Goal: Task Accomplishment & Management: Complete application form

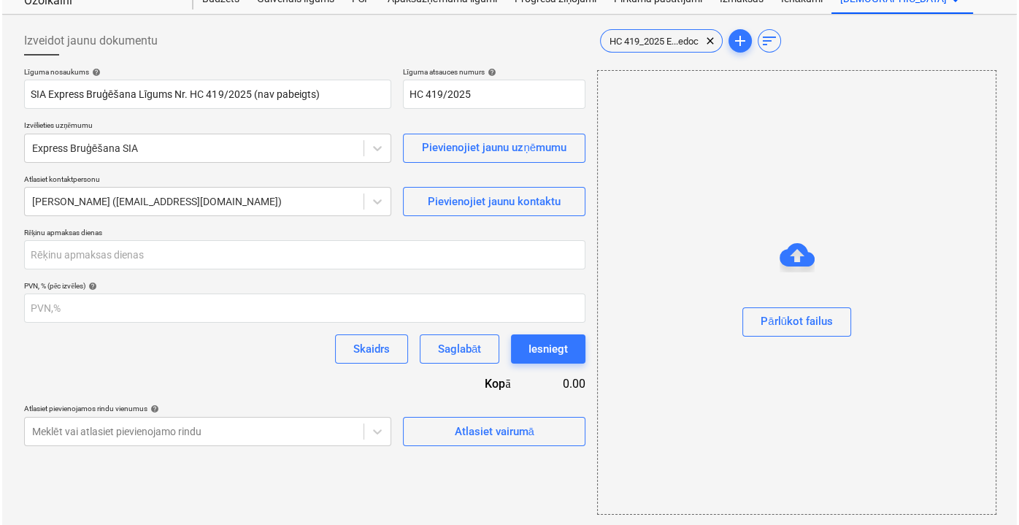
scroll to position [53, 0]
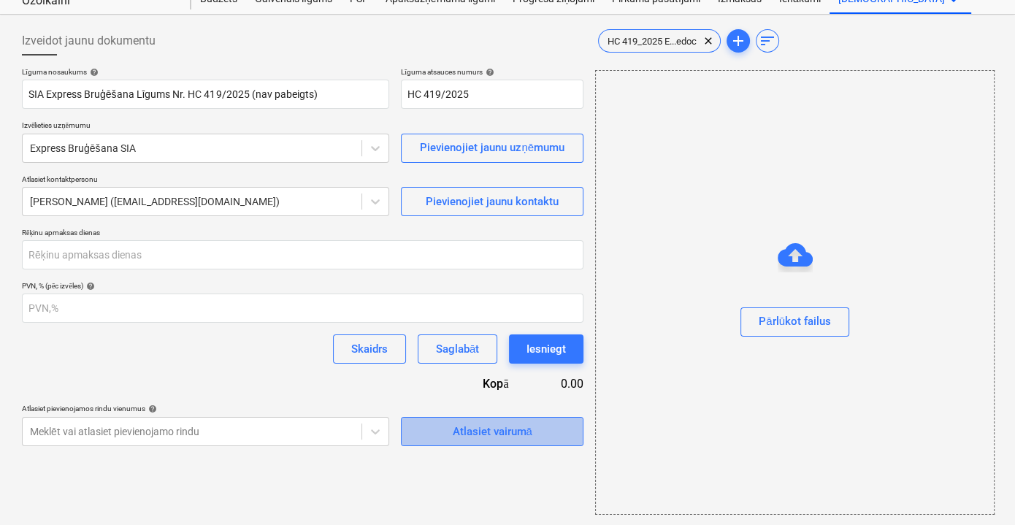
click at [507, 431] on div "Atlasiet vairumā" at bounding box center [492, 431] width 80 height 19
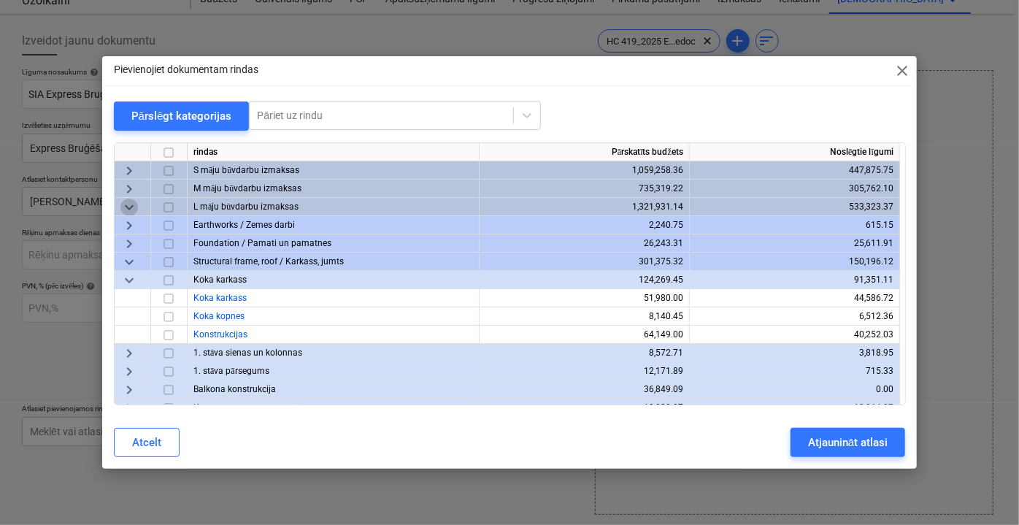
click at [134, 210] on span "keyboard_arrow_down" at bounding box center [129, 207] width 18 height 18
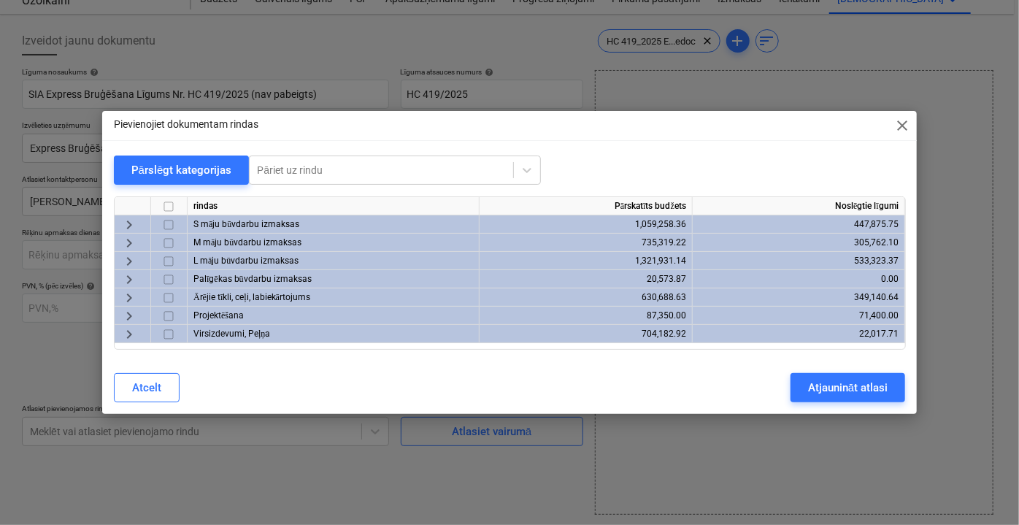
click at [132, 310] on span "keyboard_arrow_right" at bounding box center [129, 316] width 18 height 18
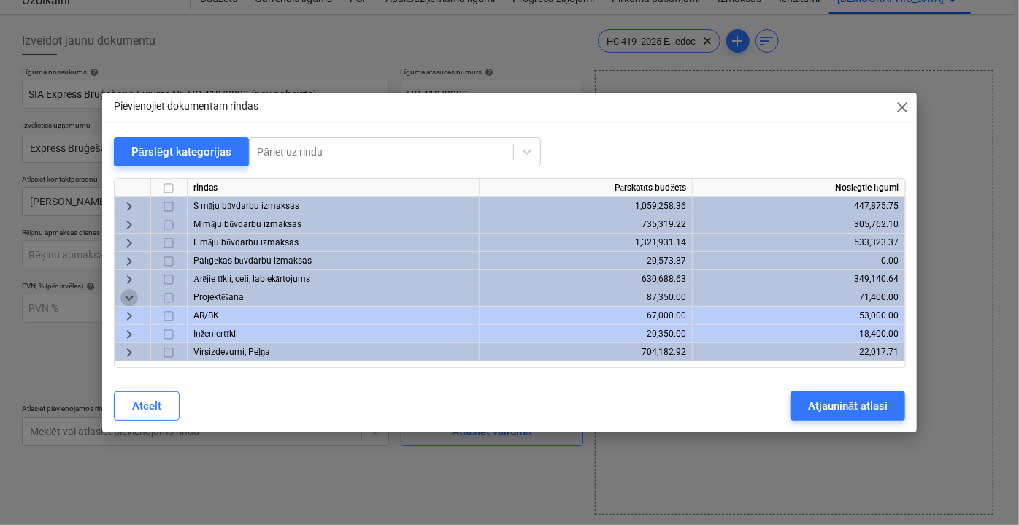
click at [136, 299] on span "keyboard_arrow_down" at bounding box center [129, 298] width 18 height 18
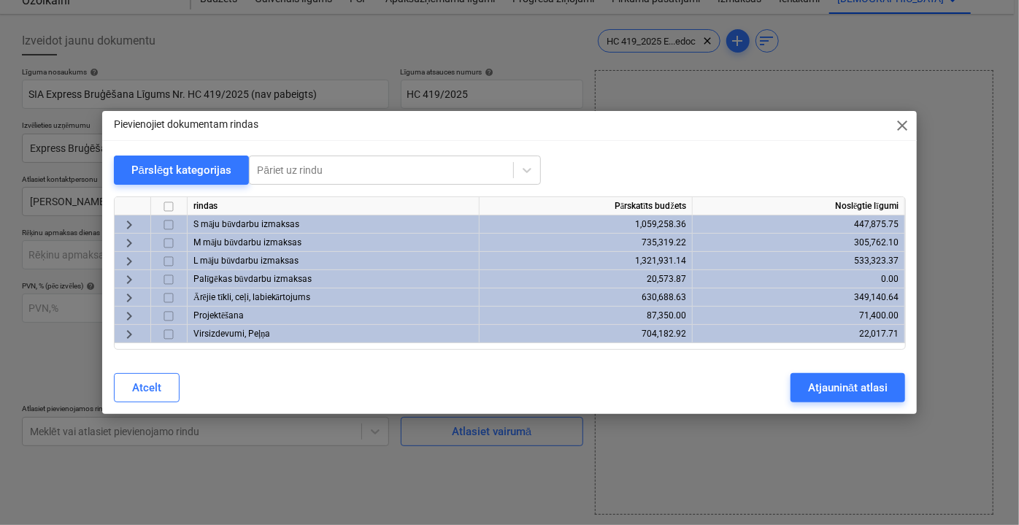
click at [124, 296] on span "keyboard_arrow_right" at bounding box center [129, 298] width 18 height 18
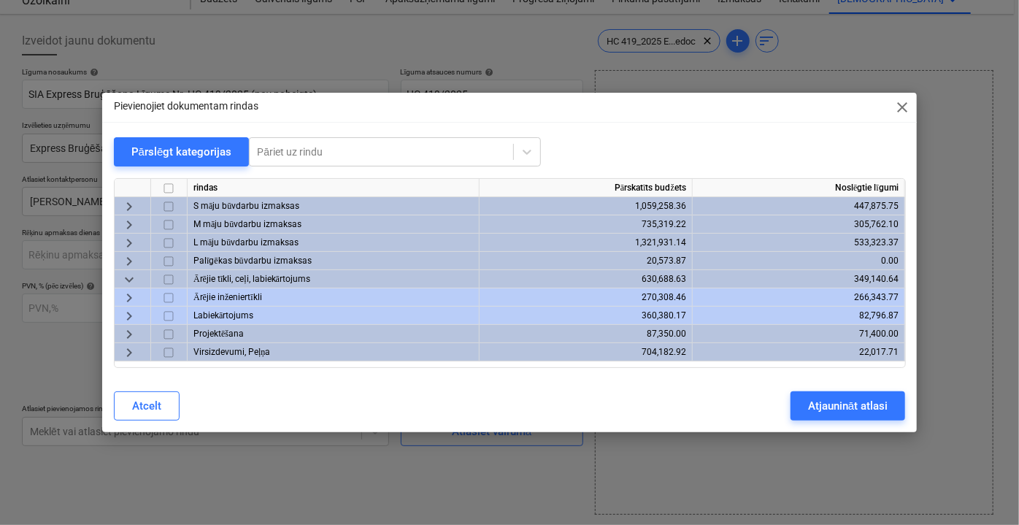
click at [126, 315] on span "keyboard_arrow_right" at bounding box center [129, 316] width 18 height 18
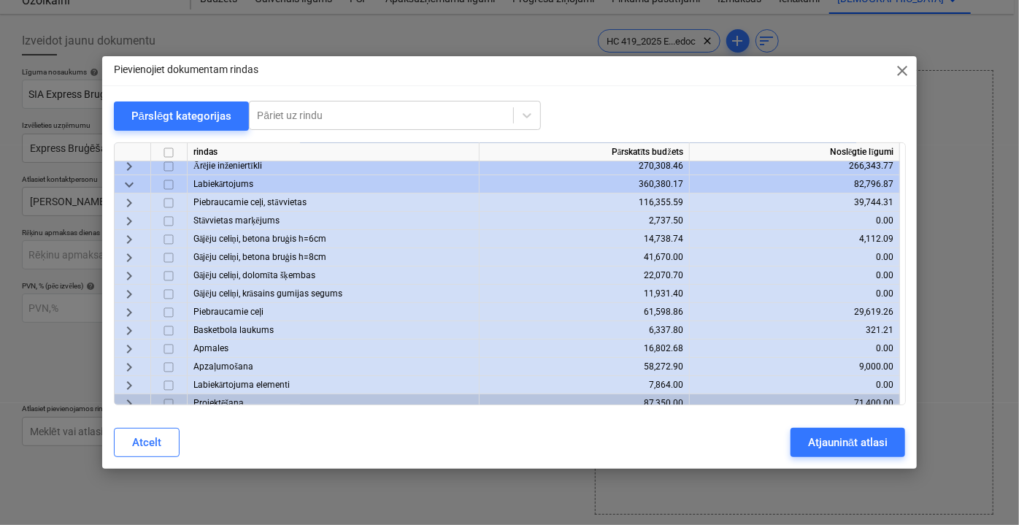
scroll to position [121, 0]
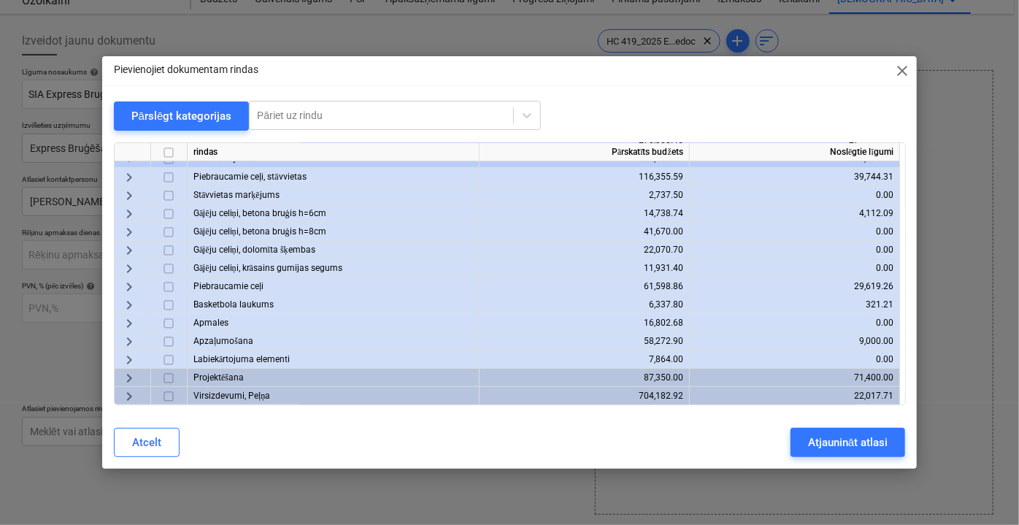
click at [128, 318] on span "keyboard_arrow_right" at bounding box center [129, 323] width 18 height 18
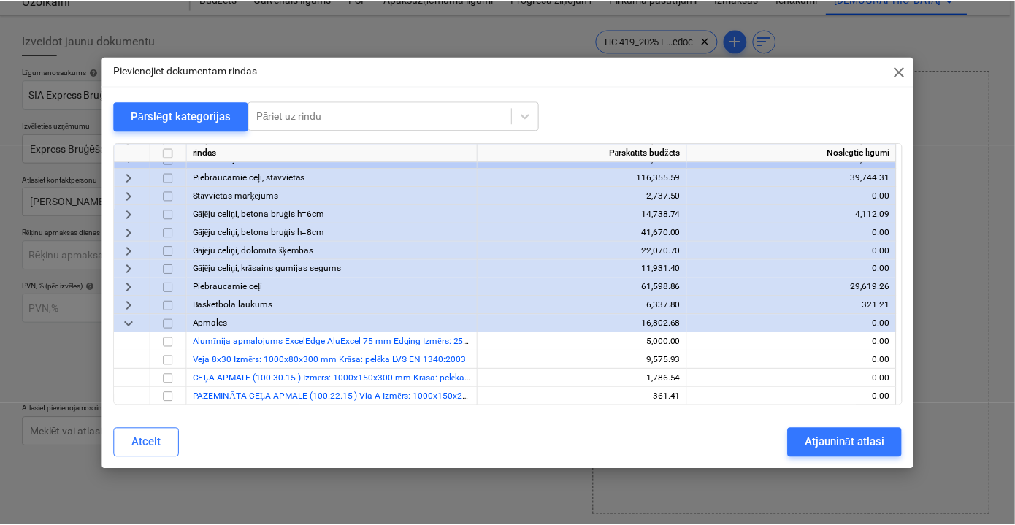
scroll to position [188, 0]
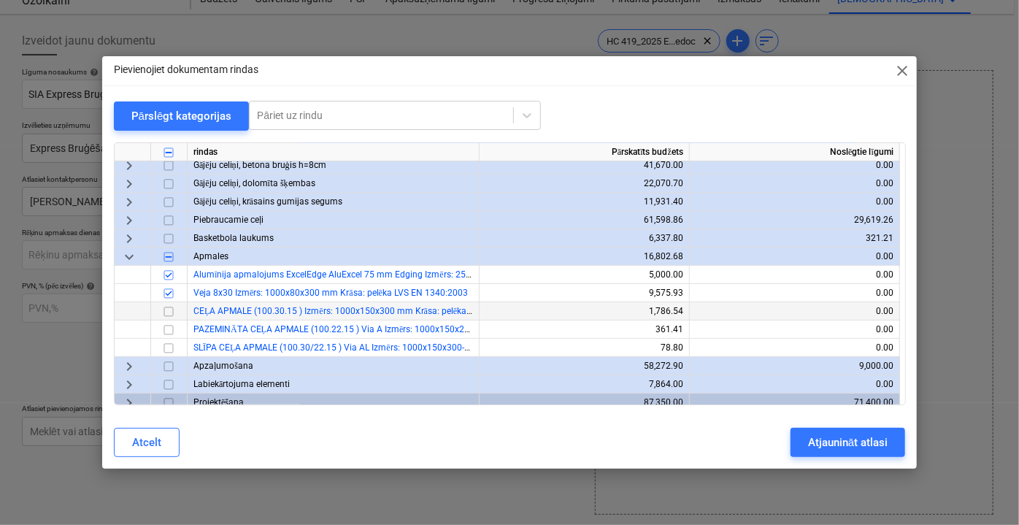
click at [171, 310] on input "checkbox" at bounding box center [169, 311] width 18 height 18
drag, startPoint x: 171, startPoint y: 326, endPoint x: 169, endPoint y: 338, distance: 11.8
click at [169, 327] on input "checkbox" at bounding box center [169, 330] width 18 height 18
click at [169, 347] on input "checkbox" at bounding box center [169, 348] width 18 height 18
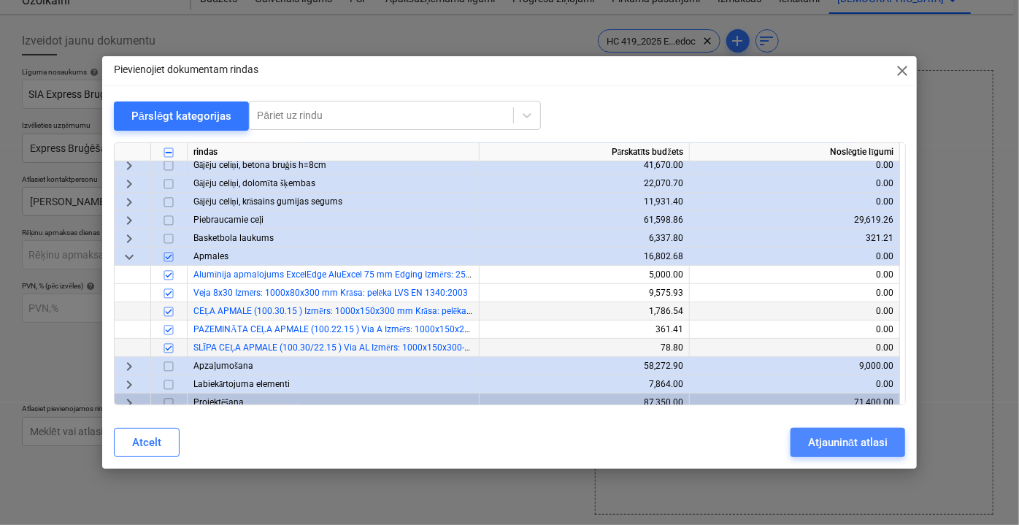
click at [861, 447] on div "Atjaunināt atlasi" at bounding box center [848, 442] width 80 height 19
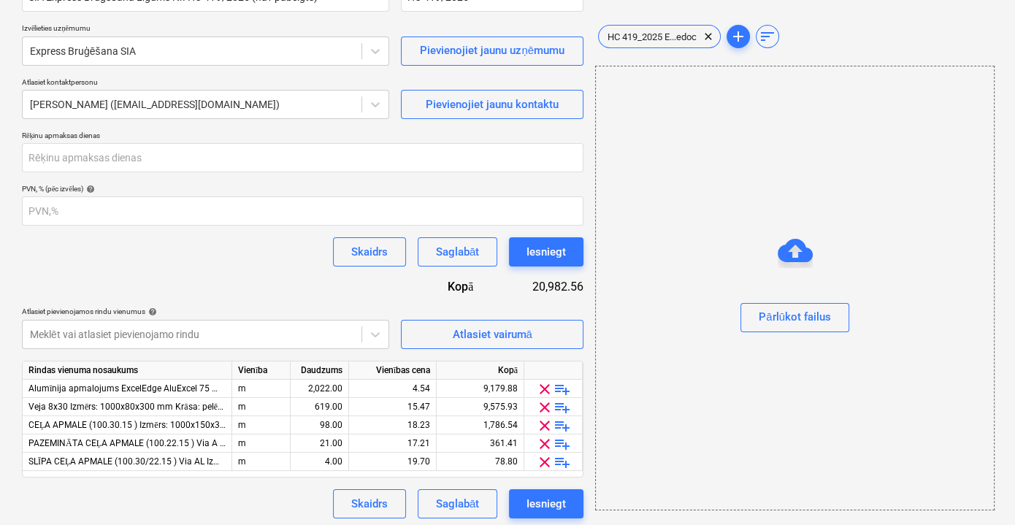
scroll to position [154, 0]
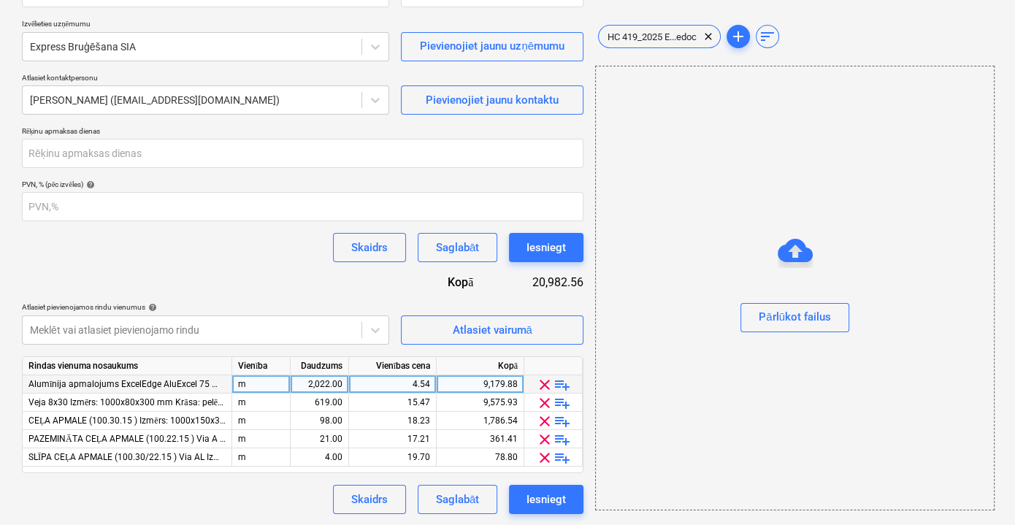
click at [342, 383] on div "2,022.00" at bounding box center [320, 384] width 58 height 18
type input "1"
click at [380, 383] on div "4.54" at bounding box center [392, 384] width 75 height 18
type input "2022"
click at [273, 381] on div "m" at bounding box center [261, 384] width 58 height 18
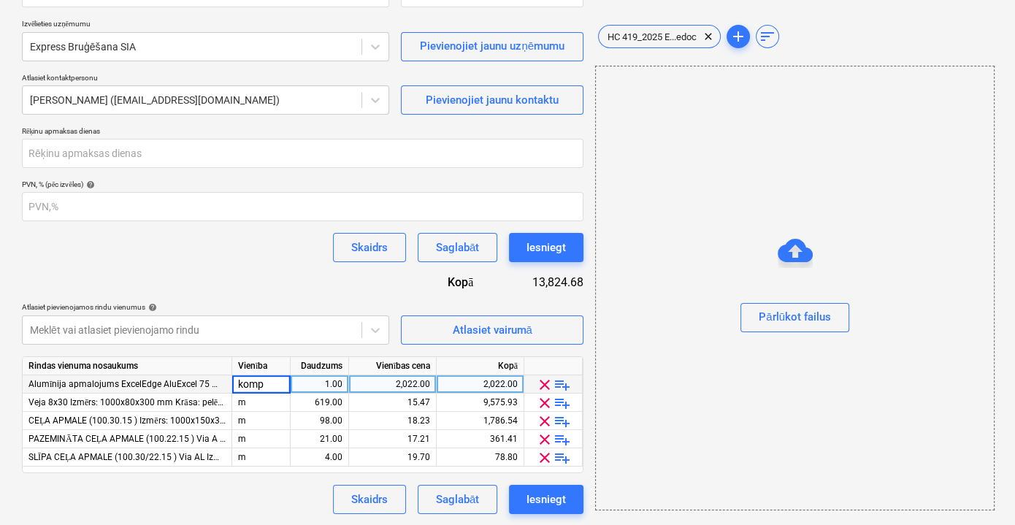
type input "kompl"
click at [672, 384] on div "Pārlūkot failus" at bounding box center [794, 288] width 399 height 445
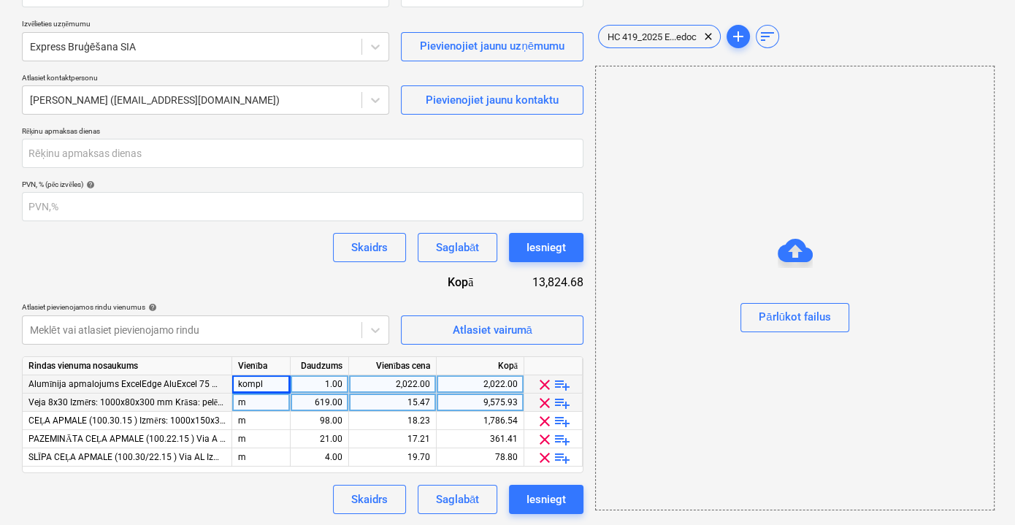
click at [402, 404] on div "15.47" at bounding box center [392, 403] width 75 height 18
type input "7861.30"
click at [316, 400] on div "619.00" at bounding box center [319, 403] width 46 height 18
click at [240, 404] on div "m" at bounding box center [261, 403] width 58 height 18
type input "kompl"
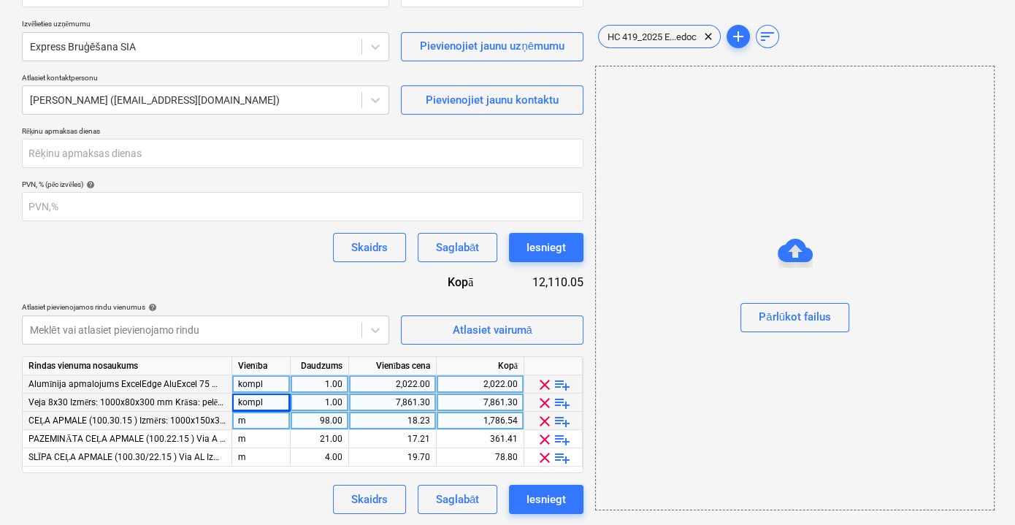
click at [412, 421] on div "18.23" at bounding box center [392, 421] width 75 height 18
type input "1764"
click at [323, 419] on div "98.00" at bounding box center [319, 421] width 46 height 18
type input "1"
click at [263, 422] on div "m" at bounding box center [261, 421] width 58 height 18
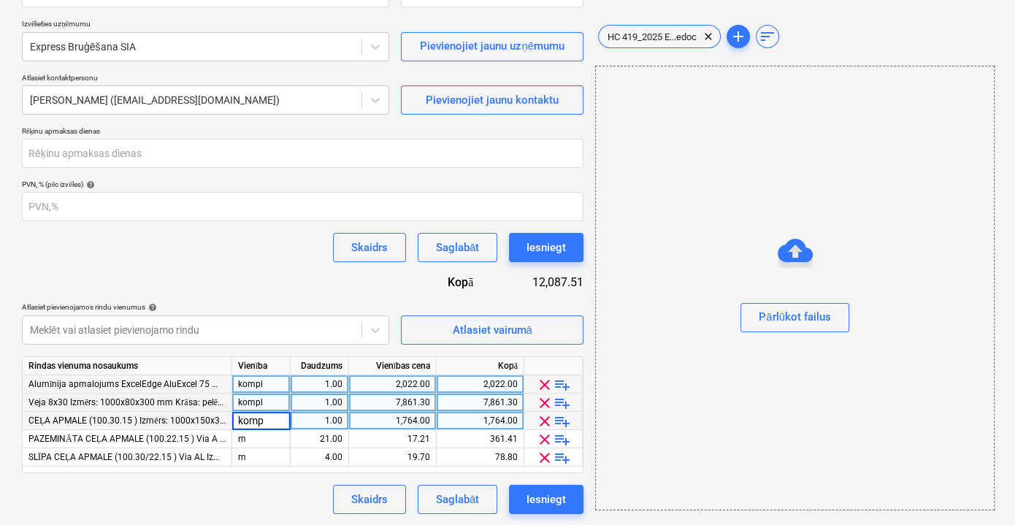
type input "kompl"
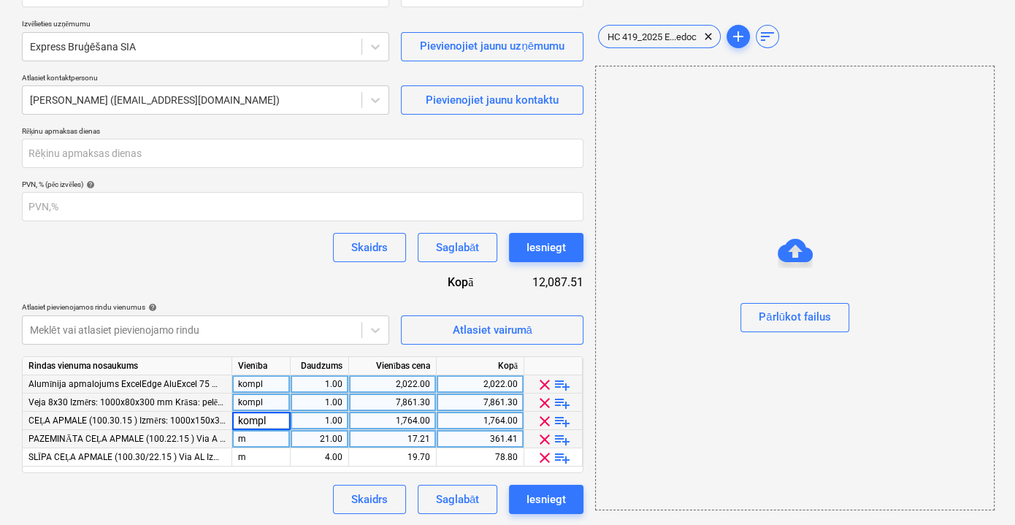
click at [267, 441] on div "m" at bounding box center [261, 439] width 58 height 18
type input "kompl"
click at [389, 439] on div "17.21" at bounding box center [392, 439] width 75 height 18
type input "378"
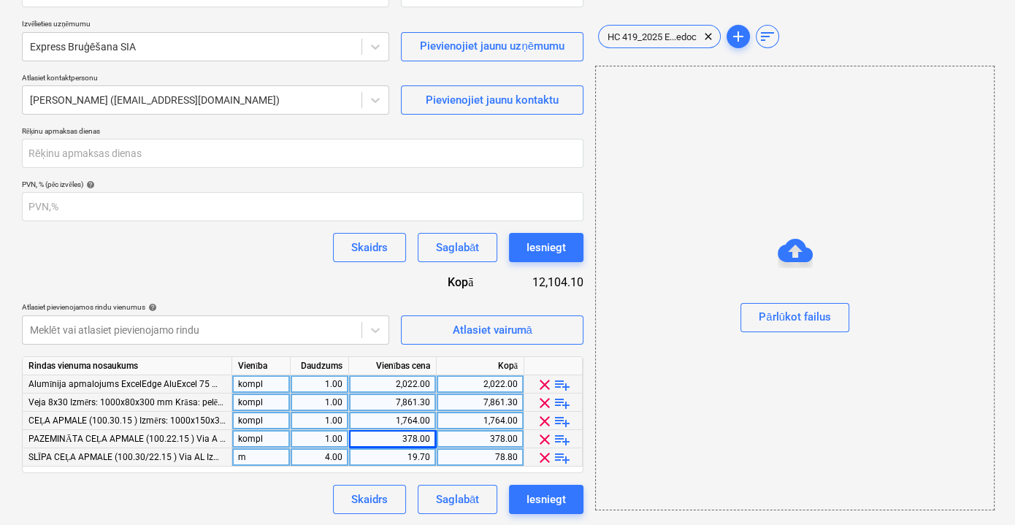
click at [281, 457] on div "m" at bounding box center [261, 457] width 58 height 18
click at [549, 457] on span "clear" at bounding box center [545, 458] width 18 height 18
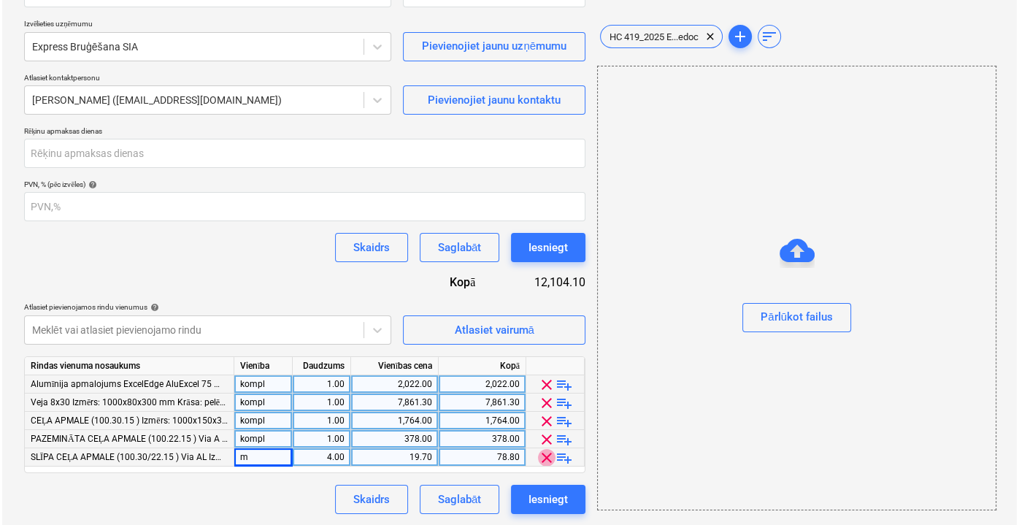
scroll to position [136, 0]
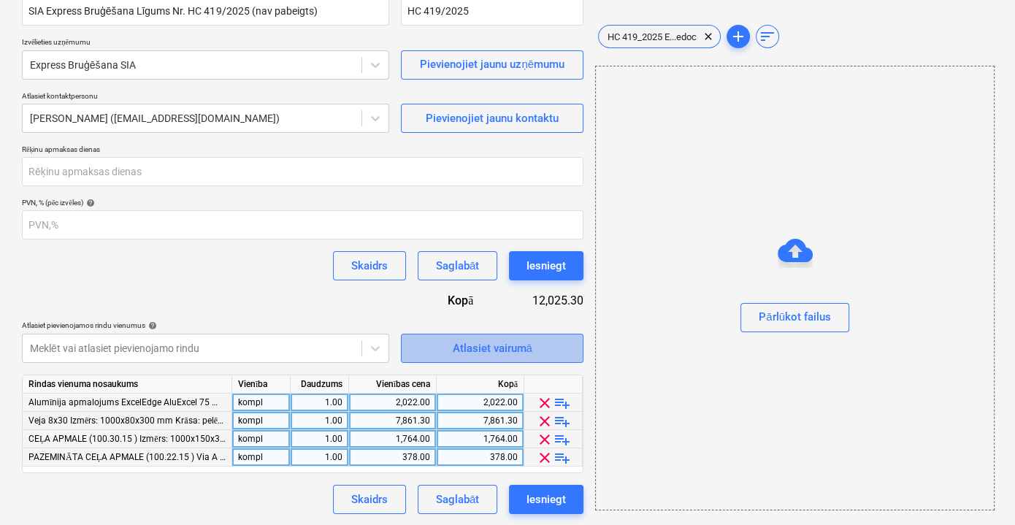
click at [508, 348] on div "Atlasiet vairumā" at bounding box center [492, 348] width 80 height 19
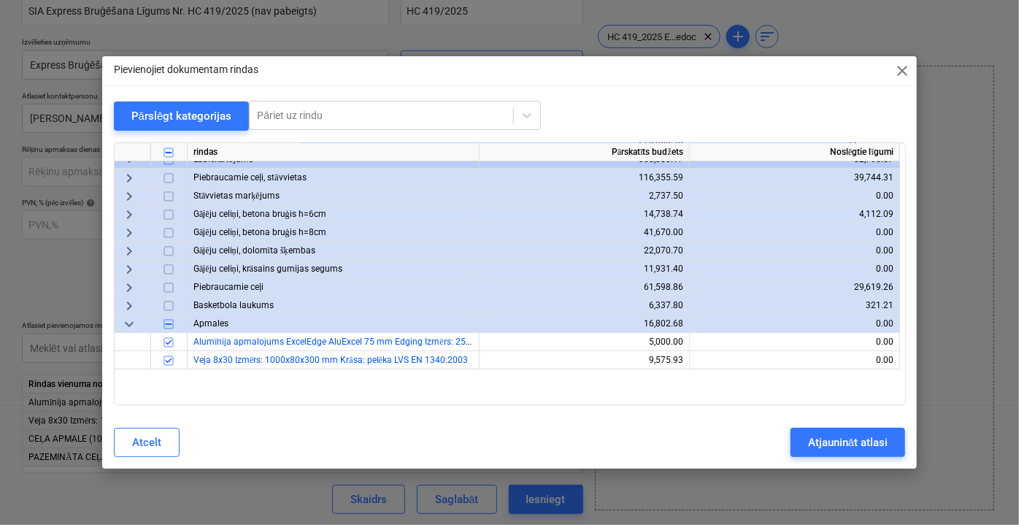
scroll to position [212, 0]
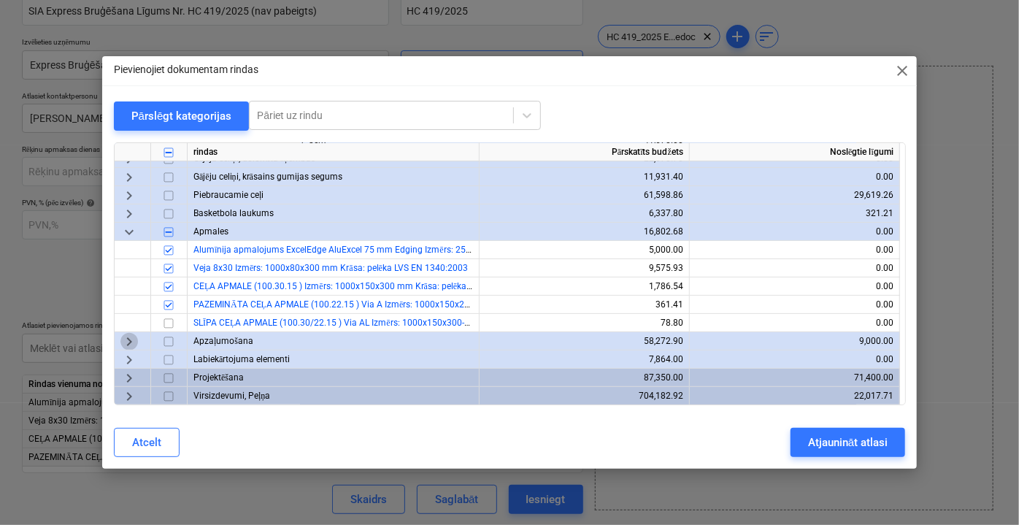
click at [126, 340] on span "keyboard_arrow_right" at bounding box center [129, 341] width 18 height 18
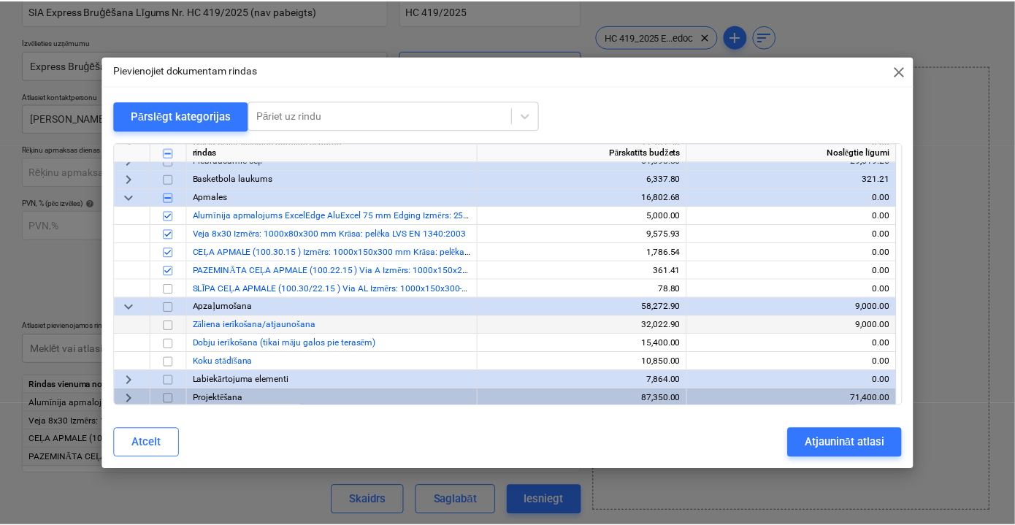
scroll to position [267, 0]
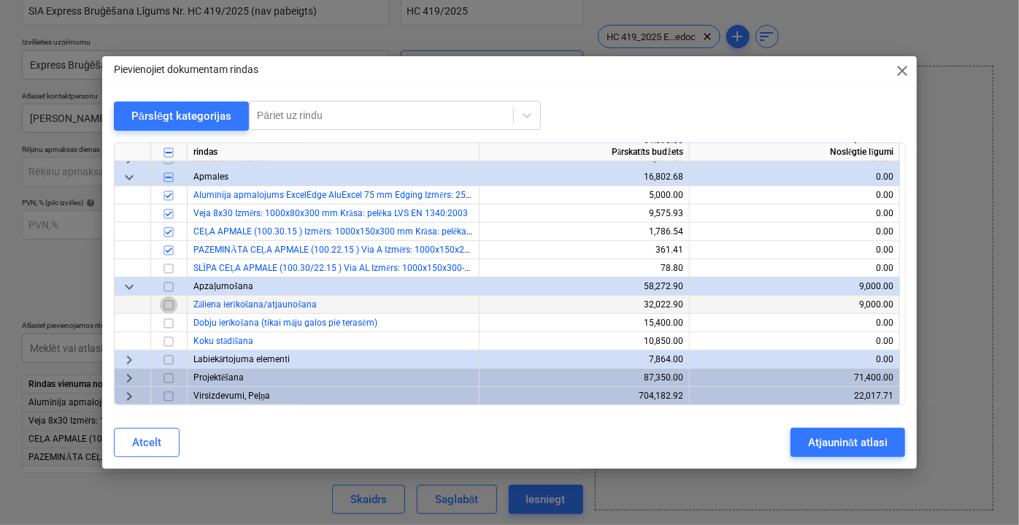
click at [169, 303] on input "checkbox" at bounding box center [169, 305] width 18 height 18
click at [844, 445] on div "Atjaunināt atlasi" at bounding box center [848, 442] width 80 height 19
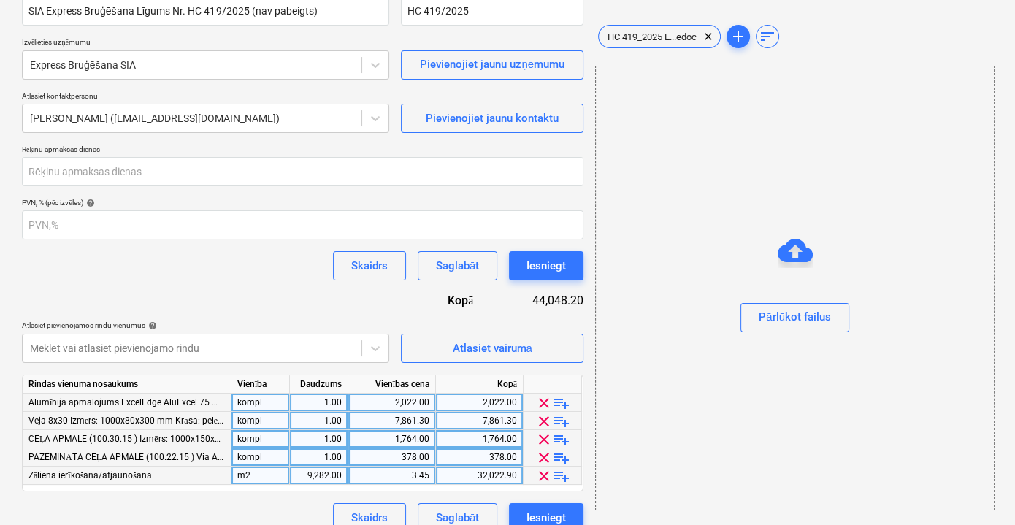
click at [259, 479] on div "m2" at bounding box center [260, 476] width 58 height 18
type input "1"
click at [317, 477] on div "9,282.00" at bounding box center [319, 476] width 46 height 18
type input "1"
click at [378, 479] on div "3.45" at bounding box center [391, 476] width 75 height 18
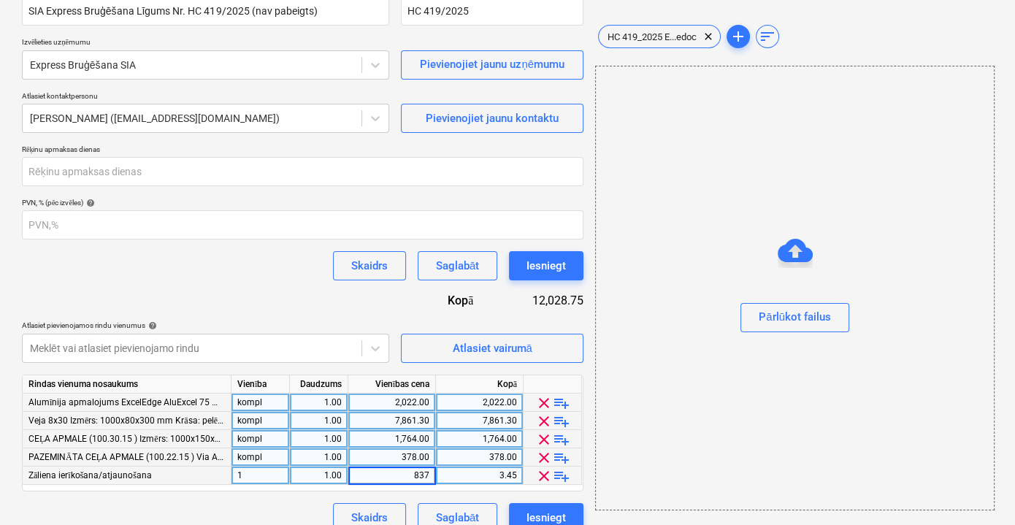
type input "8371"
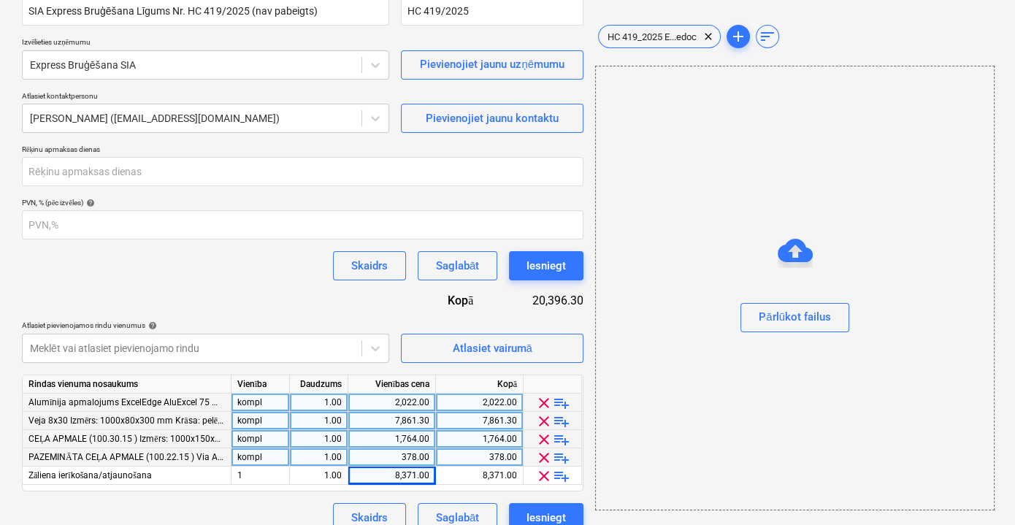
click at [253, 515] on div "Skaidrs Saglabāt Iesniegt" at bounding box center [302, 517] width 561 height 29
click at [265, 477] on div "1" at bounding box center [260, 476] width 58 height 18
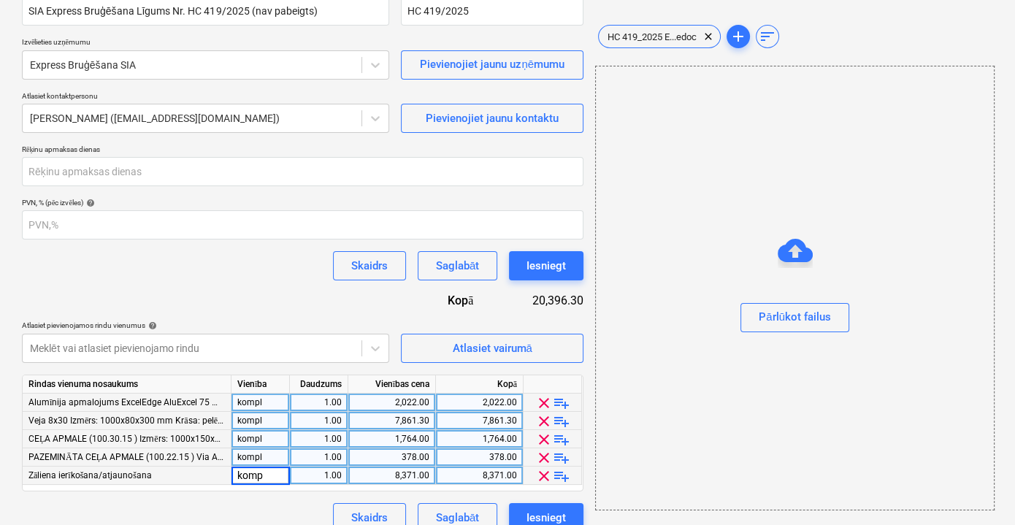
type input "kompl"
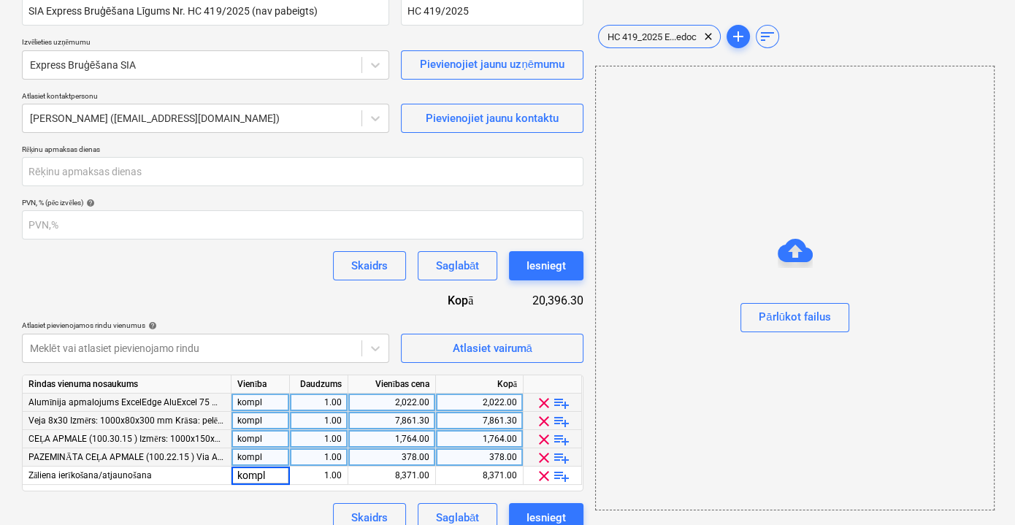
click at [261, 496] on div "Līguma nosaukums help SIA Express Bruģēšana Līgums Nr. HC 419/2025 (nav pabeigt…" at bounding box center [302, 258] width 561 height 548
click at [251, 499] on div "Līguma nosaukums help SIA Express Bruģēšana Līgums Nr. HC 419/2025 (nav pabeigt…" at bounding box center [302, 258] width 561 height 548
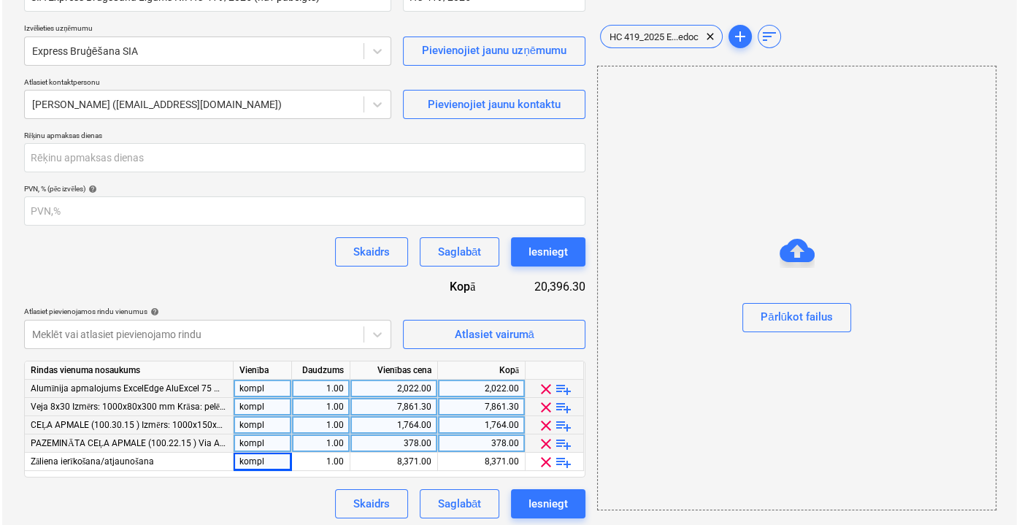
scroll to position [154, 0]
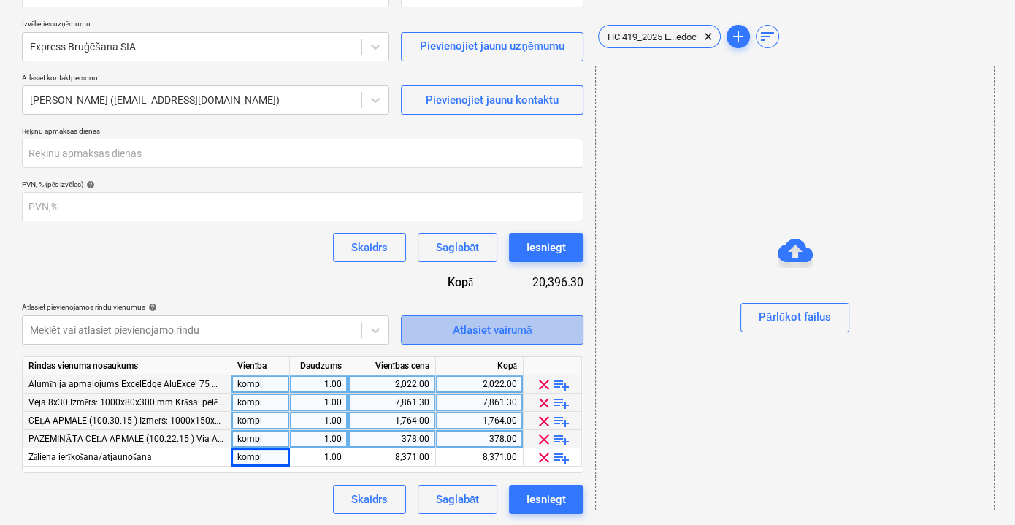
click at [515, 328] on div "Atlasiet vairumā" at bounding box center [492, 330] width 80 height 19
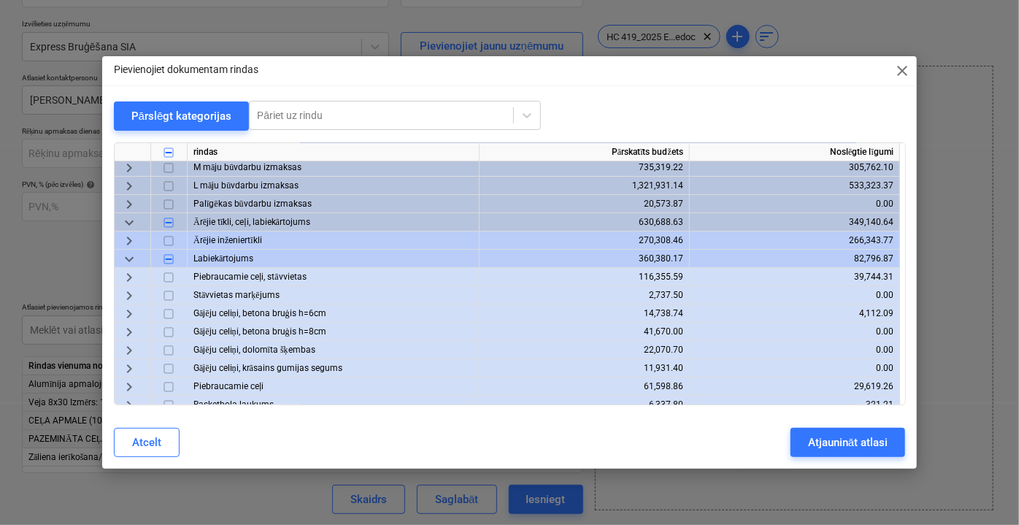
scroll to position [0, 0]
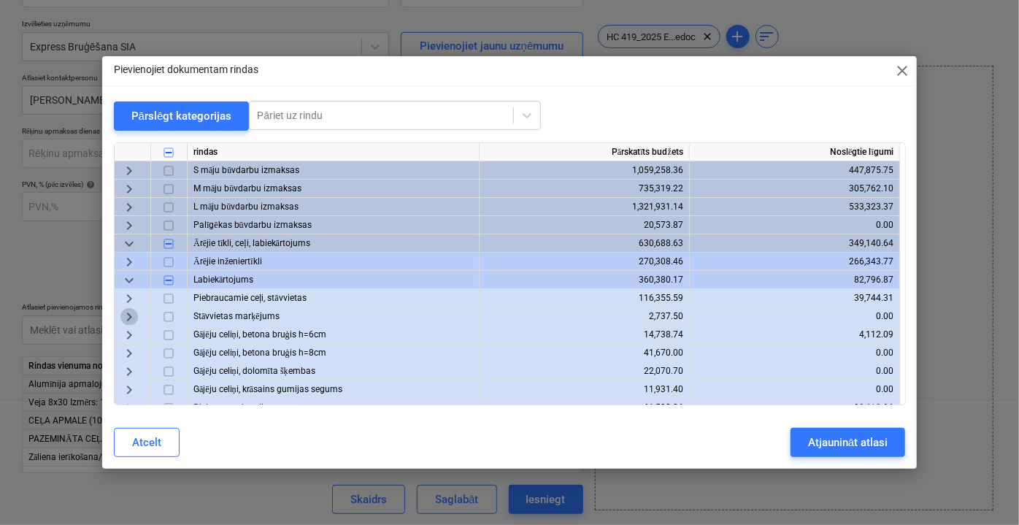
click at [126, 315] on span "keyboard_arrow_right" at bounding box center [129, 316] width 18 height 18
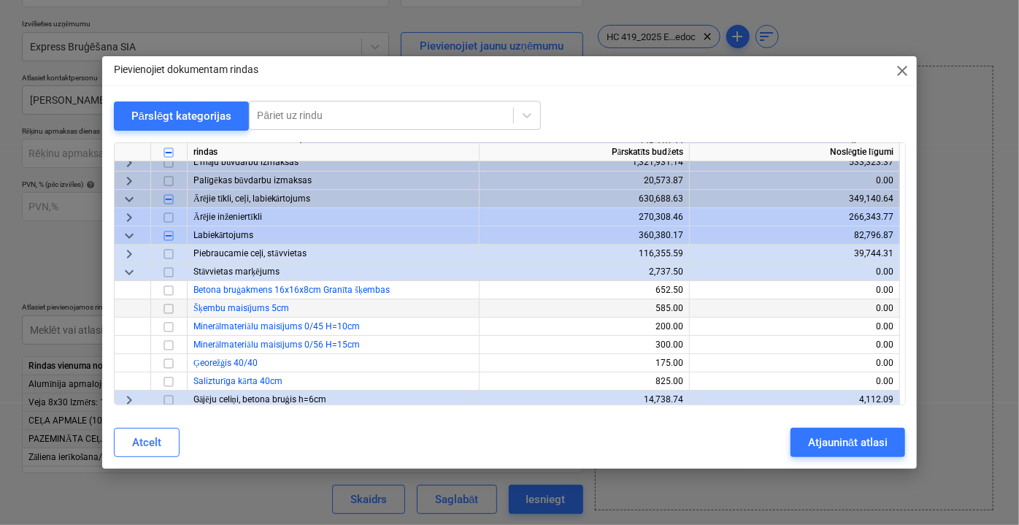
scroll to position [66, 0]
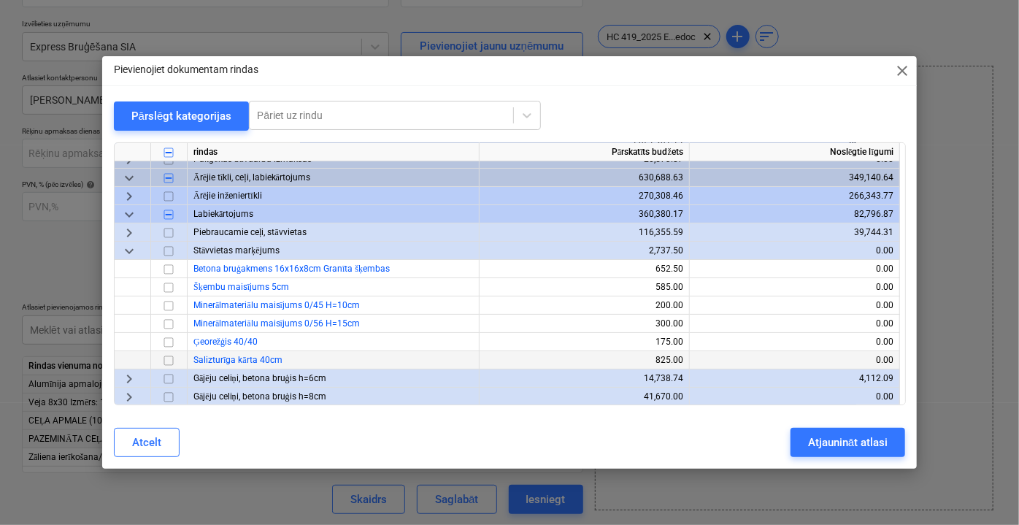
click at [171, 358] on input "checkbox" at bounding box center [169, 360] width 18 height 18
click at [130, 231] on span "keyboard_arrow_right" at bounding box center [129, 232] width 18 height 18
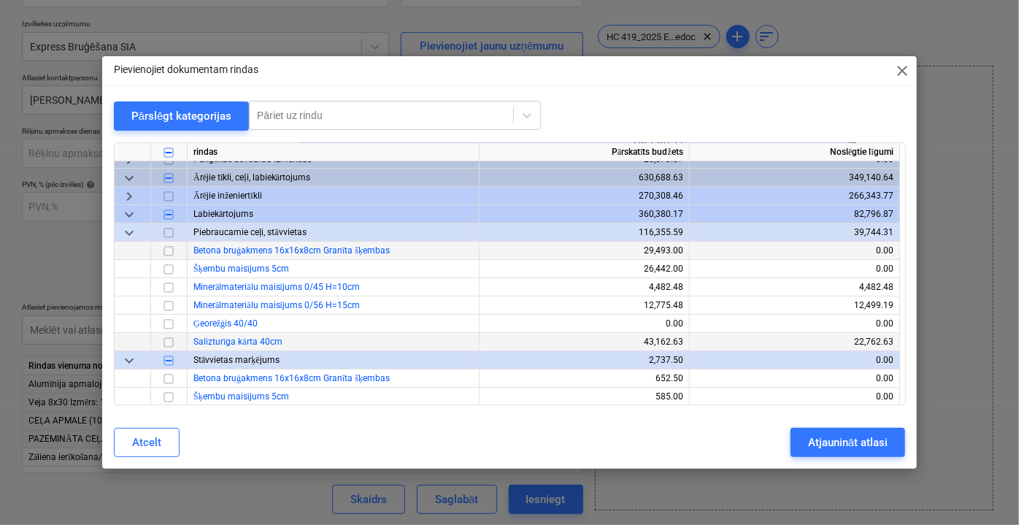
click at [167, 338] on input "checkbox" at bounding box center [169, 342] width 18 height 18
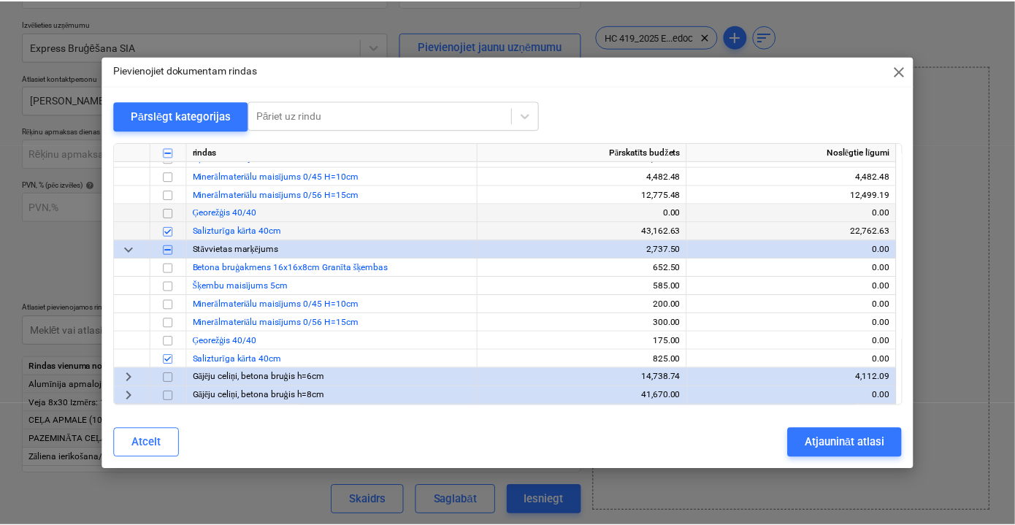
scroll to position [199, 0]
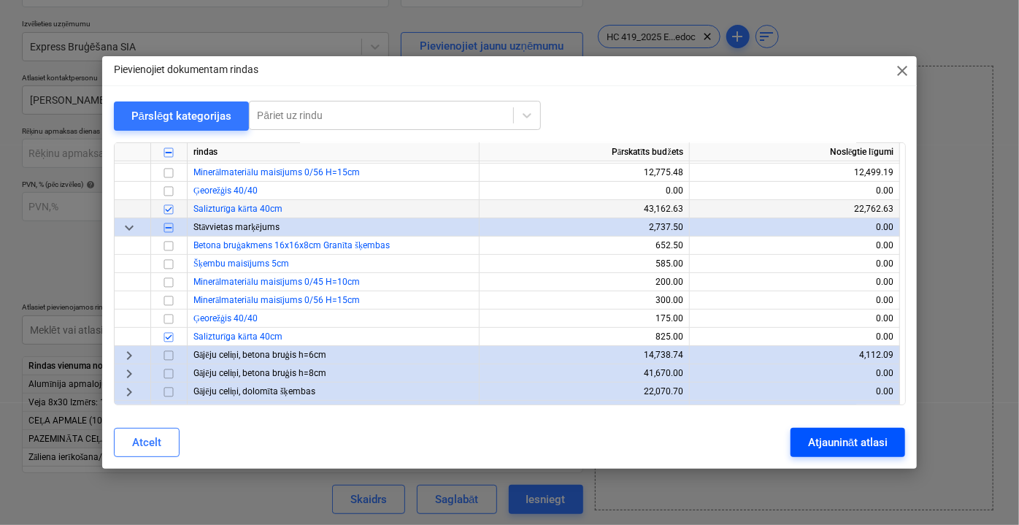
click at [843, 440] on div "Atjaunināt atlasi" at bounding box center [848, 442] width 80 height 19
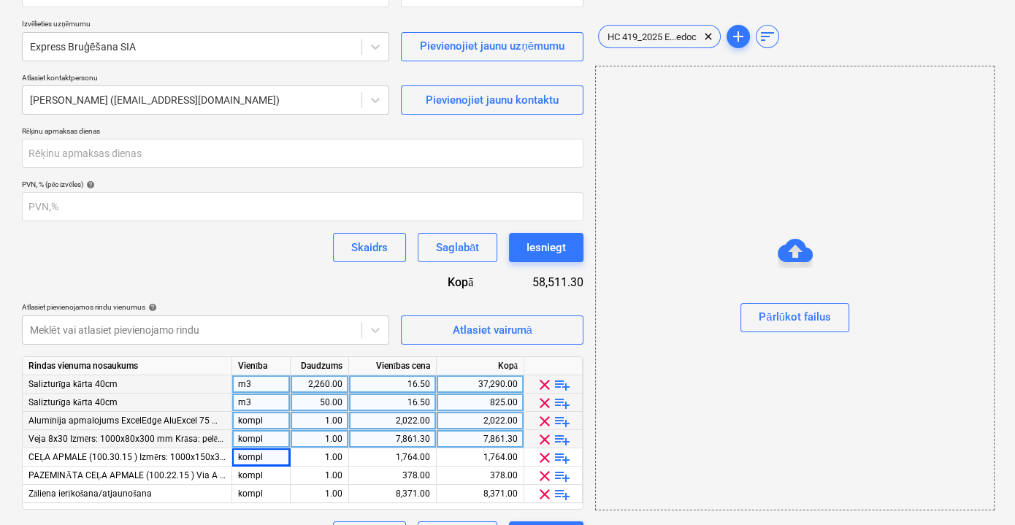
click at [255, 402] on div "m3" at bounding box center [261, 403] width 58 height 18
type input "kompl"
click at [325, 404] on div "50.00" at bounding box center [319, 403] width 46 height 18
click at [412, 400] on div "16.50" at bounding box center [392, 403] width 75 height 18
type input "825"
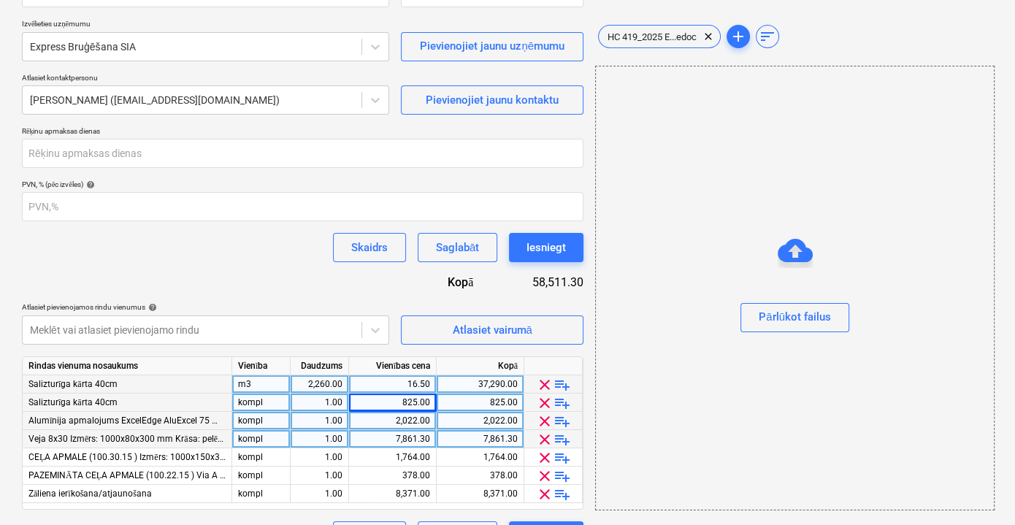
click at [399, 378] on div "16.50" at bounding box center [392, 384] width 75 height 18
click at [284, 386] on div "m3" at bounding box center [261, 384] width 58 height 18
type input "kompl"
click at [409, 380] on div "16.50" at bounding box center [392, 384] width 75 height 18
click at [421, 387] on div "16.50" at bounding box center [392, 384] width 75 height 18
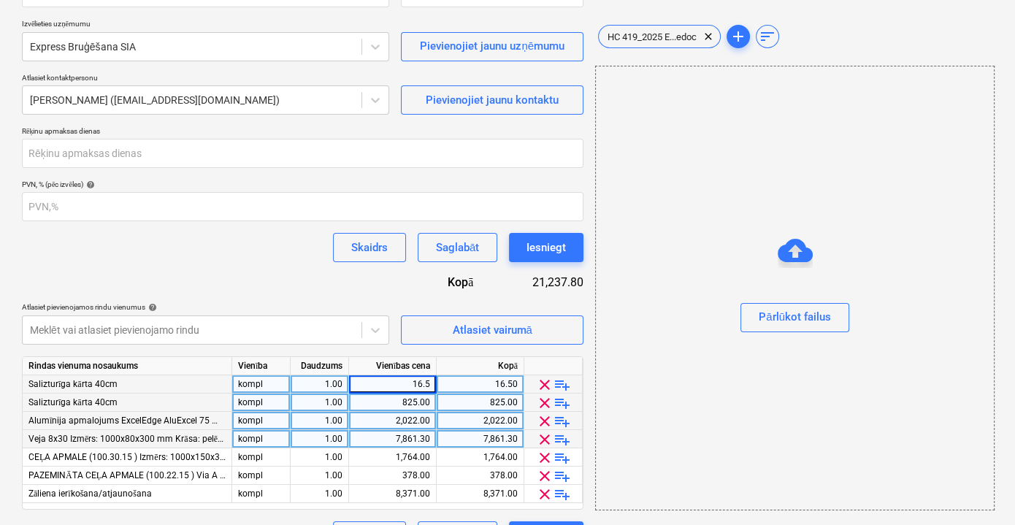
click at [421, 387] on input "16.5" at bounding box center [392, 384] width 87 height 18
type input "471"
click at [387, 294] on div "Līguma nosaukums help SIA Express Bruģēšana Līgums Nr. HC 419/2025 (nav pabeigt…" at bounding box center [302, 258] width 561 height 585
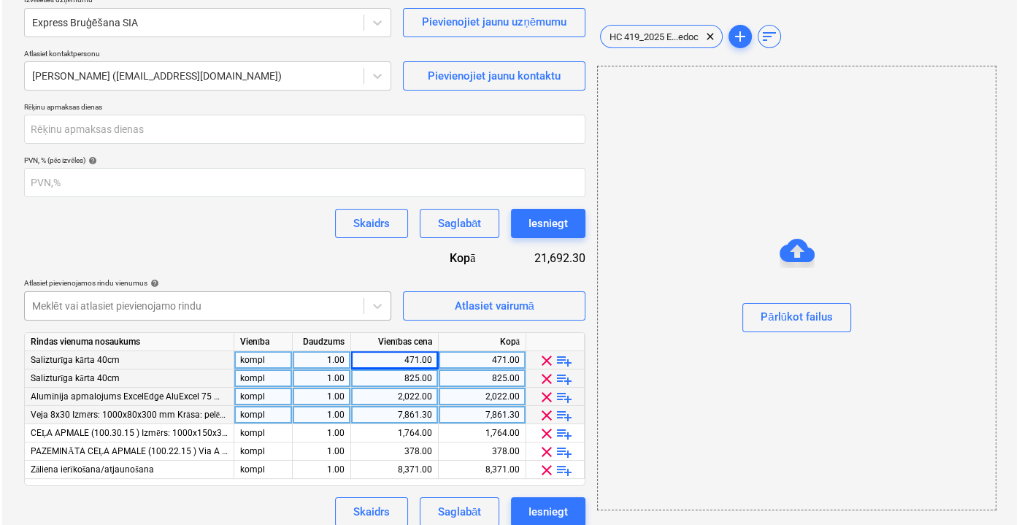
scroll to position [191, 0]
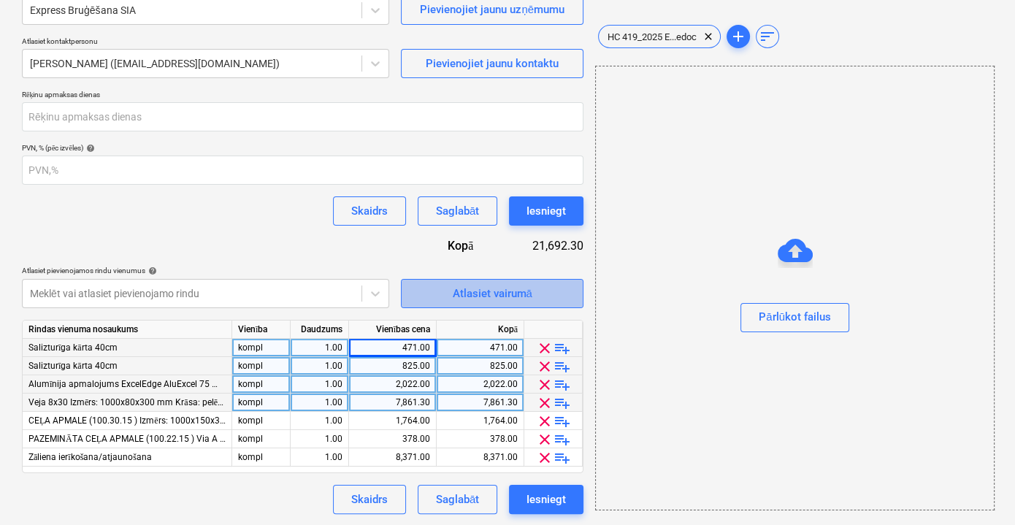
click at [485, 294] on div "Atlasiet vairumā" at bounding box center [492, 293] width 80 height 19
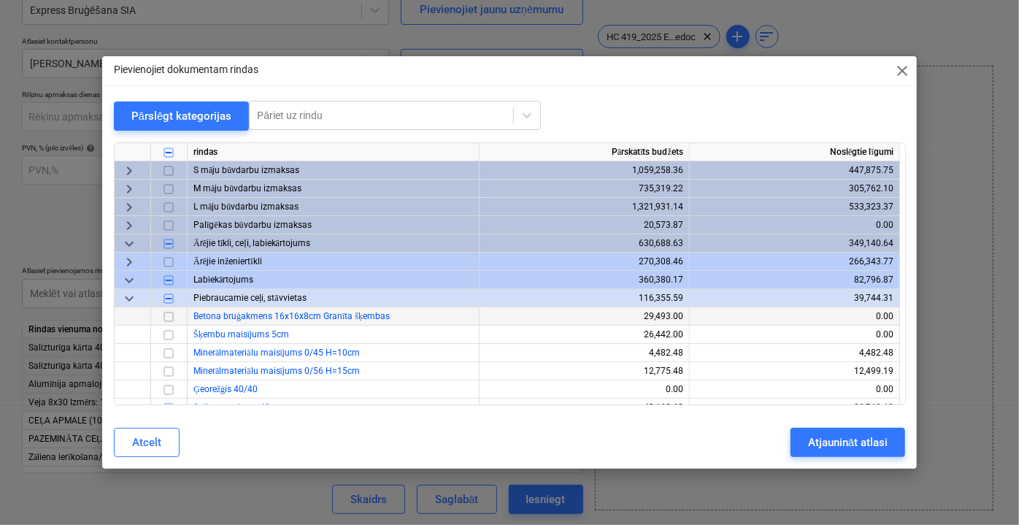
scroll to position [66, 0]
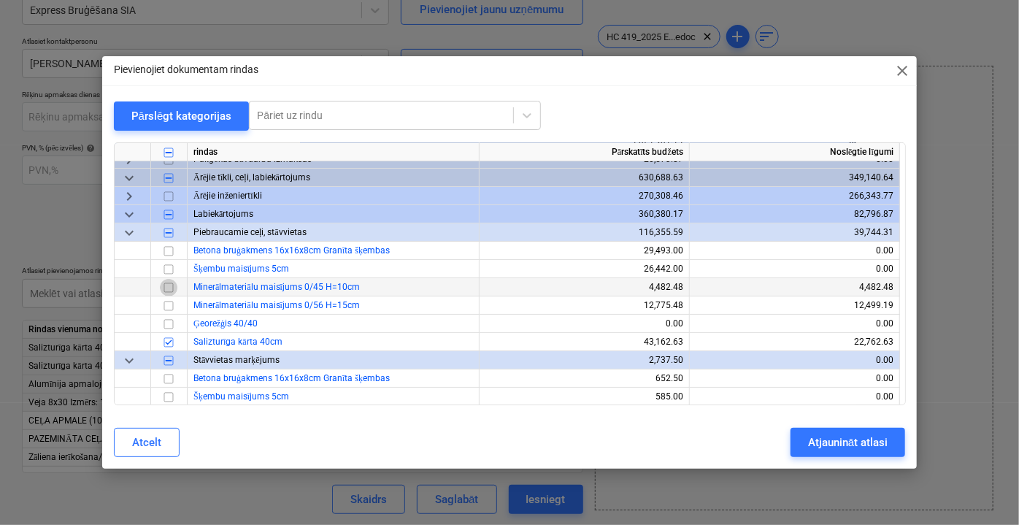
click at [167, 288] on input "checkbox" at bounding box center [169, 287] width 18 height 18
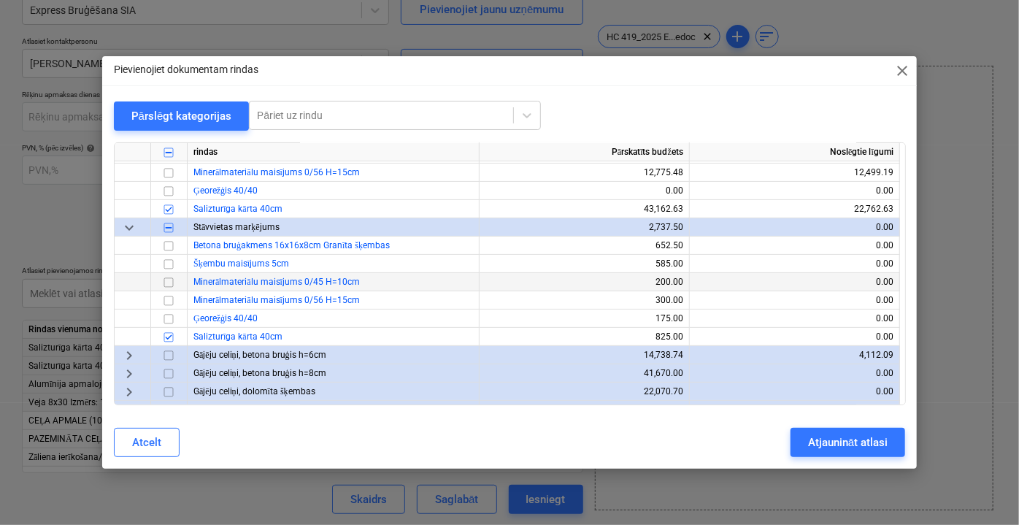
click at [171, 281] on input "checkbox" at bounding box center [169, 282] width 18 height 18
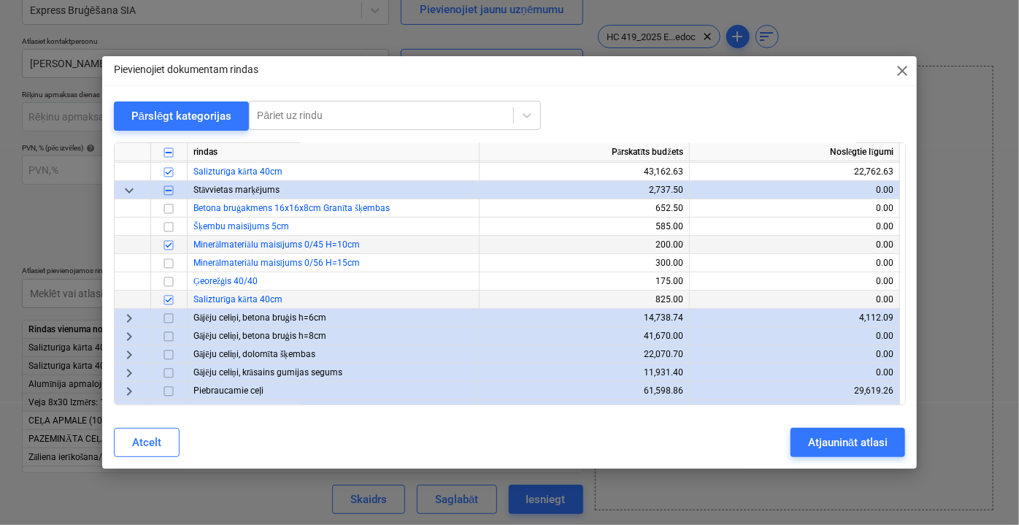
scroll to position [265, 0]
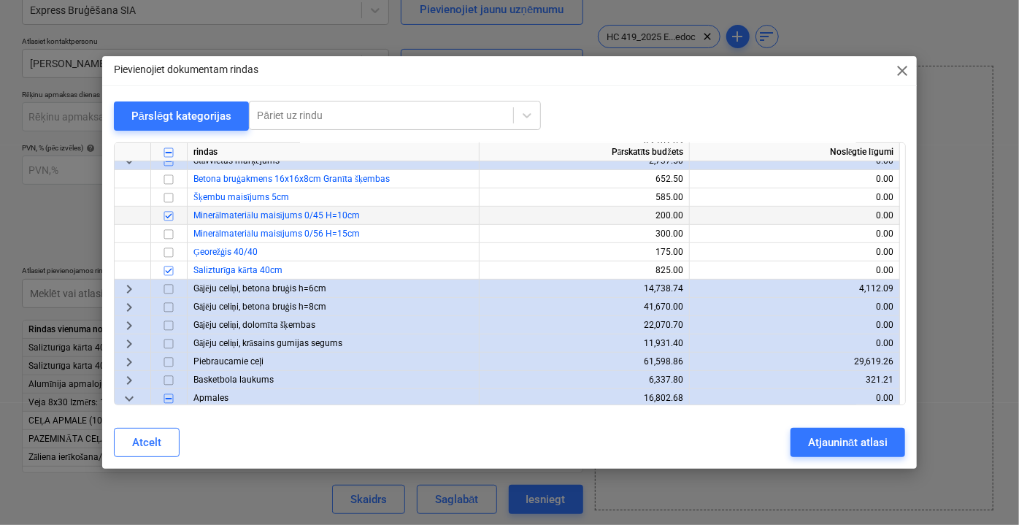
click at [134, 289] on span "keyboard_arrow_right" at bounding box center [129, 289] width 18 height 18
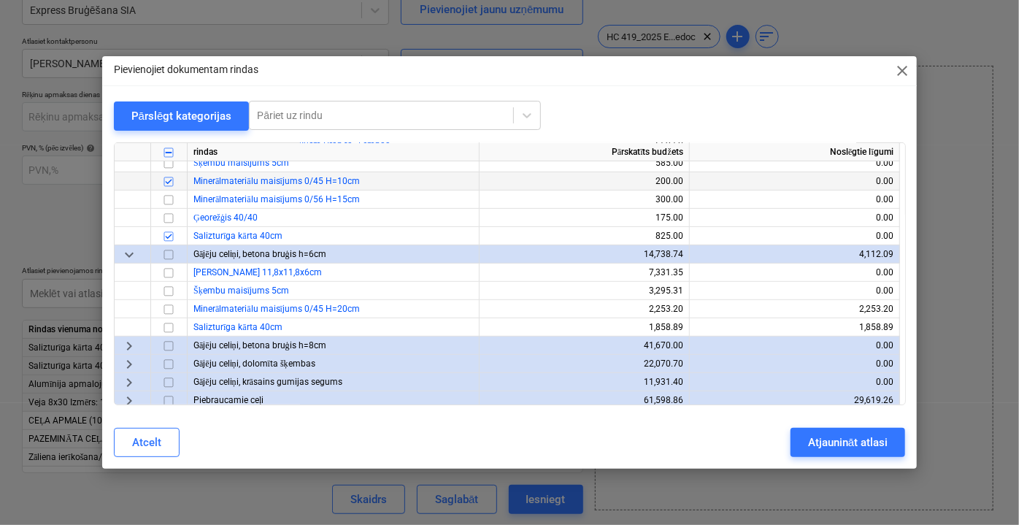
scroll to position [331, 0]
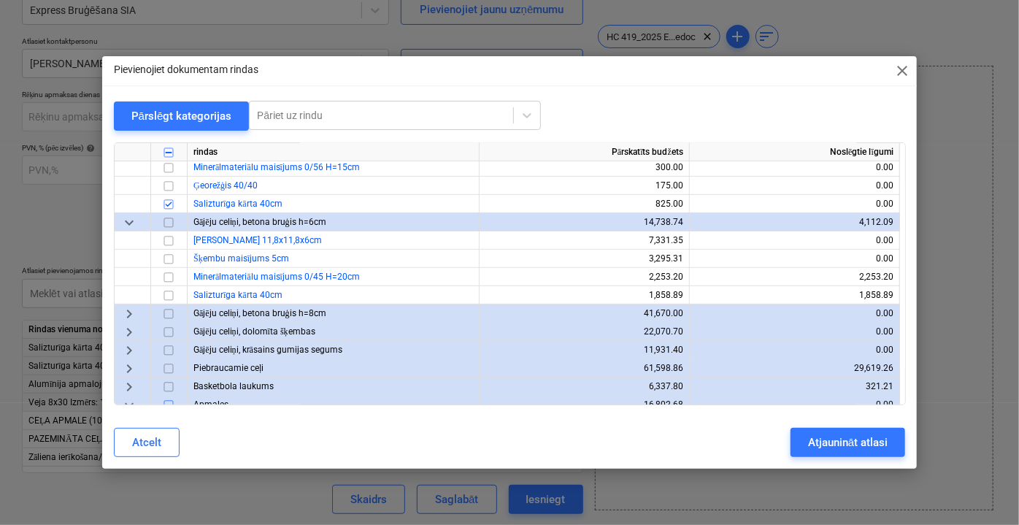
click at [130, 311] on span "keyboard_arrow_right" at bounding box center [129, 313] width 18 height 18
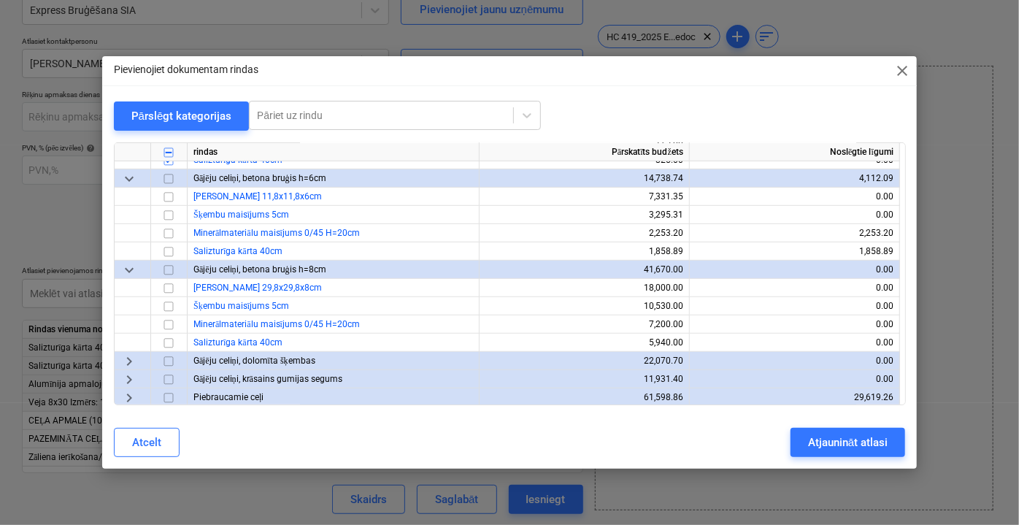
scroll to position [398, 0]
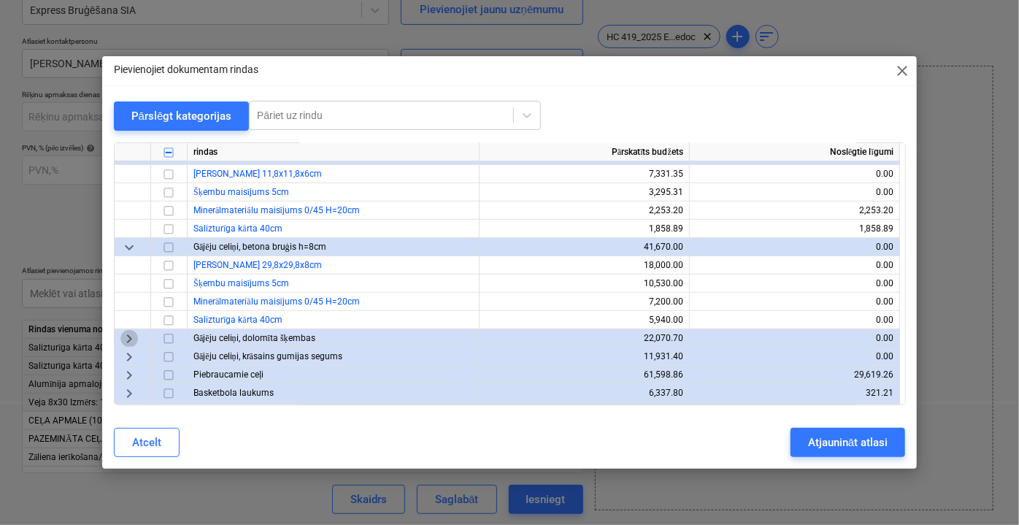
click at [131, 339] on span "keyboard_arrow_right" at bounding box center [129, 338] width 18 height 18
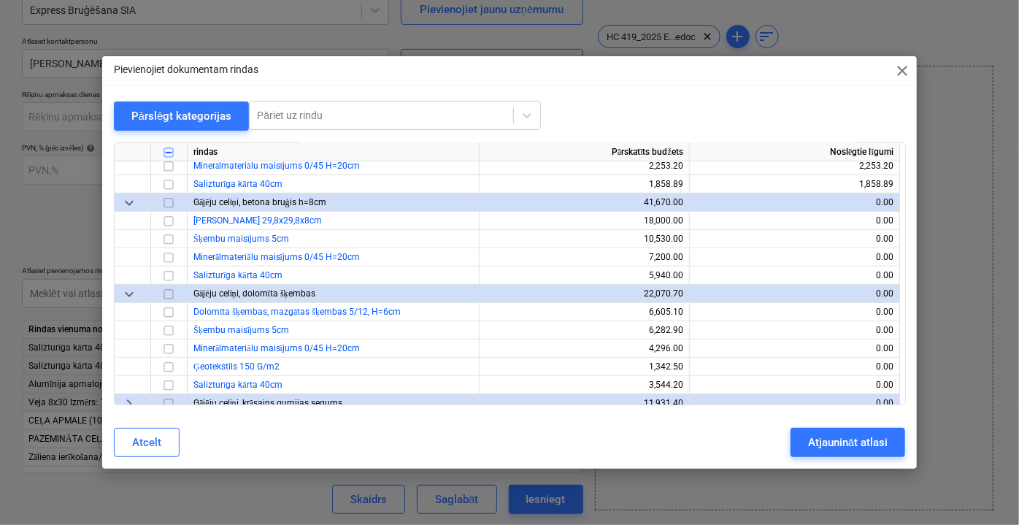
scroll to position [464, 0]
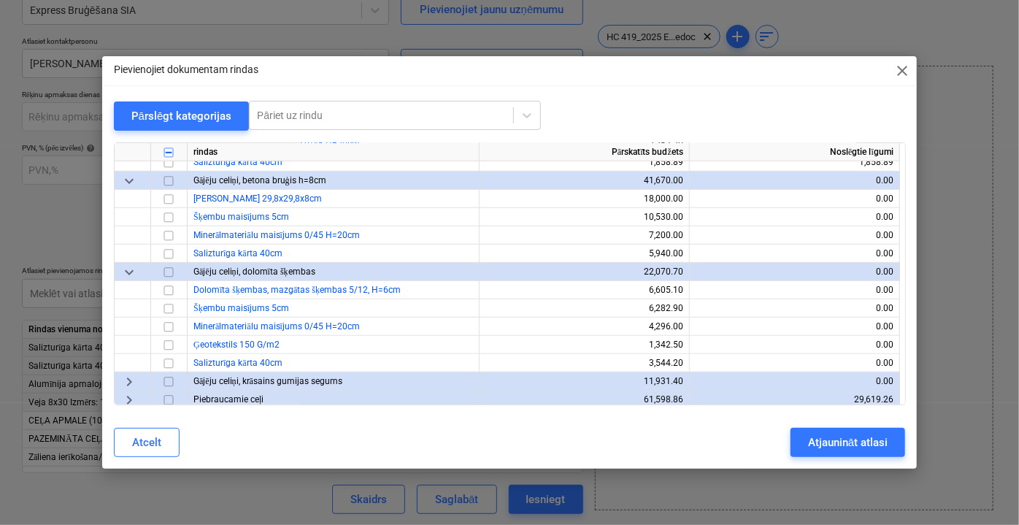
click at [126, 385] on span "keyboard_arrow_right" at bounding box center [129, 381] width 18 height 18
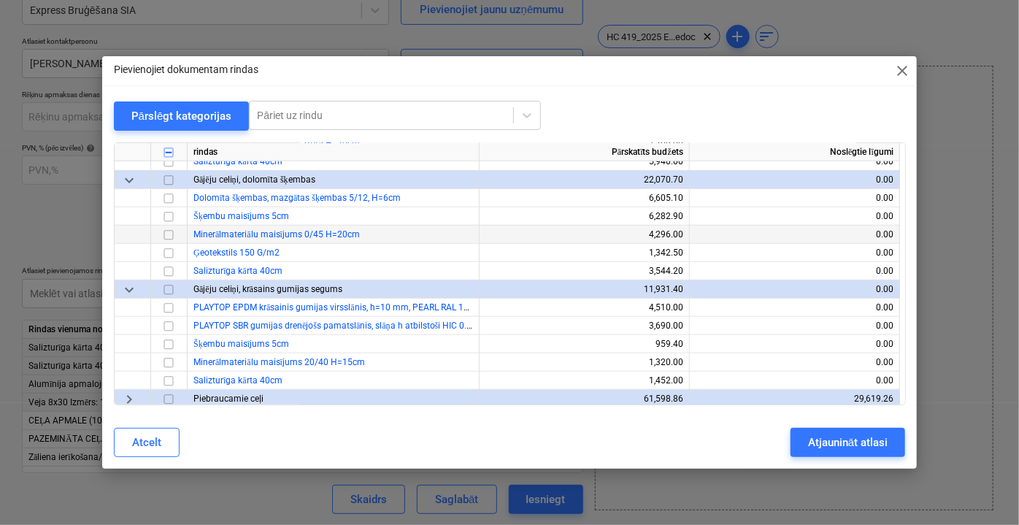
scroll to position [597, 0]
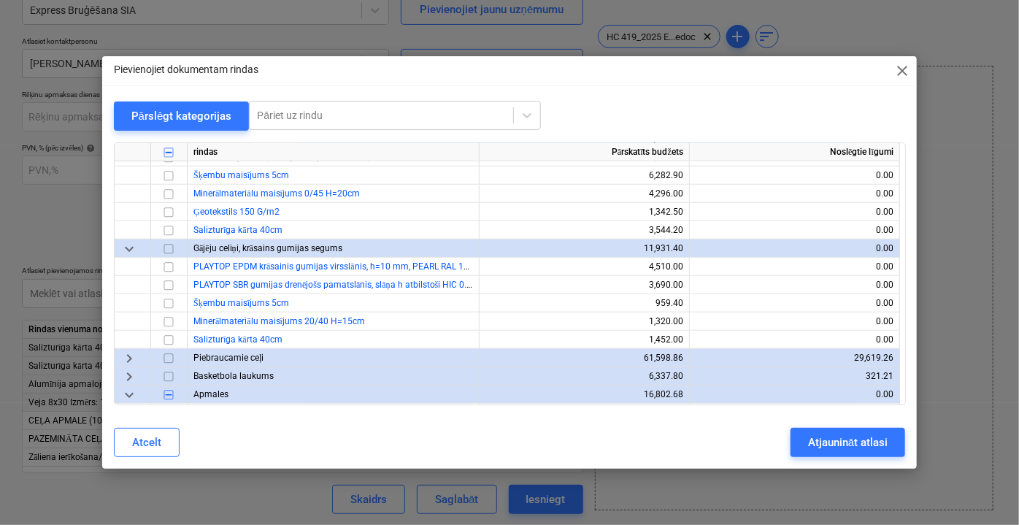
click at [129, 361] on span "keyboard_arrow_right" at bounding box center [129, 358] width 18 height 18
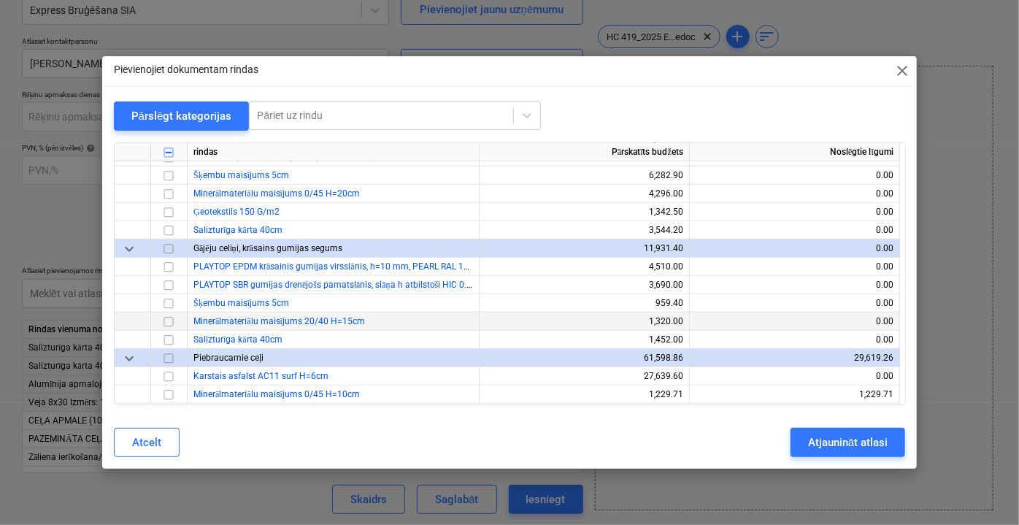
scroll to position [664, 0]
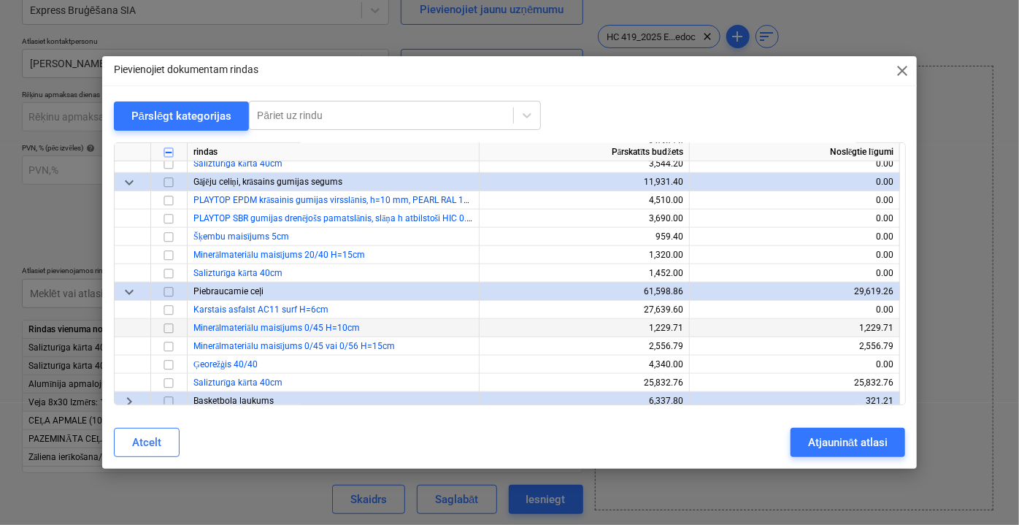
click at [166, 328] on input "checkbox" at bounding box center [169, 328] width 18 height 18
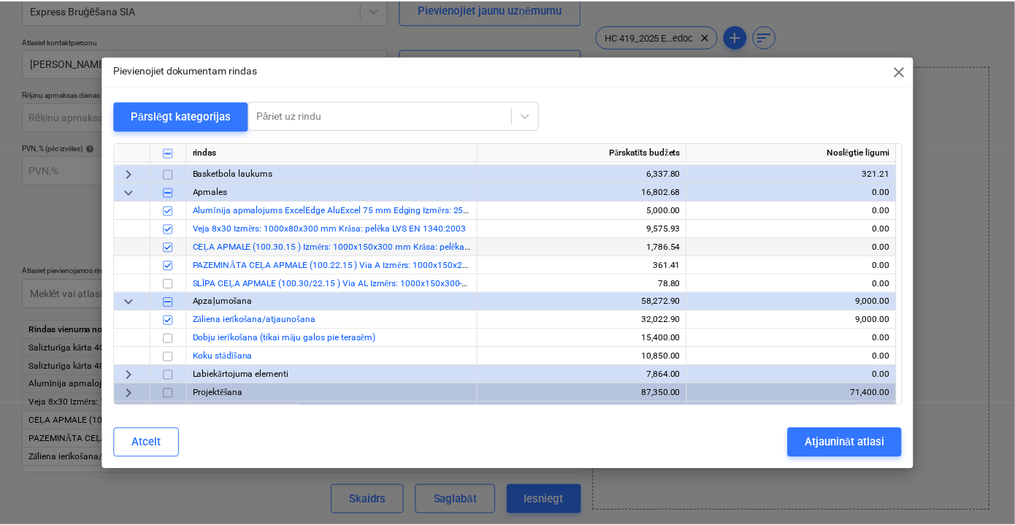
scroll to position [906, 0]
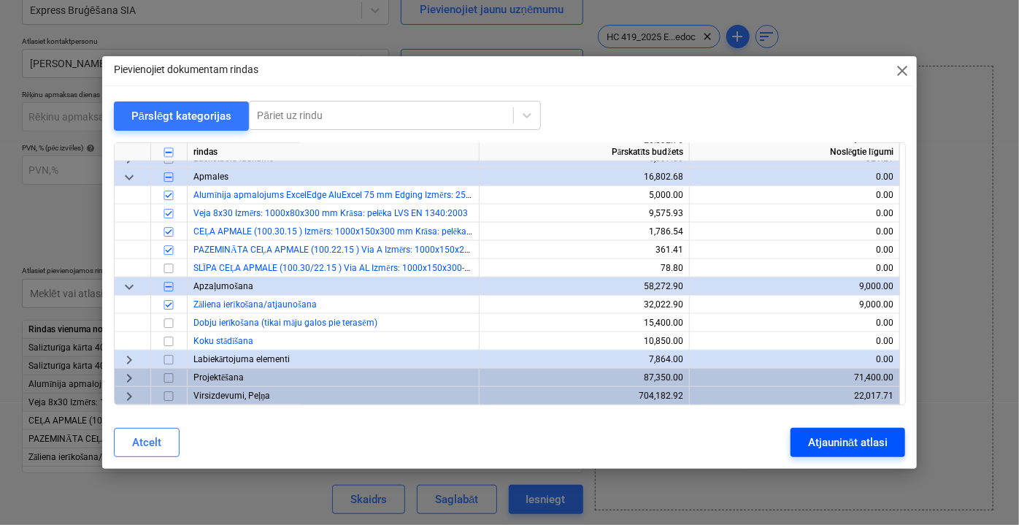
click at [831, 445] on div "Atjaunināt atlasi" at bounding box center [848, 442] width 80 height 19
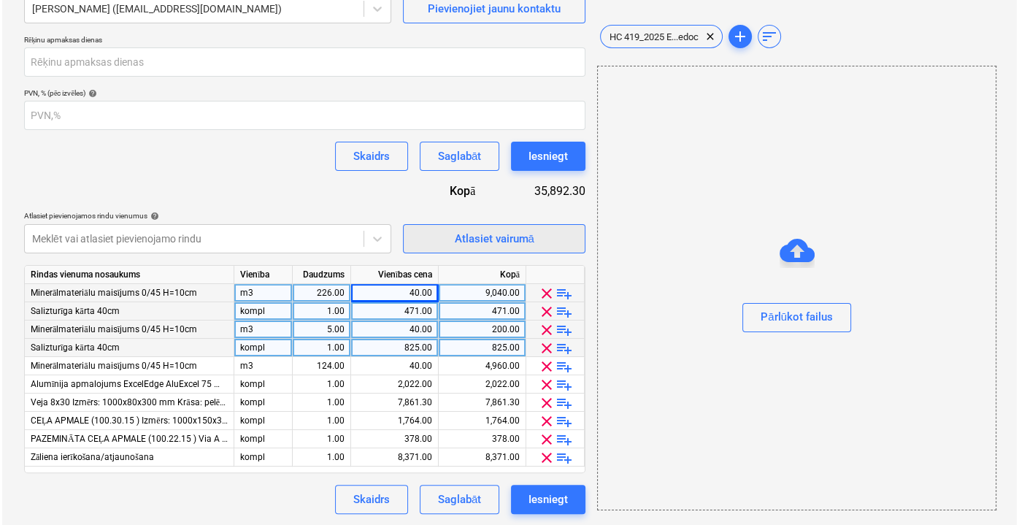
scroll to position [245, 0]
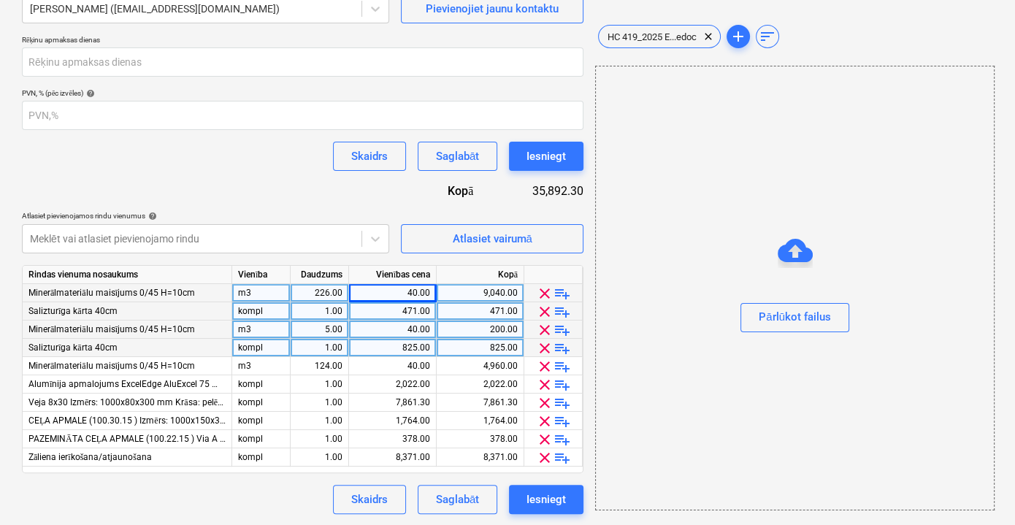
click at [262, 330] on div "m3" at bounding box center [261, 330] width 58 height 18
type input "1"
click at [322, 330] on div "5.00" at bounding box center [319, 330] width 46 height 18
type input "k"
type input "1"
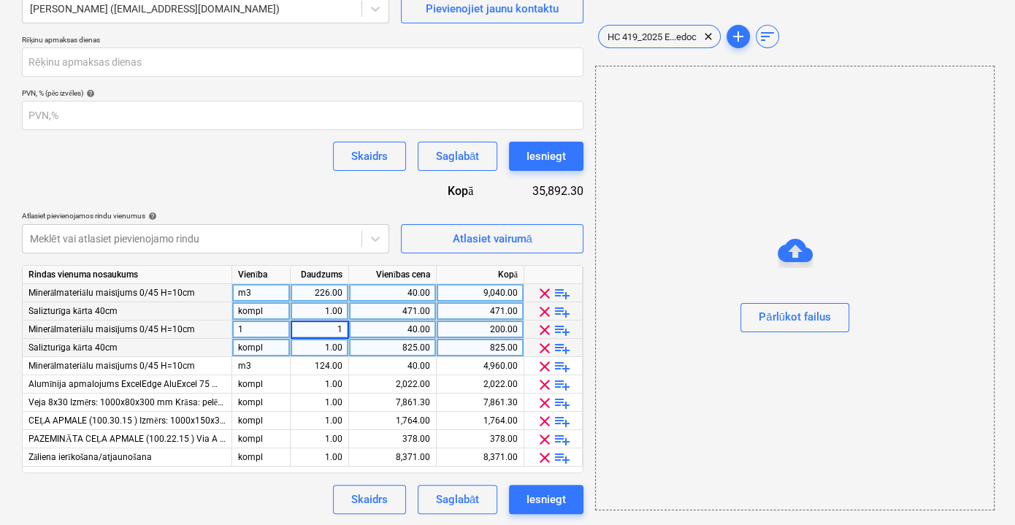
click at [269, 331] on div "1" at bounding box center [261, 330] width 58 height 18
type input "kompl"
click at [410, 331] on div "40.00" at bounding box center [392, 330] width 75 height 18
type input "200"
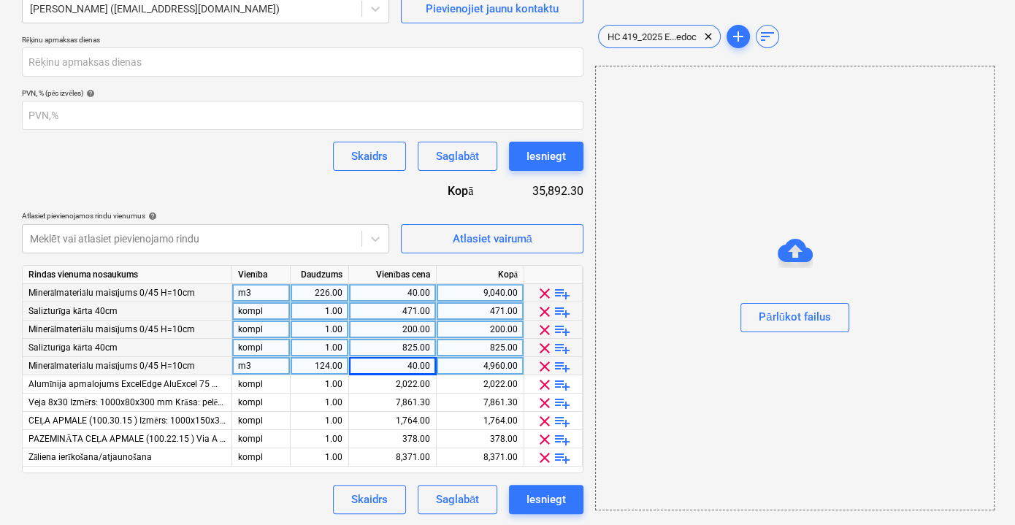
click at [404, 365] on div "40.00" at bounding box center [392, 366] width 75 height 18
type input "4000"
click at [323, 367] on div "124.00" at bounding box center [319, 366] width 46 height 18
type input "1"
click at [239, 366] on div "m3" at bounding box center [261, 366] width 58 height 18
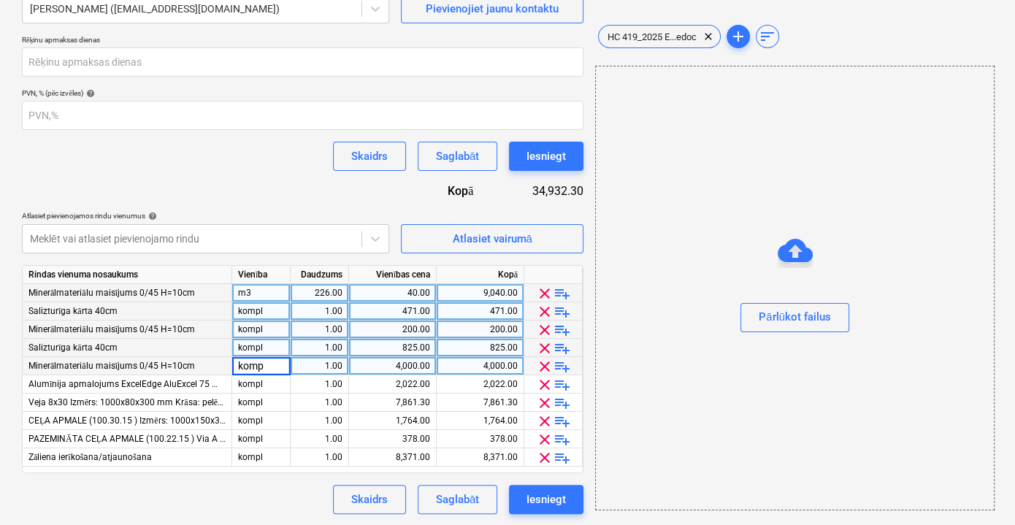
type input "kompl"
click at [264, 291] on div "m3" at bounding box center [261, 293] width 58 height 18
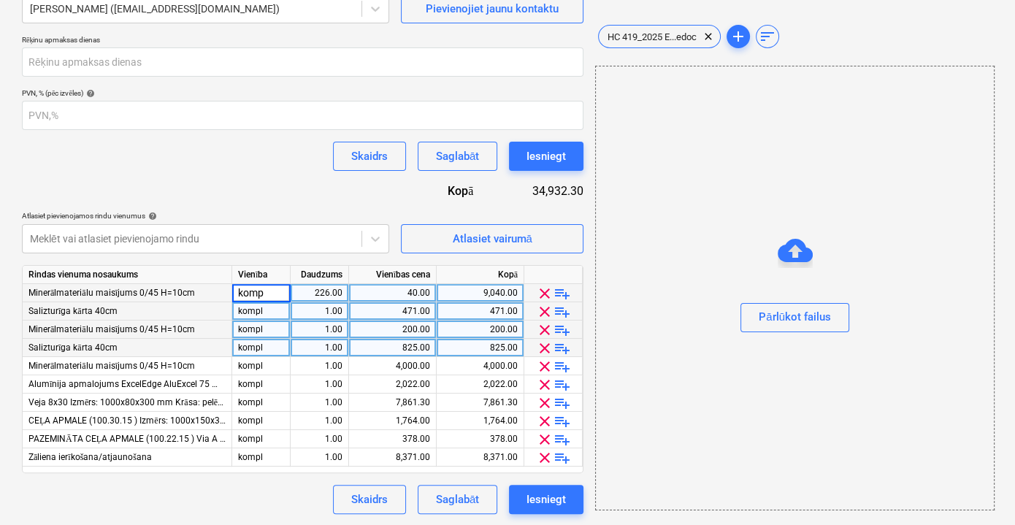
type input "kompl"
click at [416, 295] on div "40.00" at bounding box center [392, 293] width 75 height 18
click at [416, 295] on input "40" at bounding box center [392, 293] width 87 height 18
type input "4609.25"
click at [350, 202] on div "Līguma nosaukums help SIA Express Bruģēšana Līgums Nr. HC 419/2025 (nav pabeigt…" at bounding box center [302, 194] width 561 height 640
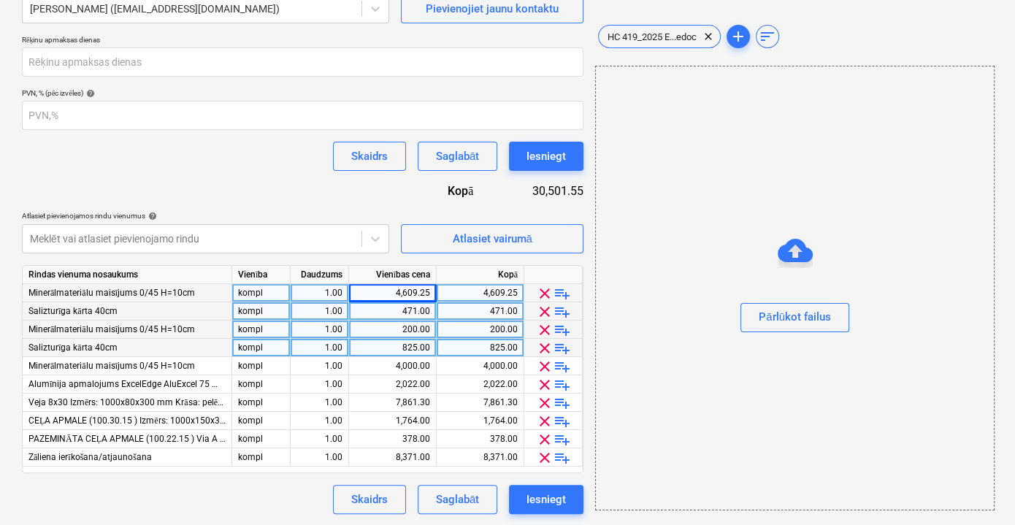
click at [414, 290] on div "4,609.25" at bounding box center [392, 293] width 75 height 18
click at [405, 290] on input "4609.25" at bounding box center [392, 293] width 87 height 18
click at [407, 290] on input "4609.25" at bounding box center [392, 293] width 87 height 18
type input "4409.25"
click at [318, 202] on div "Līguma nosaukums help SIA Express Bruģēšana Līgums Nr. HC 419/2025 (nav pabeigt…" at bounding box center [302, 194] width 561 height 640
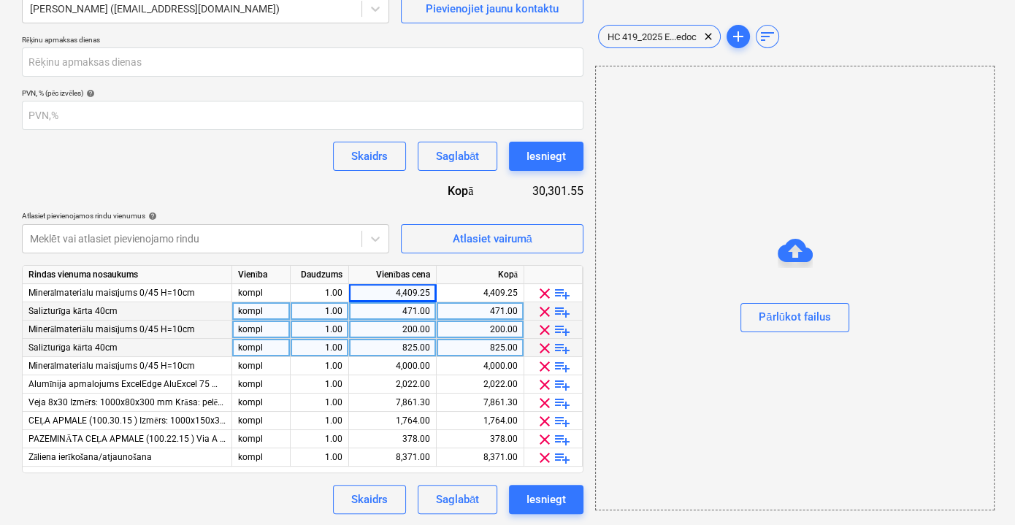
click at [234, 188] on div "Līguma nosaukums help SIA Express Bruģēšana Līgums Nr. HC 419/2025 (nav pabeigt…" at bounding box center [302, 194] width 561 height 640
click at [500, 239] on div "Atlasiet vairumā" at bounding box center [492, 238] width 80 height 19
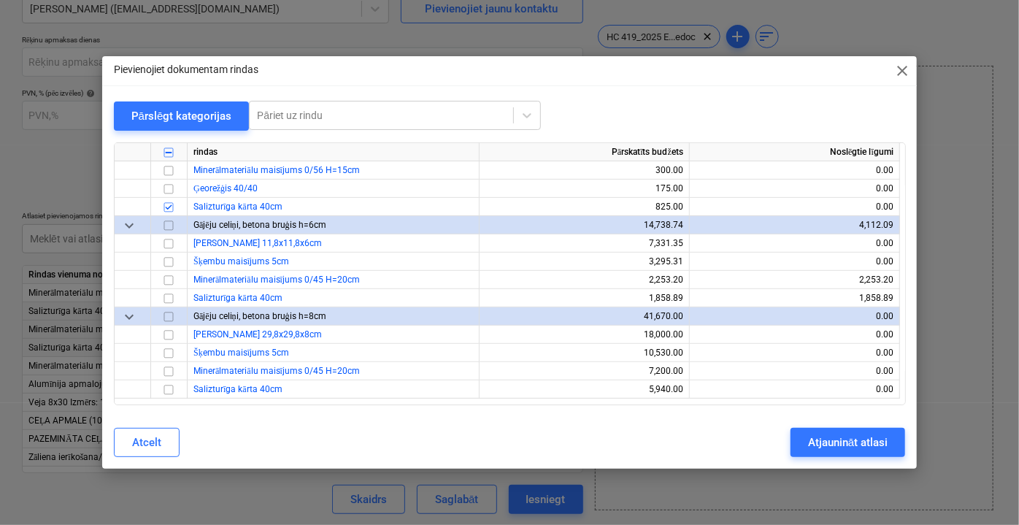
scroll to position [331, 0]
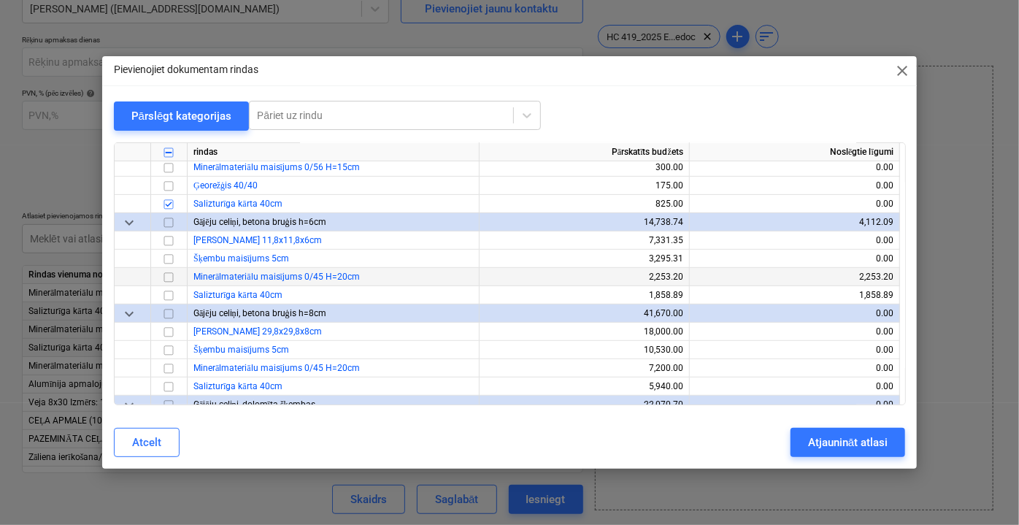
click at [167, 275] on input "checkbox" at bounding box center [169, 277] width 18 height 18
click at [172, 368] on input "checkbox" at bounding box center [169, 368] width 18 height 18
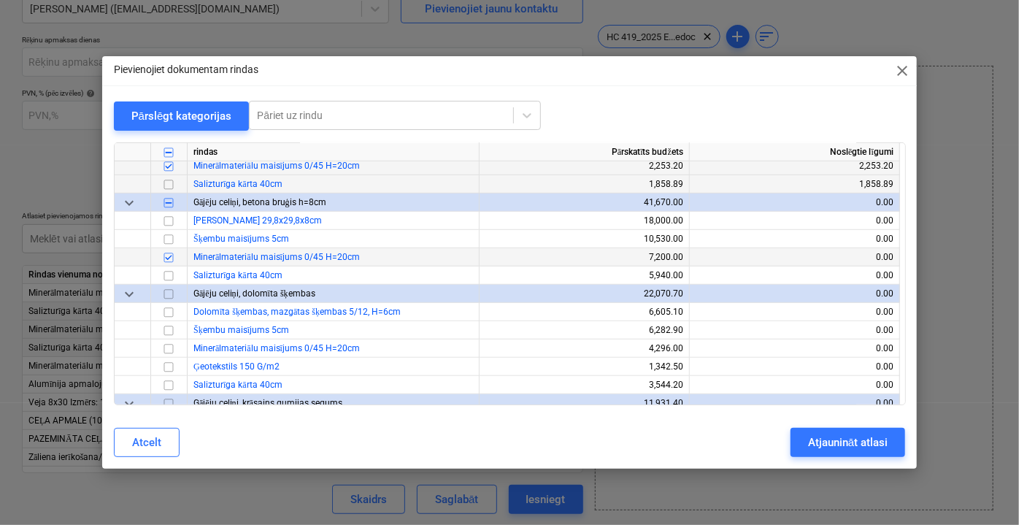
scroll to position [464, 0]
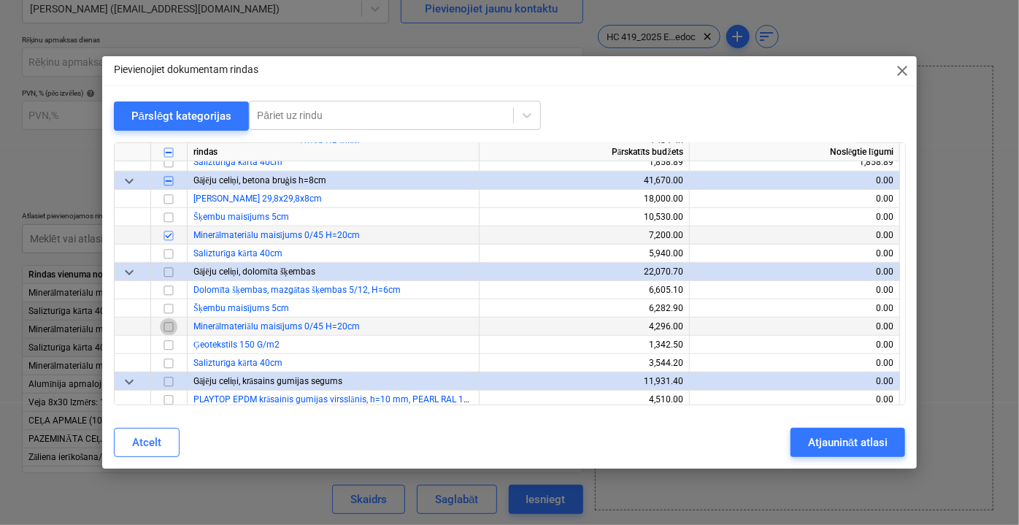
click at [169, 328] on input "checkbox" at bounding box center [169, 327] width 18 height 18
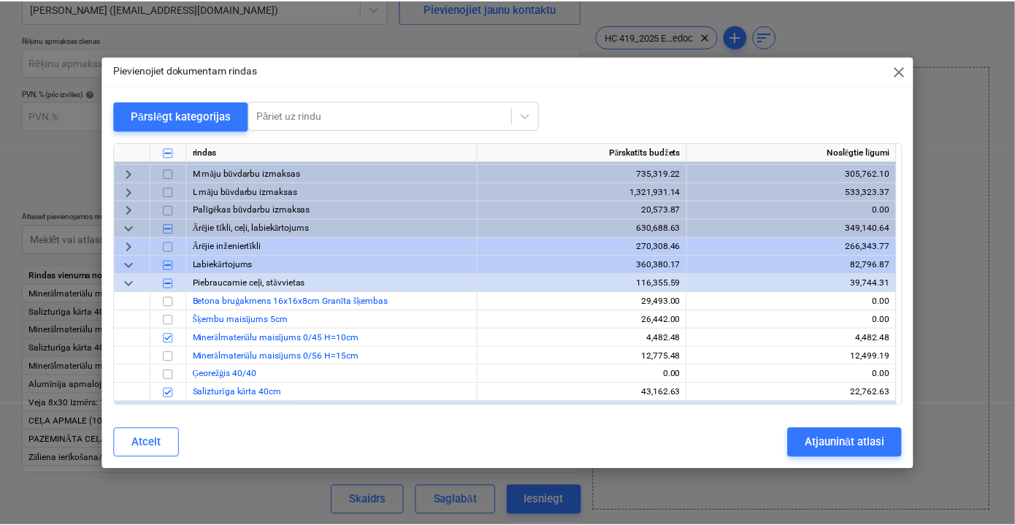
scroll to position [0, 0]
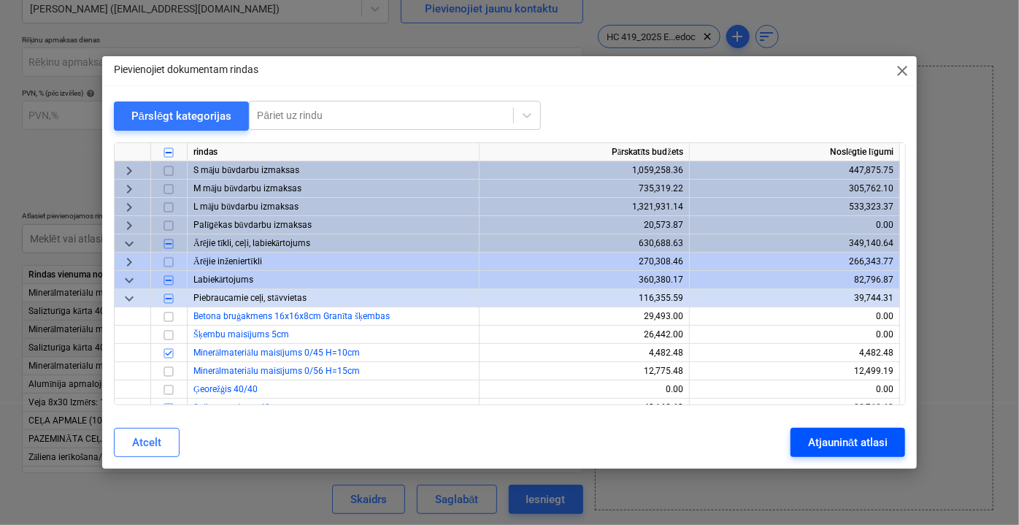
click at [854, 447] on div "Atjaunināt atlasi" at bounding box center [848, 442] width 80 height 19
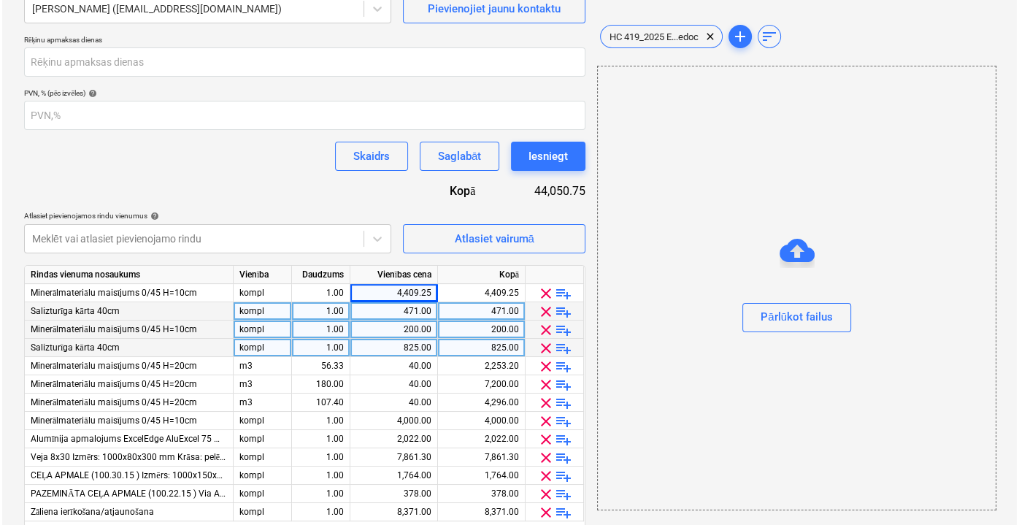
scroll to position [300, 0]
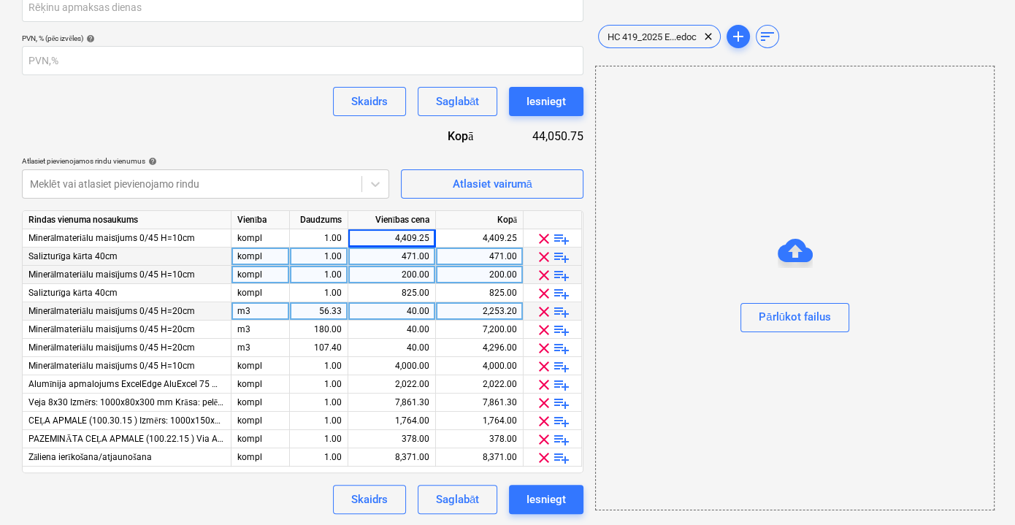
click at [325, 311] on div "56.33" at bounding box center [319, 311] width 46 height 18
type input "2"
click at [377, 312] on div "40.00" at bounding box center [391, 311] width 75 height 18
type input "2000"
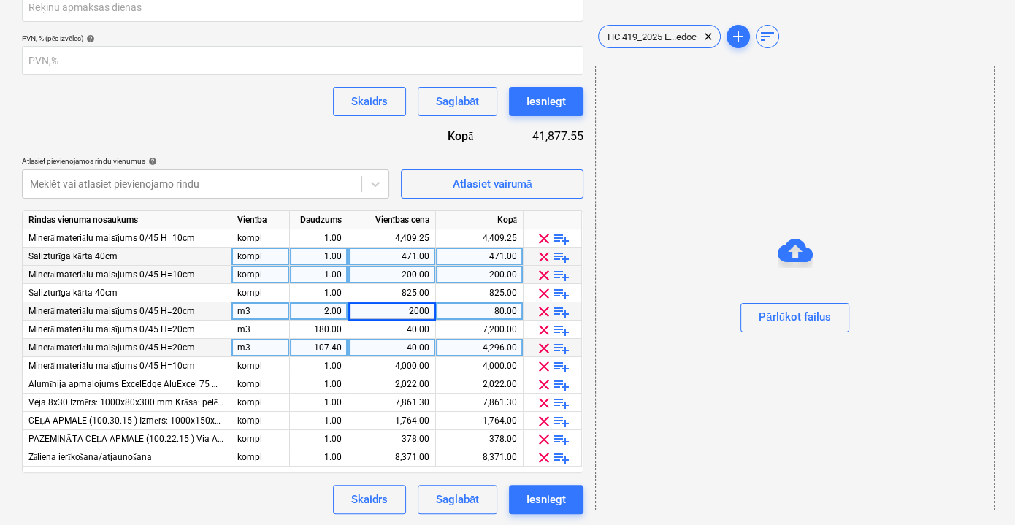
click at [394, 348] on div "40.00" at bounding box center [391, 348] width 75 height 18
type input "2000"
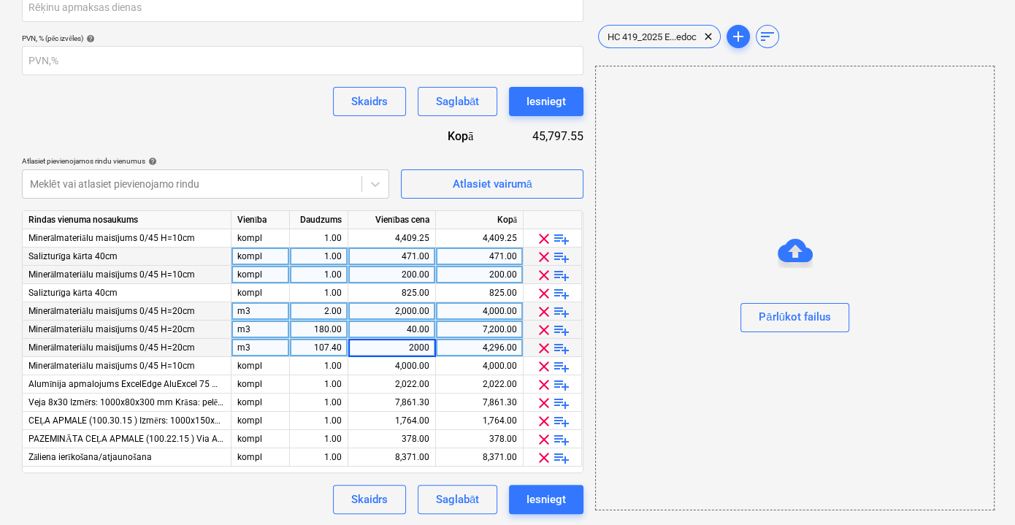
click at [404, 330] on div "40.00" at bounding box center [391, 330] width 75 height 18
type input "2517"
click at [329, 329] on div "180.00" at bounding box center [319, 330] width 46 height 18
type input "1"
click at [333, 307] on div "2.00" at bounding box center [319, 311] width 46 height 18
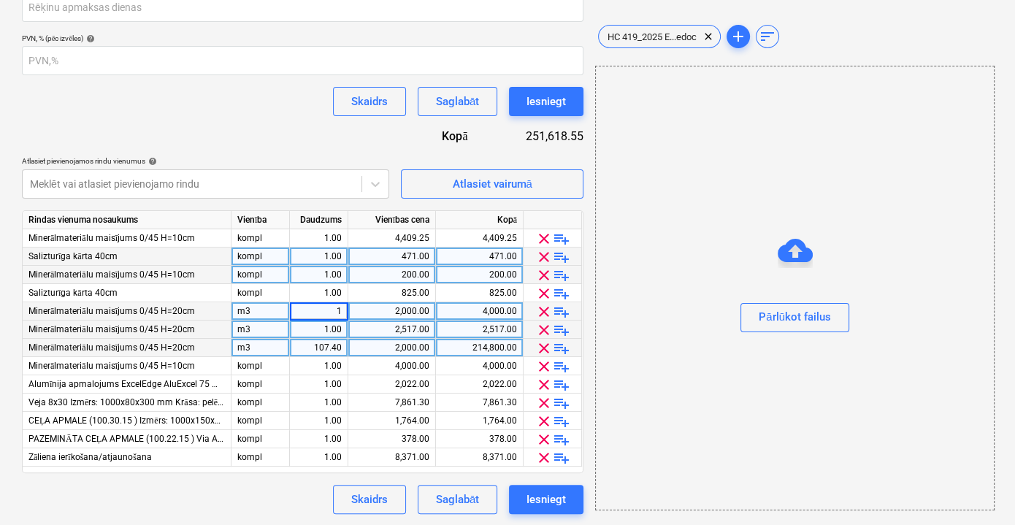
click at [329, 345] on div "107.40" at bounding box center [319, 348] width 46 height 18
type input "1"
click at [239, 315] on div "m3" at bounding box center [260, 311] width 58 height 18
type input "kompl"
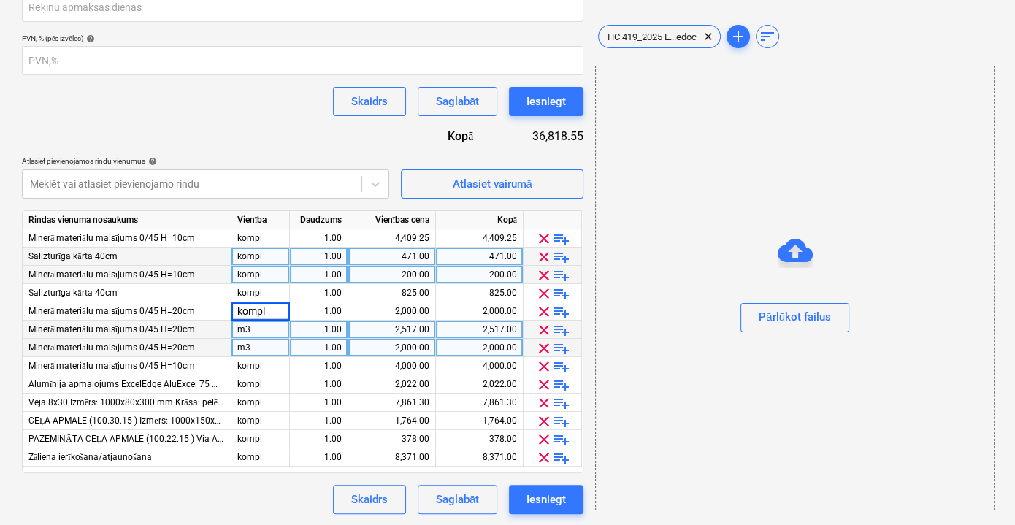
click at [245, 326] on div "m3" at bounding box center [260, 330] width 58 height 18
type input "kompl"
click at [261, 348] on div "m3" at bounding box center [260, 348] width 58 height 18
type input "kompl"
click at [275, 478] on div "Līguma nosaukums help SIA Express Bruģēšana Līgums Nr. HC 419/2025 (nav pabeigt…" at bounding box center [302, 167] width 561 height 694
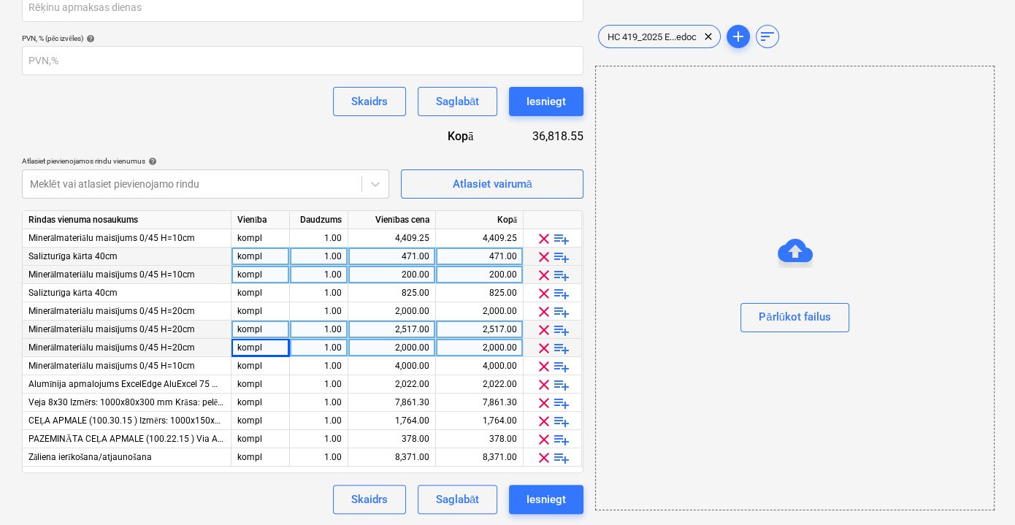
click at [264, 490] on div "Skaidrs Saglabāt Iesniegt" at bounding box center [302, 499] width 561 height 29
click at [504, 185] on div "Atlasiet vairumā" at bounding box center [492, 183] width 80 height 19
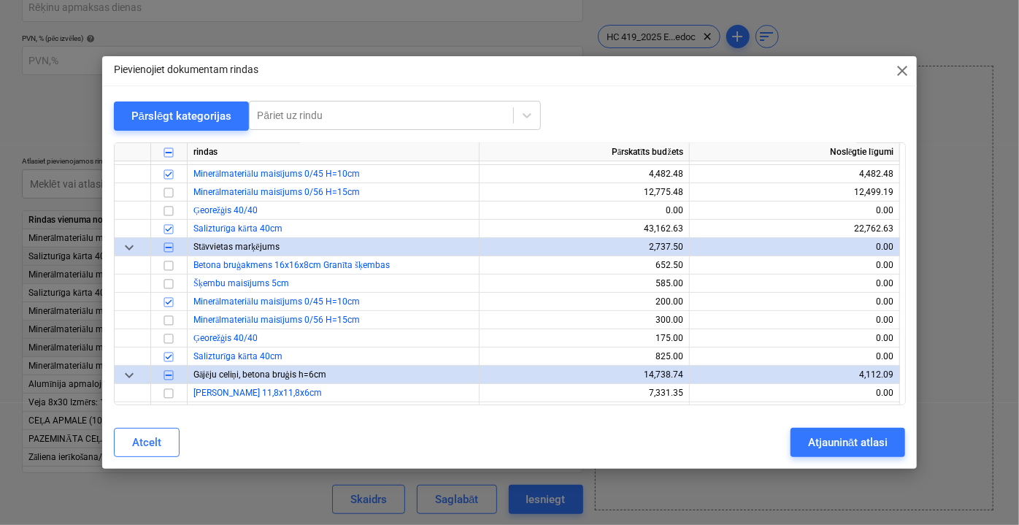
scroll to position [199, 0]
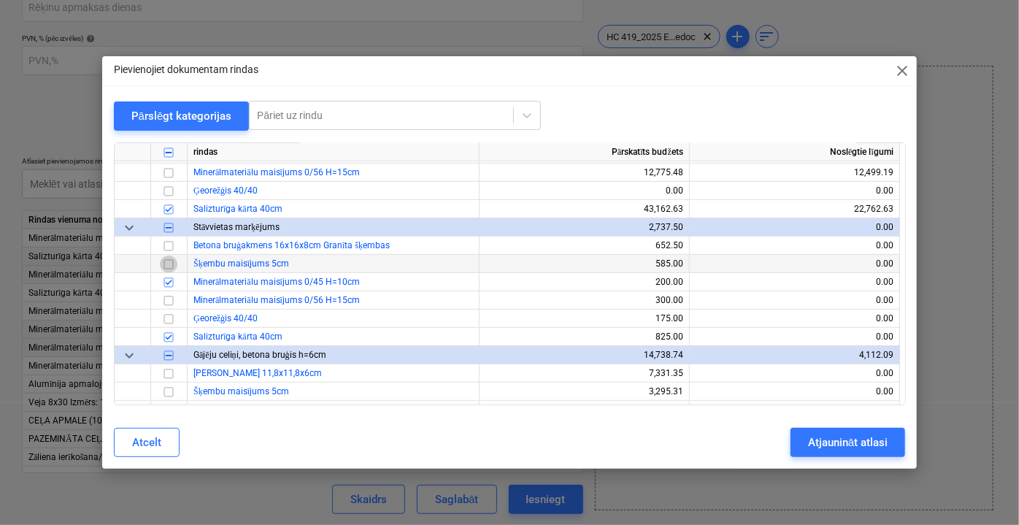
click at [172, 264] on input "checkbox" at bounding box center [169, 264] width 18 height 18
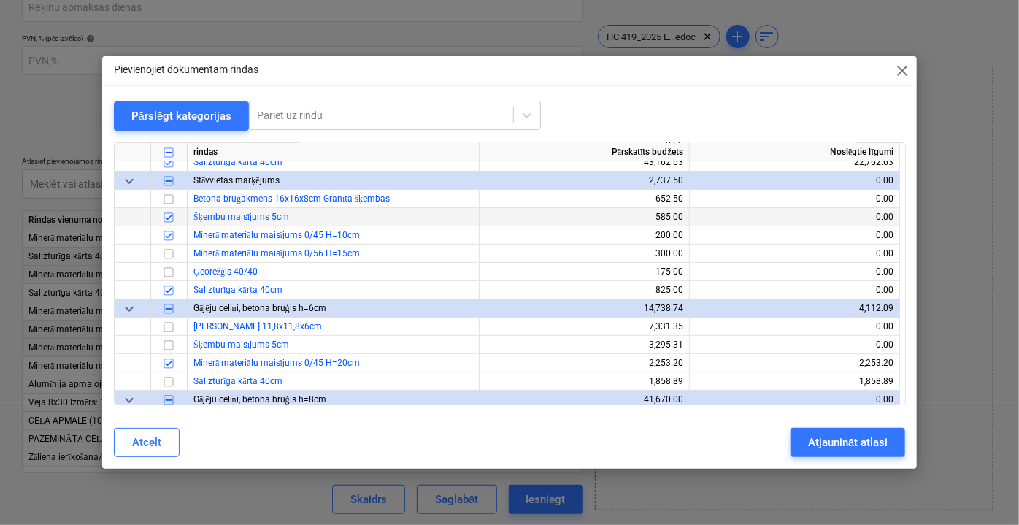
scroll to position [265, 0]
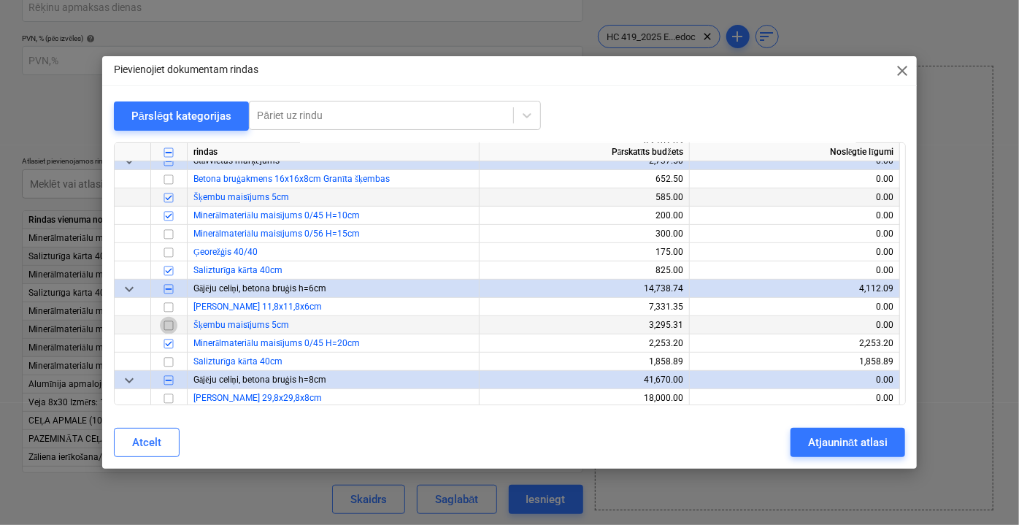
click at [169, 323] on input "checkbox" at bounding box center [169, 325] width 18 height 18
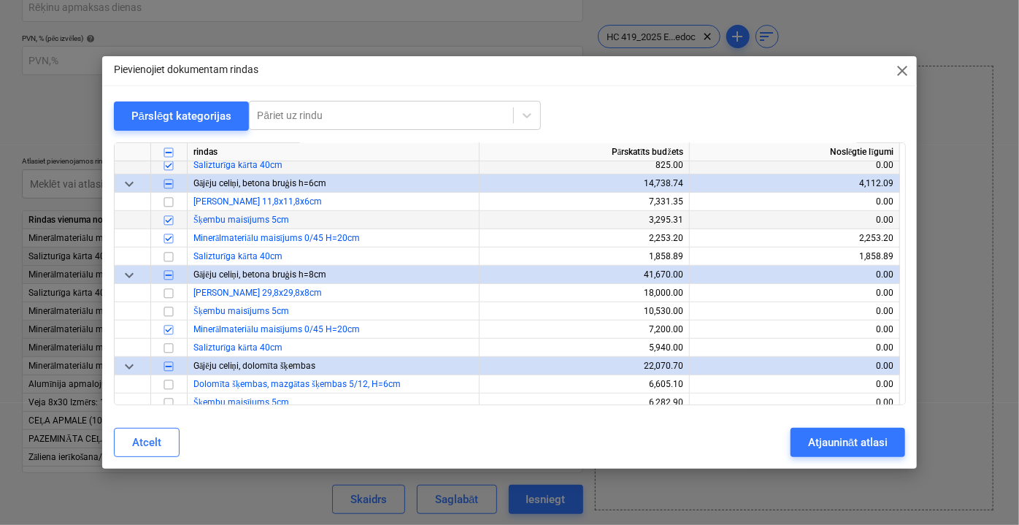
scroll to position [398, 0]
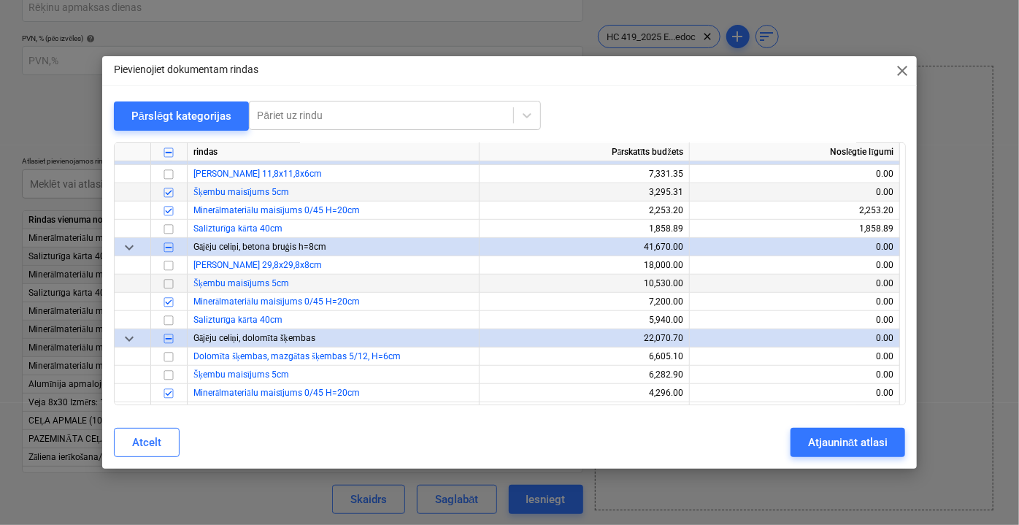
click at [172, 283] on input "checkbox" at bounding box center [169, 284] width 18 height 18
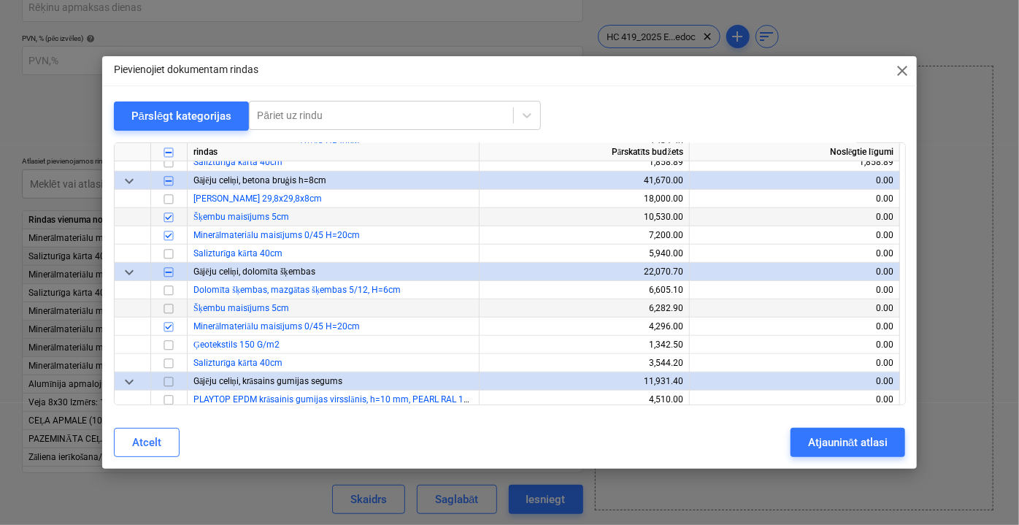
click at [167, 309] on input "checkbox" at bounding box center [169, 308] width 18 height 18
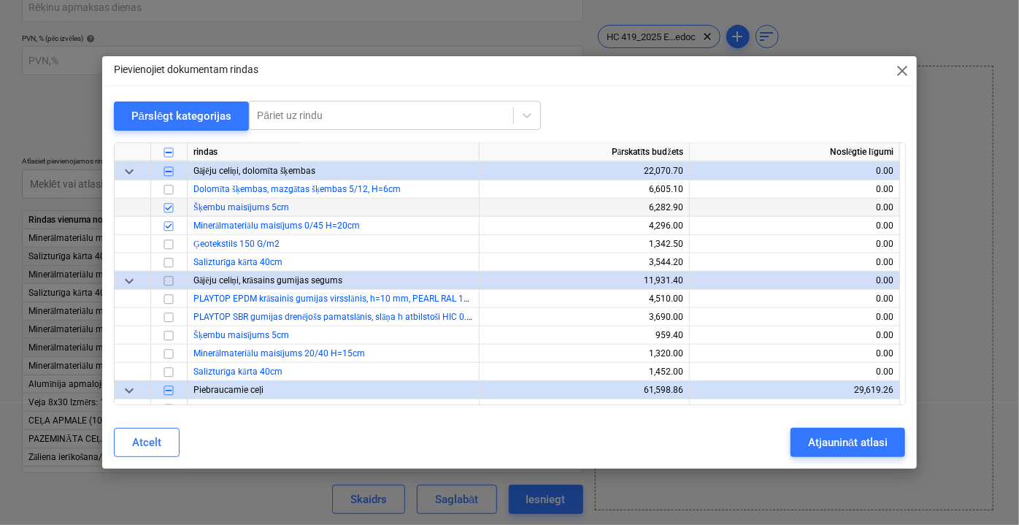
scroll to position [597, 0]
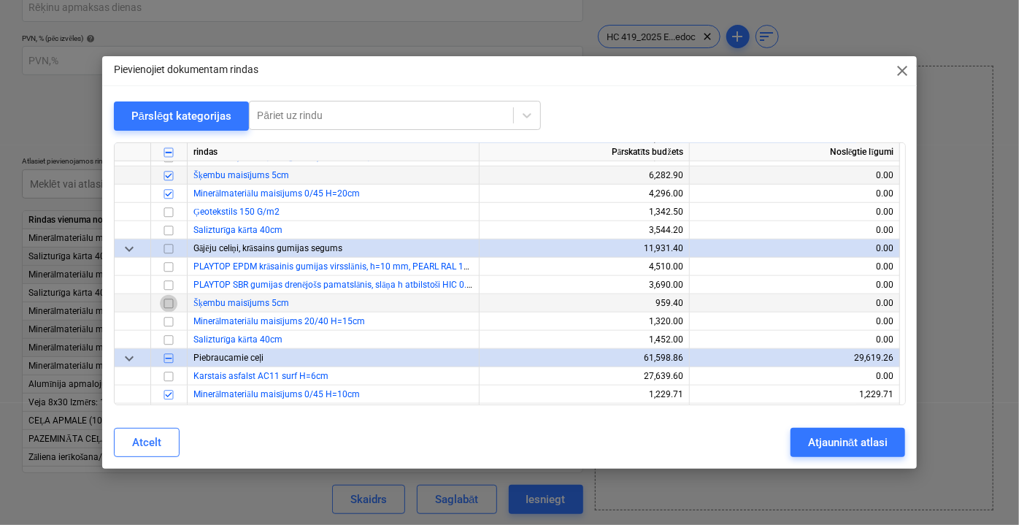
click at [171, 303] on input "checkbox" at bounding box center [169, 303] width 18 height 18
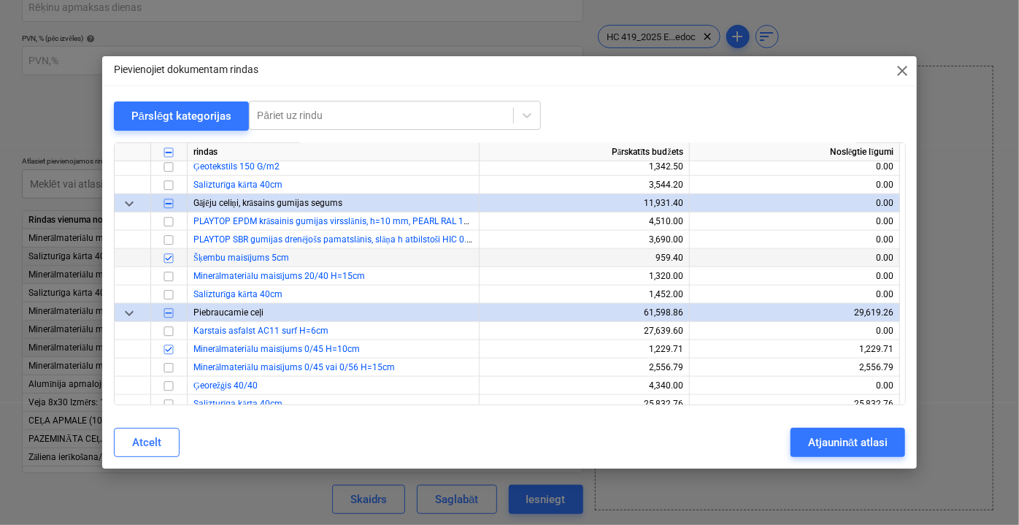
scroll to position [664, 0]
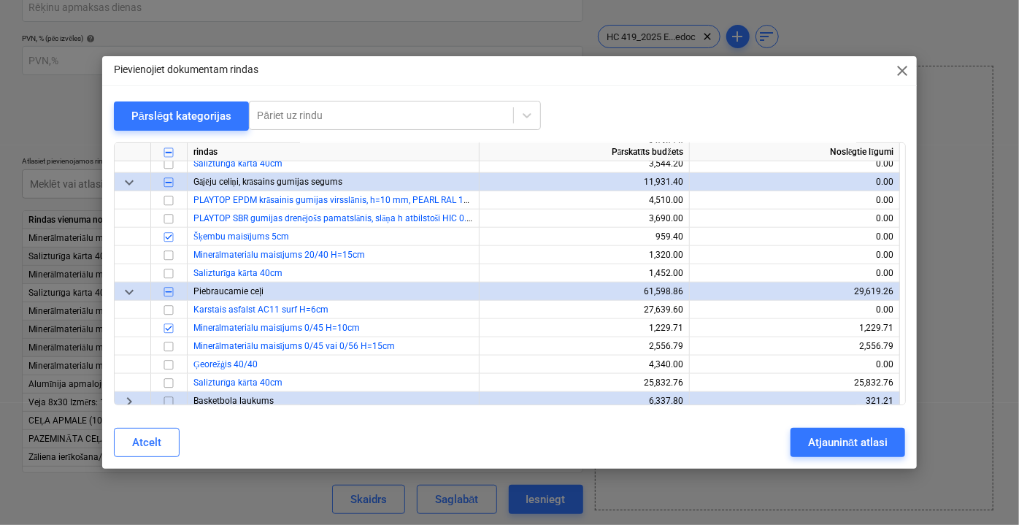
click at [173, 237] on input "checkbox" at bounding box center [169, 237] width 18 height 18
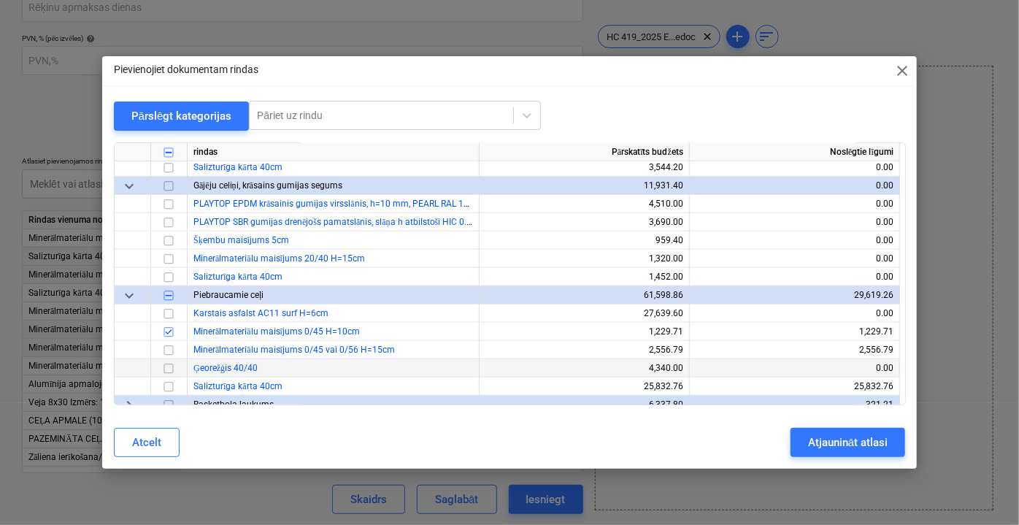
scroll to position [640, 0]
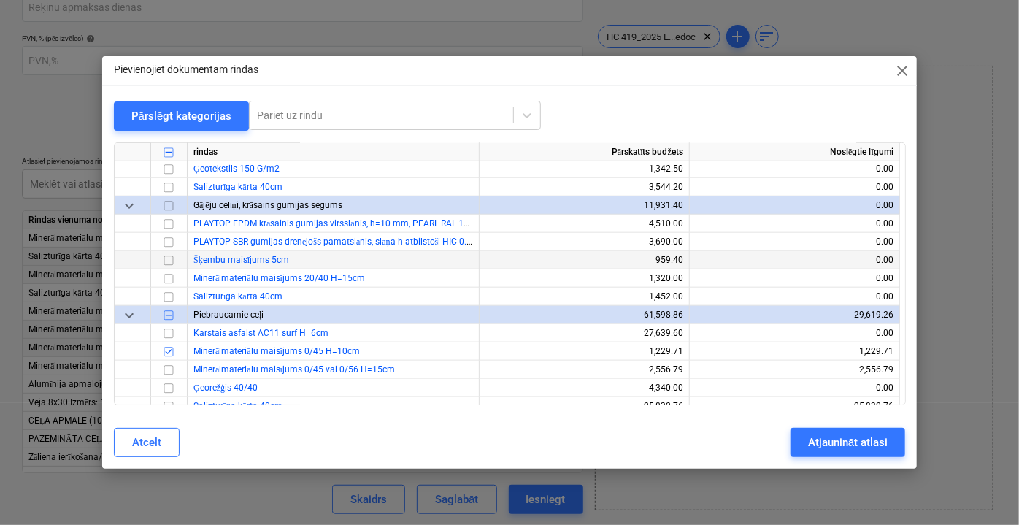
click at [171, 256] on input "checkbox" at bounding box center [169, 260] width 18 height 18
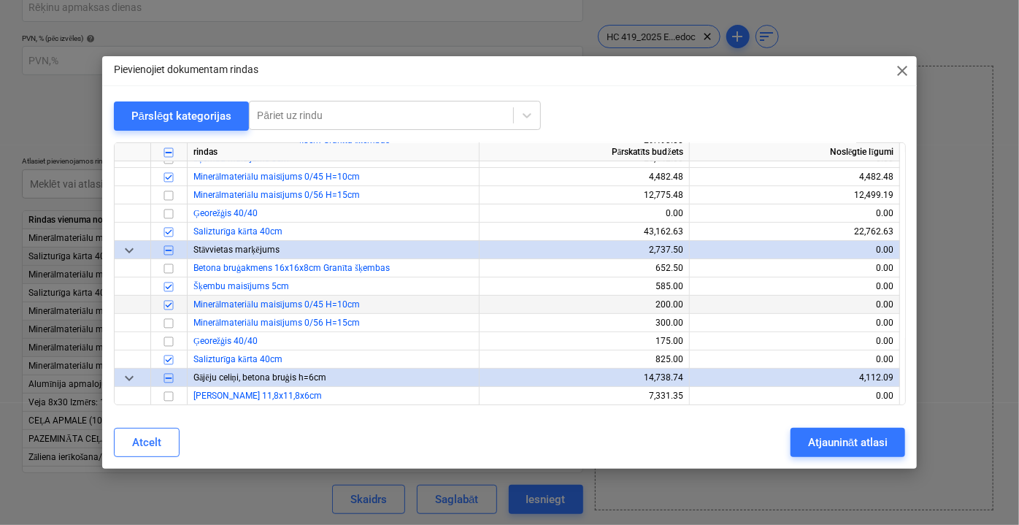
scroll to position [110, 0]
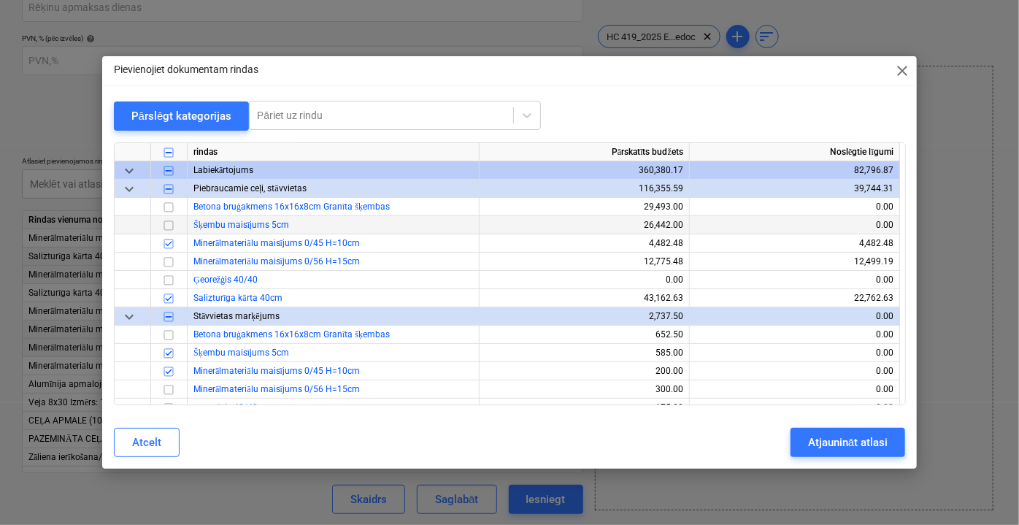
click at [171, 229] on input "checkbox" at bounding box center [169, 225] width 18 height 18
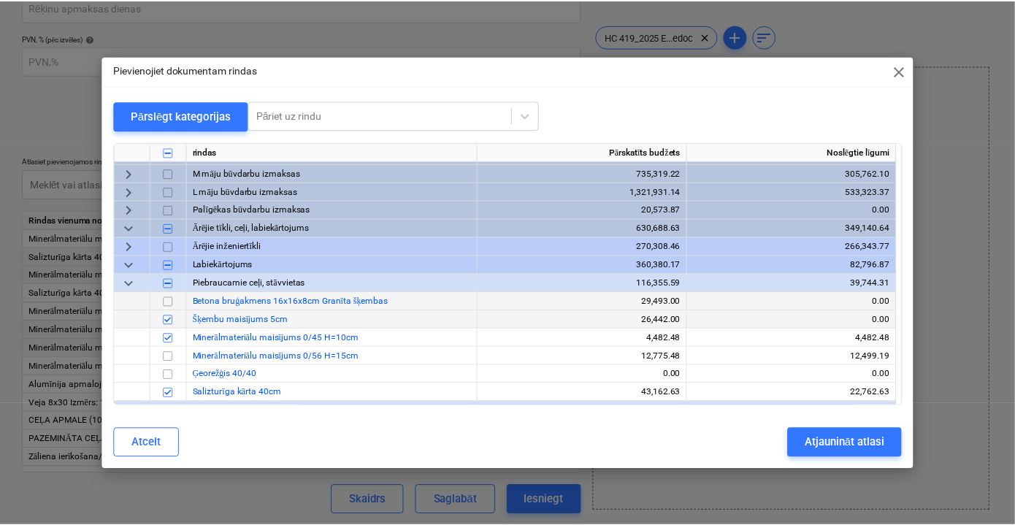
scroll to position [0, 0]
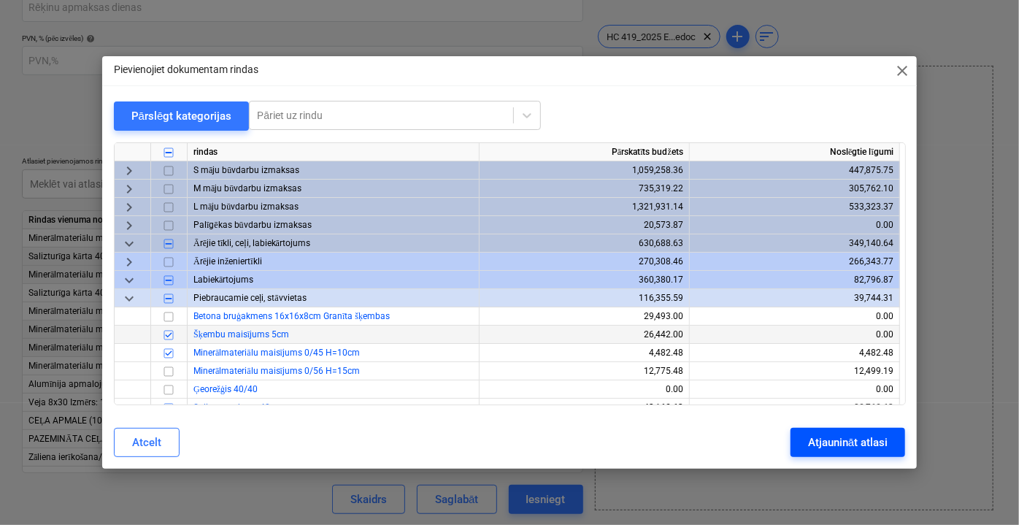
click at [882, 444] on div "Atjaunināt atlasi" at bounding box center [848, 442] width 80 height 19
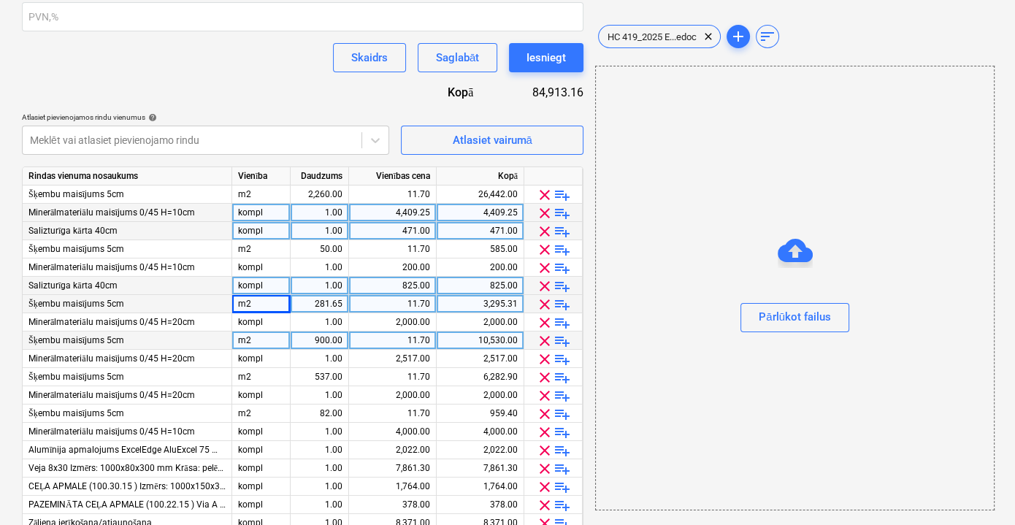
scroll to position [366, 0]
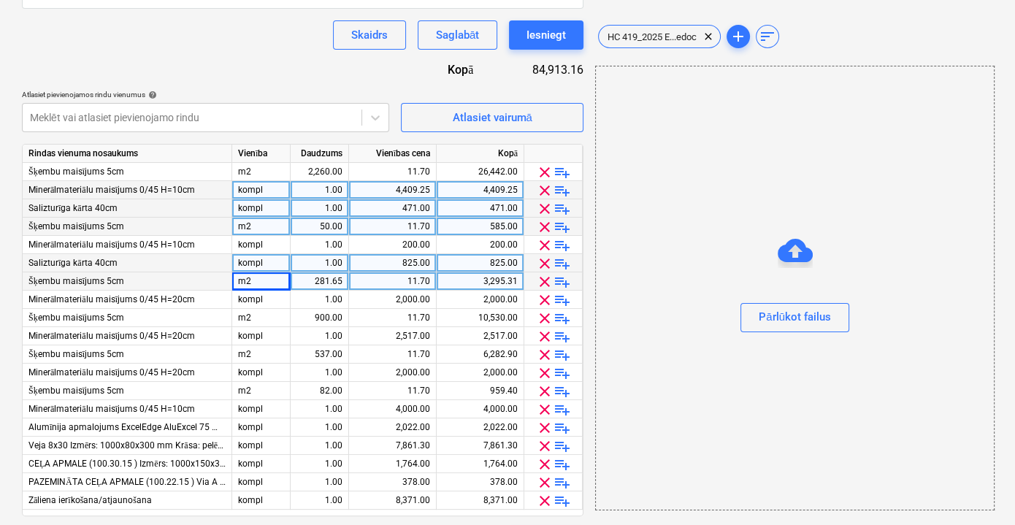
click at [410, 227] on div "11.70" at bounding box center [392, 227] width 75 height 18
type input "338.6"
click at [333, 220] on div "50.00" at bounding box center [319, 227] width 46 height 18
type input "1"
click at [253, 223] on div "m2" at bounding box center [261, 227] width 58 height 18
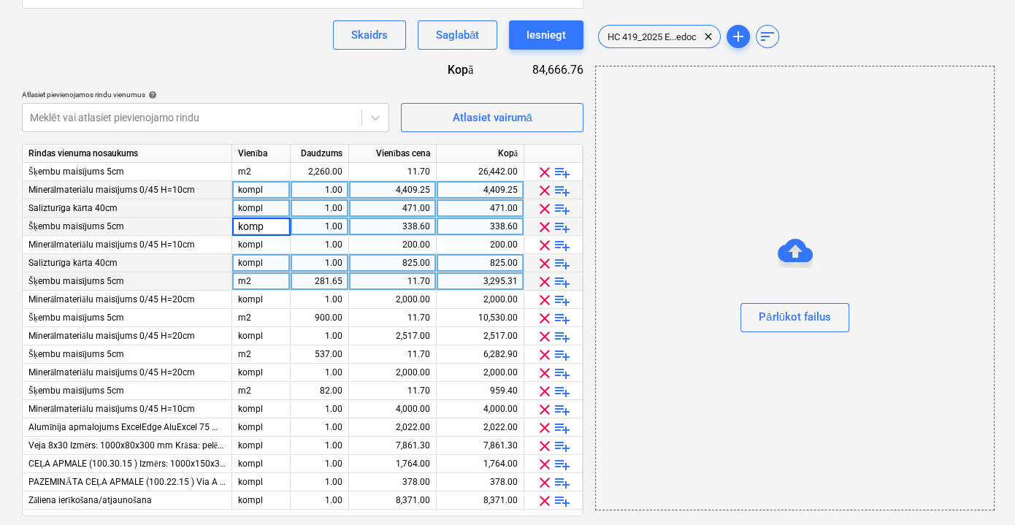
type input "kompl"
click at [408, 278] on div "11.70" at bounding box center [392, 281] width 75 height 18
type input "2000"
click at [325, 285] on div "281.65" at bounding box center [319, 281] width 46 height 18
click at [260, 280] on div "m2" at bounding box center [261, 281] width 58 height 18
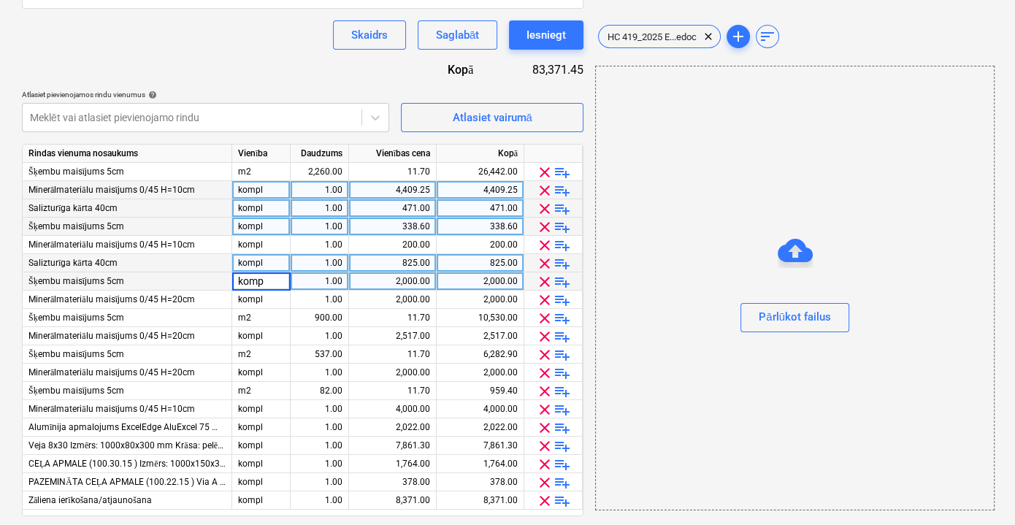
type input "kompl"
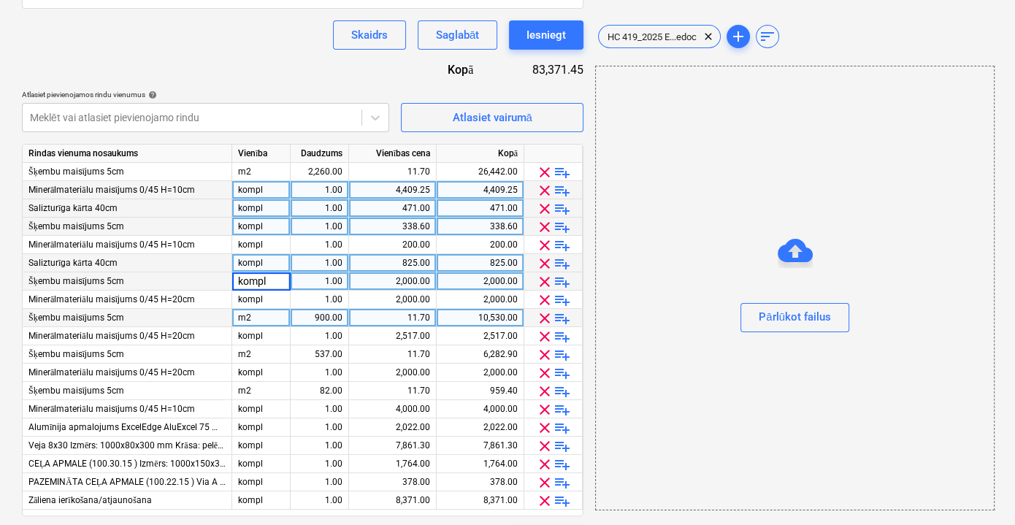
click at [415, 316] on div "11.70" at bounding box center [392, 318] width 75 height 18
type input "2000"
click at [266, 315] on div "m2" at bounding box center [261, 318] width 58 height 18
type input "kompl"
click at [325, 318] on div "900.00" at bounding box center [319, 318] width 46 height 18
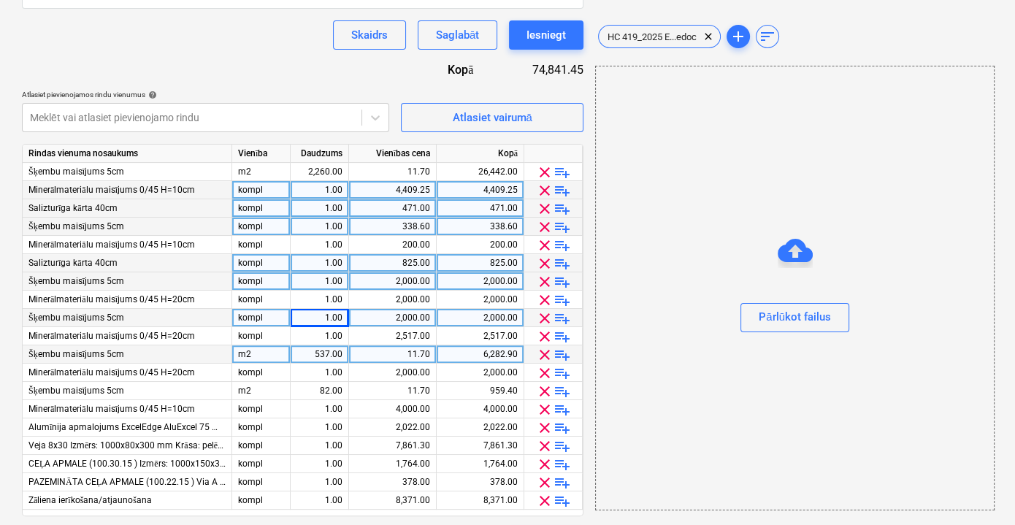
click at [415, 350] on div "11.70" at bounding box center [392, 354] width 75 height 18
type input "959.4"
click at [339, 356] on div "537.00" at bounding box center [319, 354] width 46 height 18
type input "1"
click at [265, 352] on div "m2" at bounding box center [261, 354] width 58 height 18
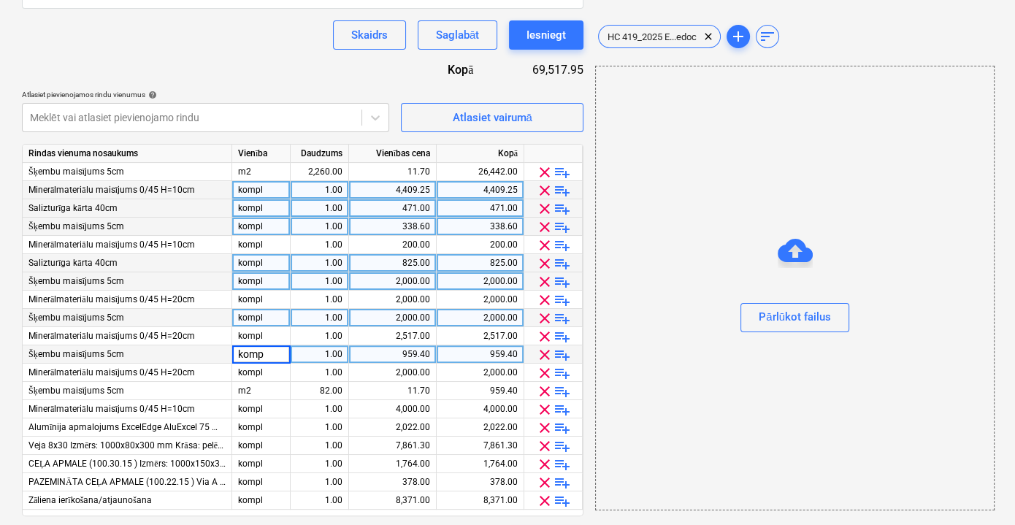
type input "kompl"
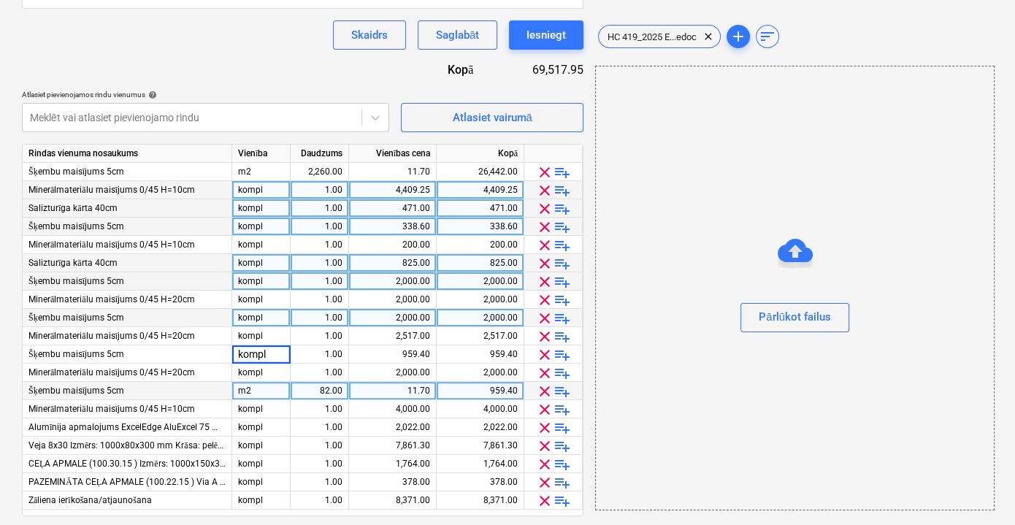
click at [275, 394] on div "m2" at bounding box center [261, 391] width 58 height 18
click at [543, 391] on span "clear" at bounding box center [545, 392] width 18 height 18
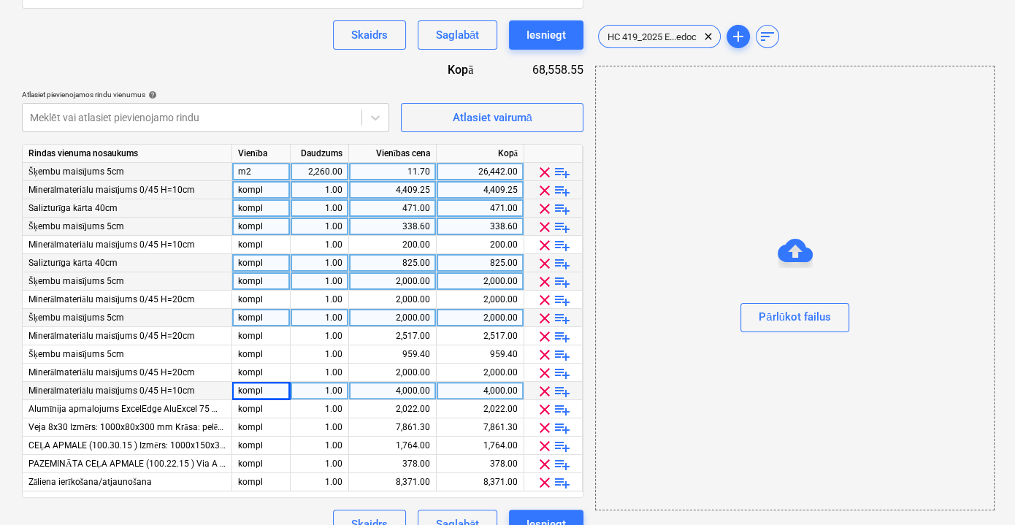
click at [545, 172] on span "clear" at bounding box center [545, 173] width 18 height 18
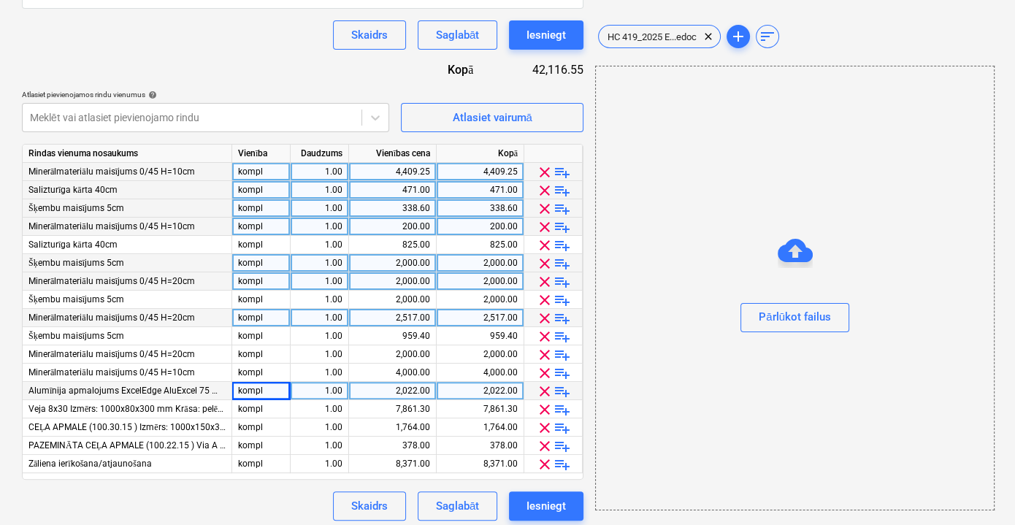
click at [272, 513] on div "Skaidrs Saglabāt Iesniegt" at bounding box center [302, 505] width 561 height 29
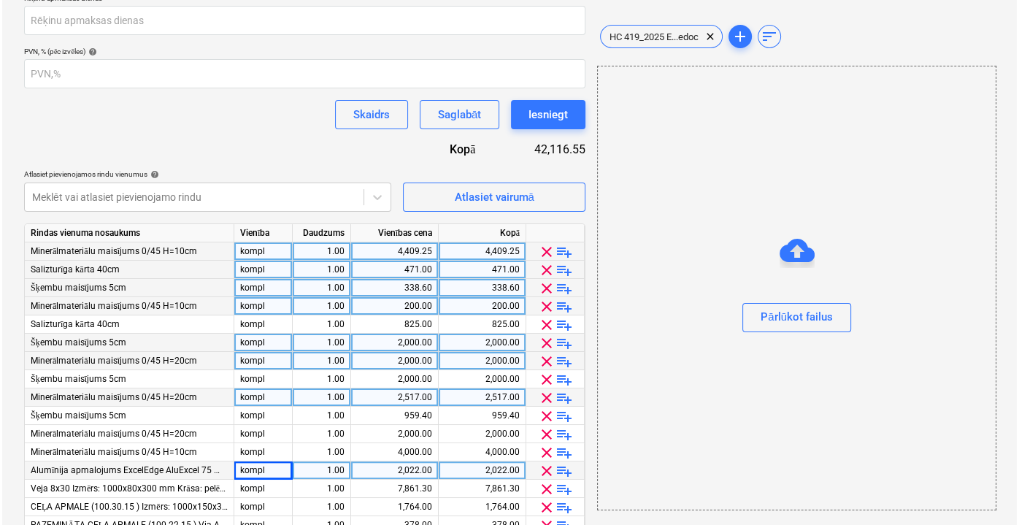
scroll to position [234, 0]
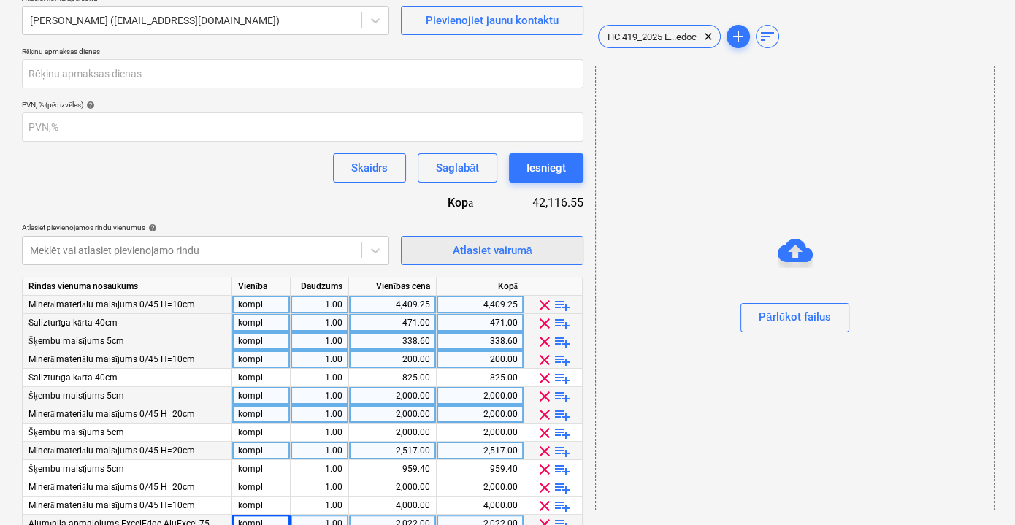
click at [483, 243] on div "Atlasiet vairumā" at bounding box center [492, 250] width 80 height 19
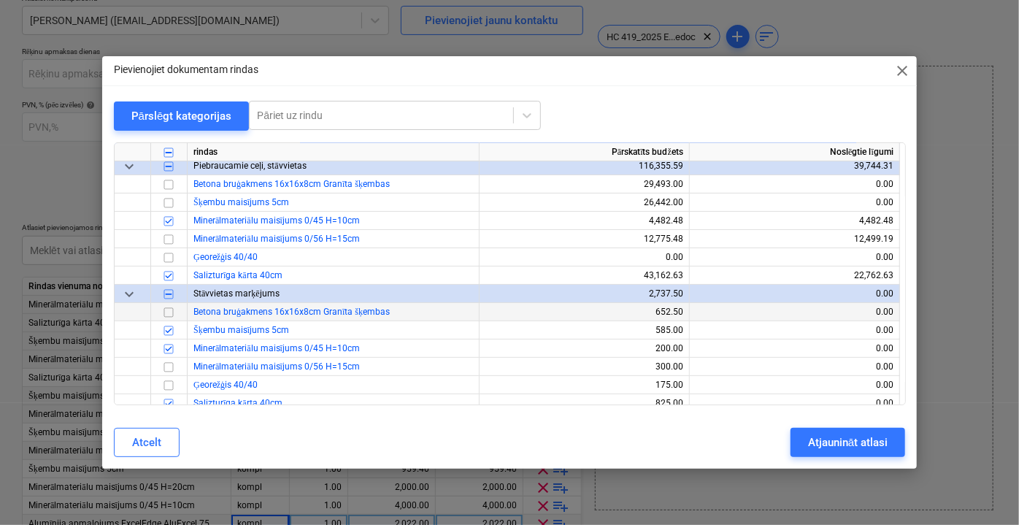
scroll to position [66, 0]
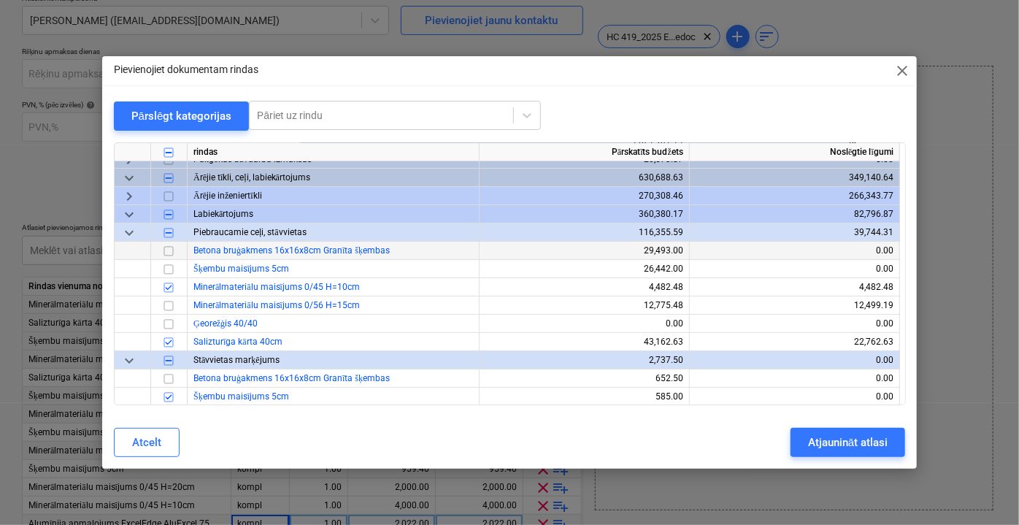
click at [170, 251] on input "checkbox" at bounding box center [169, 251] width 18 height 18
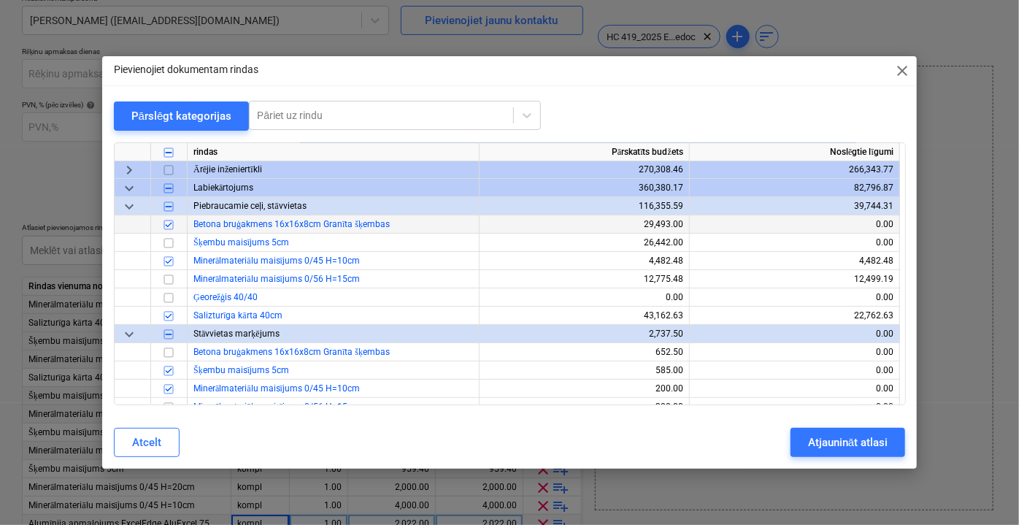
scroll to position [132, 0]
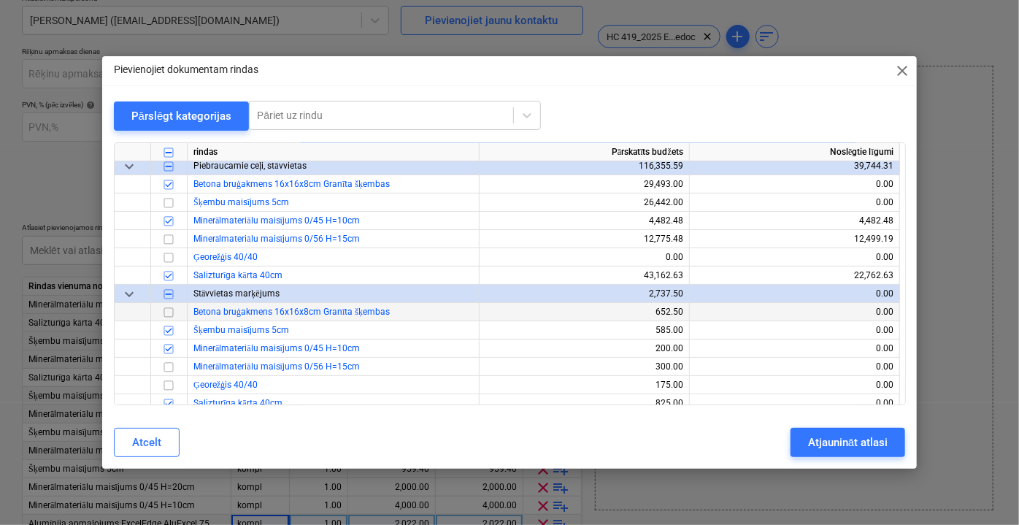
click at [169, 312] on input "checkbox" at bounding box center [169, 312] width 18 height 18
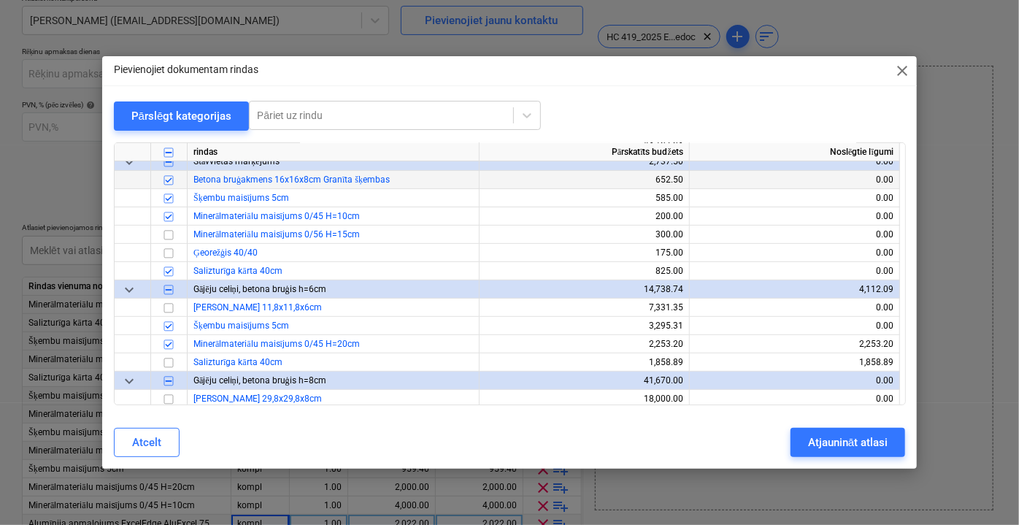
scroll to position [265, 0]
click at [169, 305] on input "checkbox" at bounding box center [169, 307] width 18 height 18
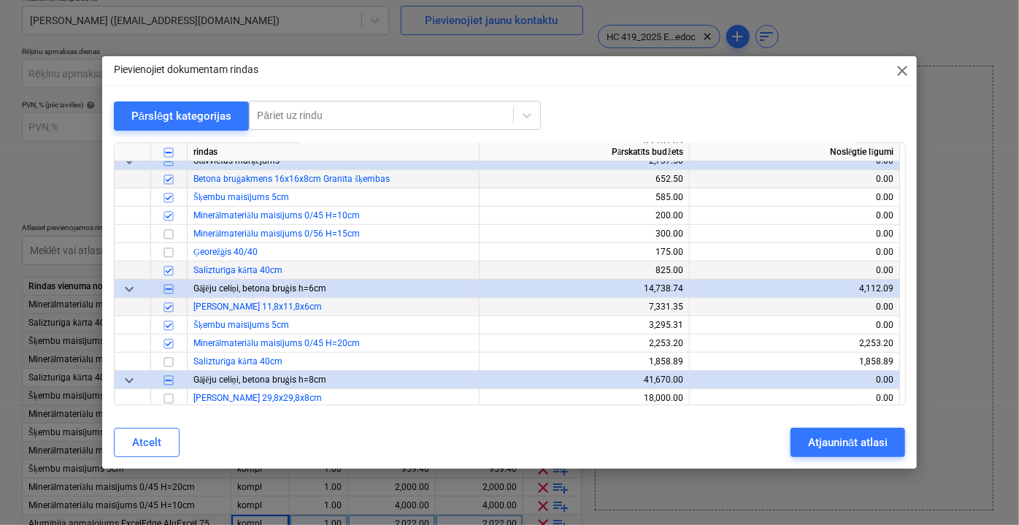
scroll to position [398, 0]
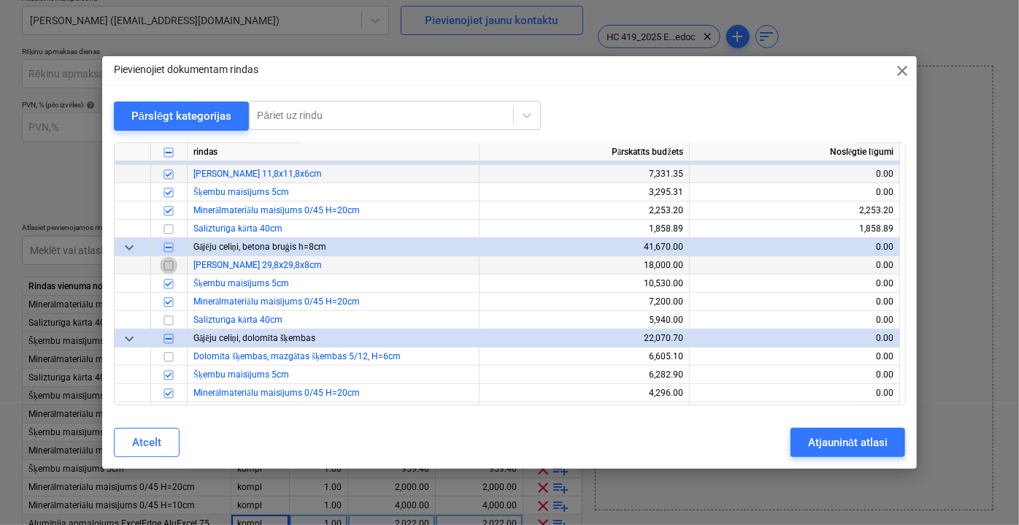
click at [171, 266] on input "checkbox" at bounding box center [169, 265] width 18 height 18
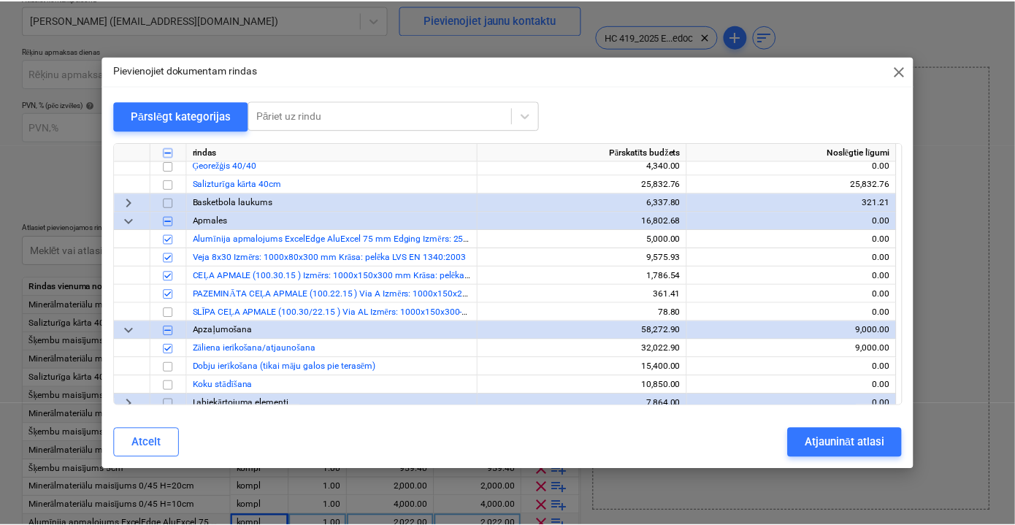
scroll to position [906, 0]
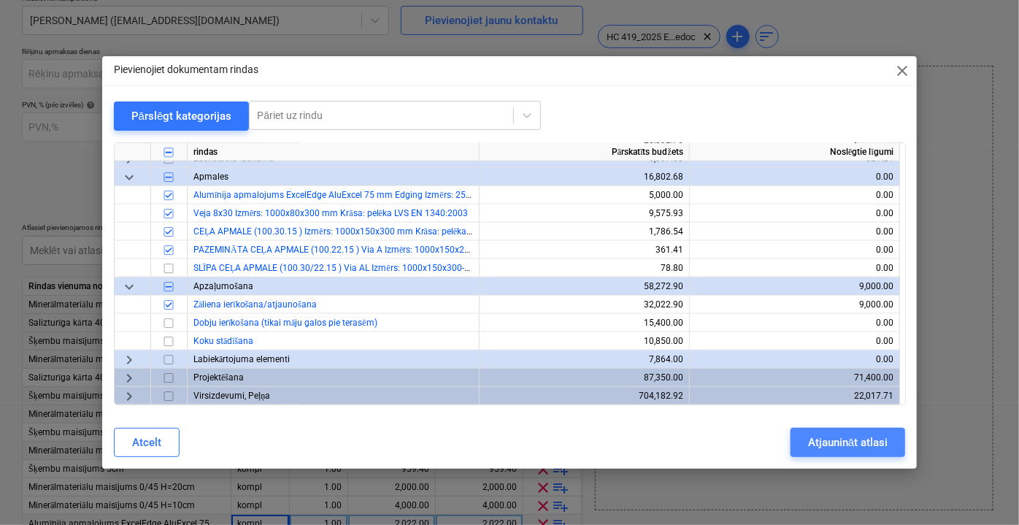
click at [845, 434] on div "Atjaunināt atlasi" at bounding box center [848, 442] width 80 height 19
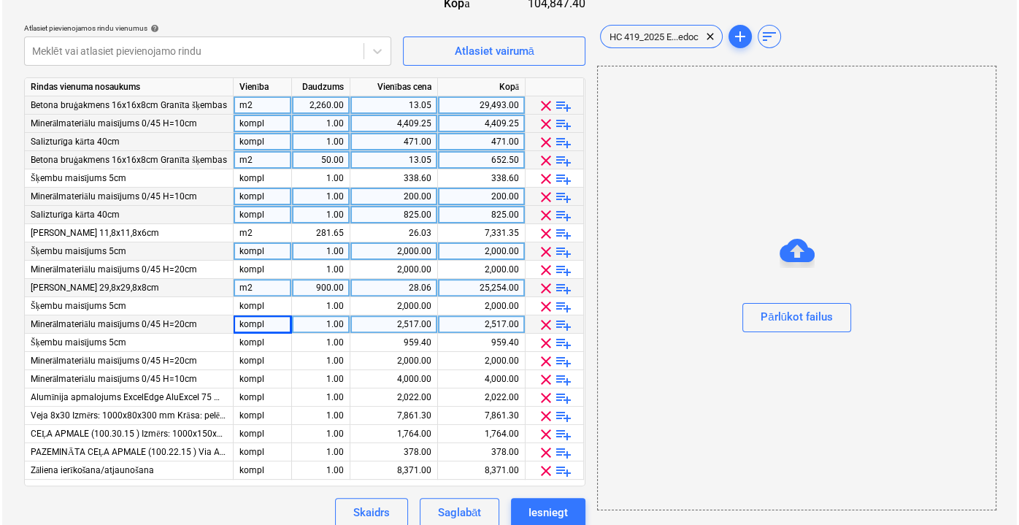
scroll to position [366, 0]
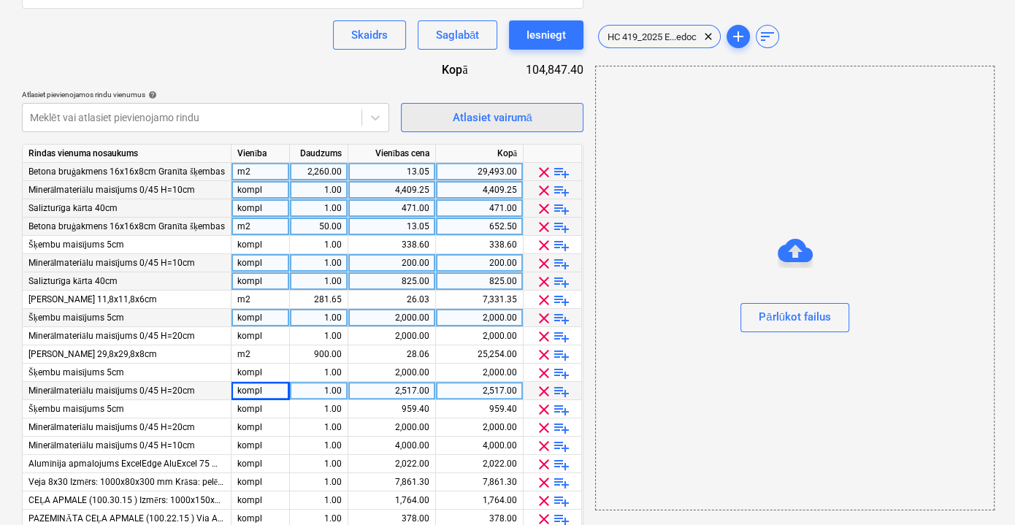
click at [480, 120] on div "Atlasiet vairumā" at bounding box center [492, 117] width 80 height 19
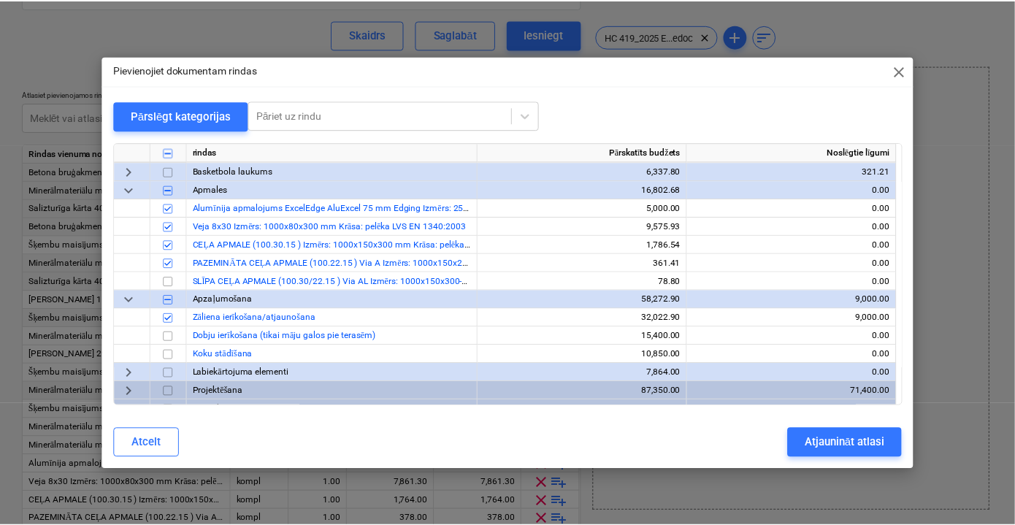
scroll to position [906, 0]
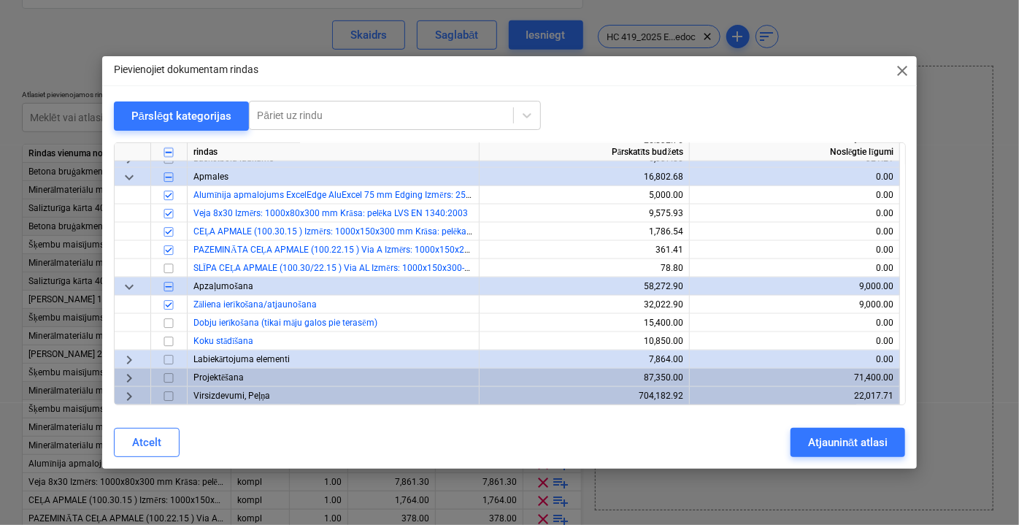
click at [900, 73] on span "close" at bounding box center [903, 71] width 18 height 18
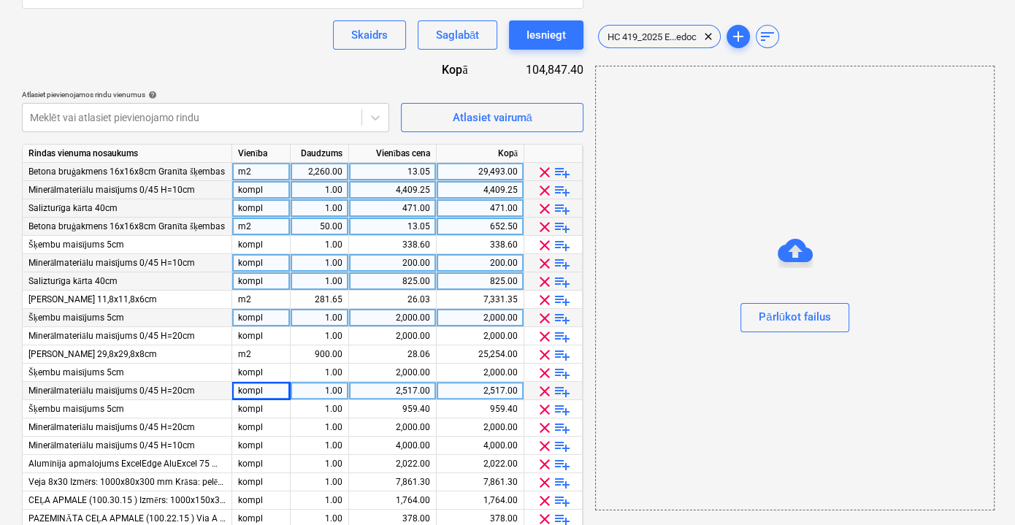
click at [391, 223] on div "13.05" at bounding box center [392, 227] width 75 height 18
type input "652.50"
click at [282, 222] on div "m2" at bounding box center [261, 227] width 58 height 18
type input "kompl"
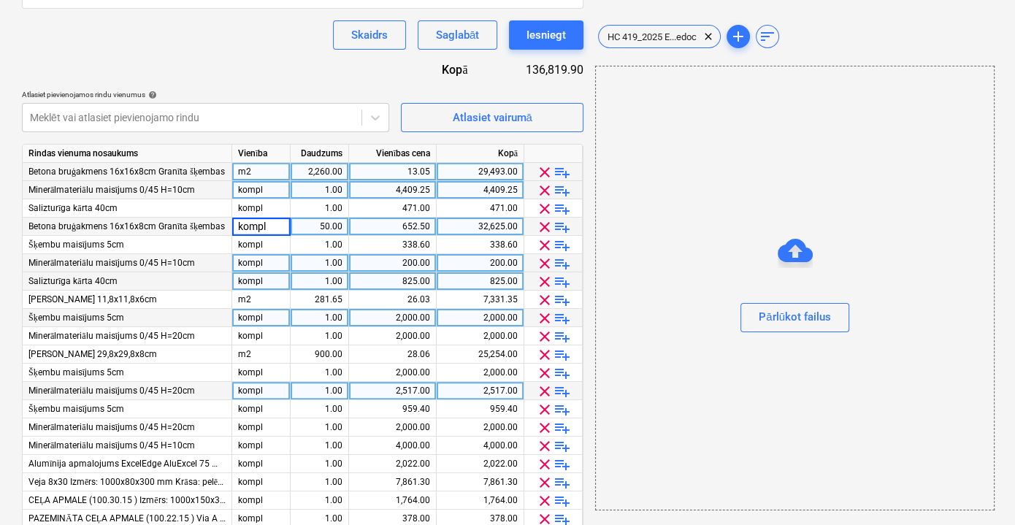
click at [317, 227] on div "50.00" at bounding box center [319, 227] width 46 height 18
type input "1"
click at [390, 223] on div "652.50" at bounding box center [392, 227] width 75 height 18
click at [397, 169] on div "13.05" at bounding box center [392, 172] width 75 height 18
type input "39772.50"
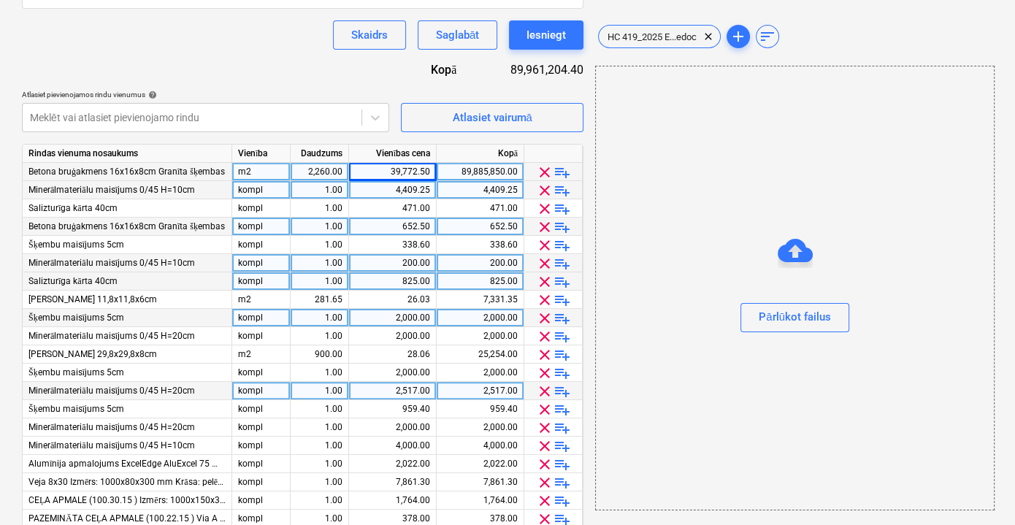
click at [330, 173] on div "2,260.00" at bounding box center [319, 172] width 46 height 18
type input "1"
click at [235, 166] on div "m2" at bounding box center [261, 172] width 58 height 18
type input "kompl"
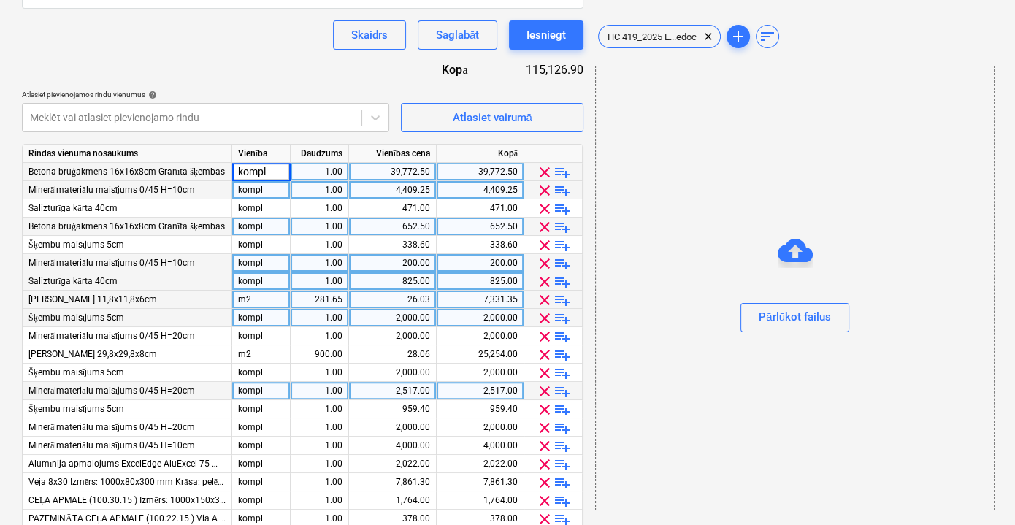
click at [421, 299] on div "26.03" at bounding box center [392, 300] width 75 height 18
type input "3336"
click at [333, 302] on div "281.65" at bounding box center [319, 300] width 46 height 18
type input "1"
click at [266, 300] on div "m2" at bounding box center [261, 300] width 58 height 18
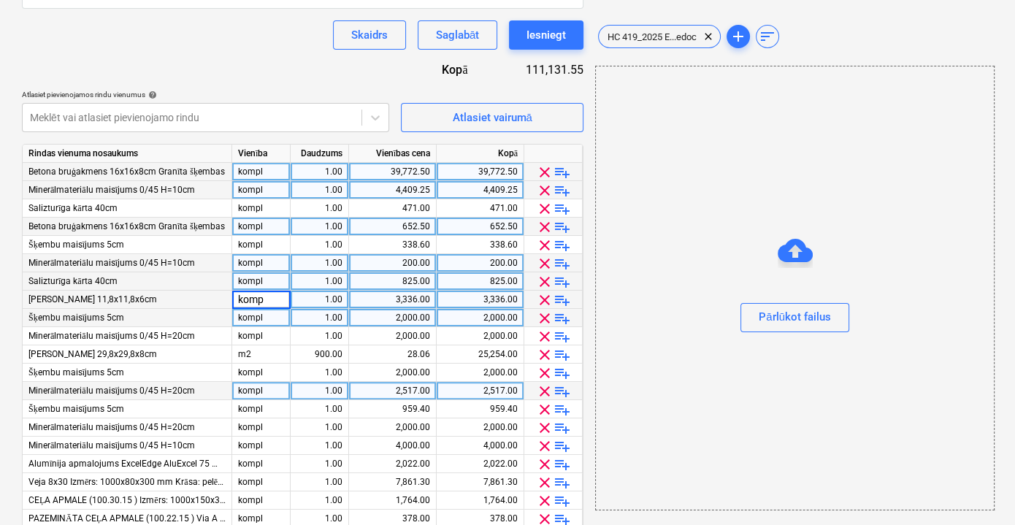
type input "kompl"
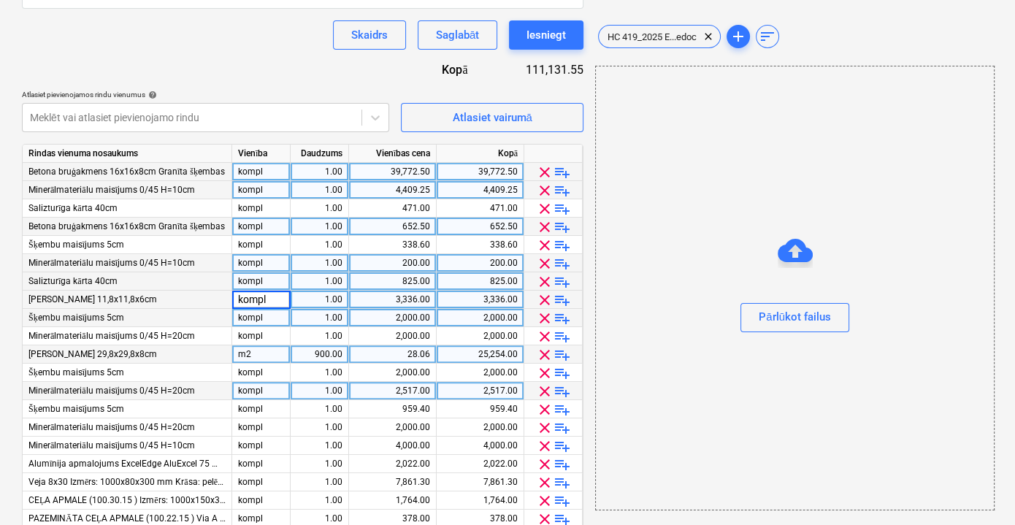
click at [415, 350] on div "28.06" at bounding box center [392, 354] width 75 height 18
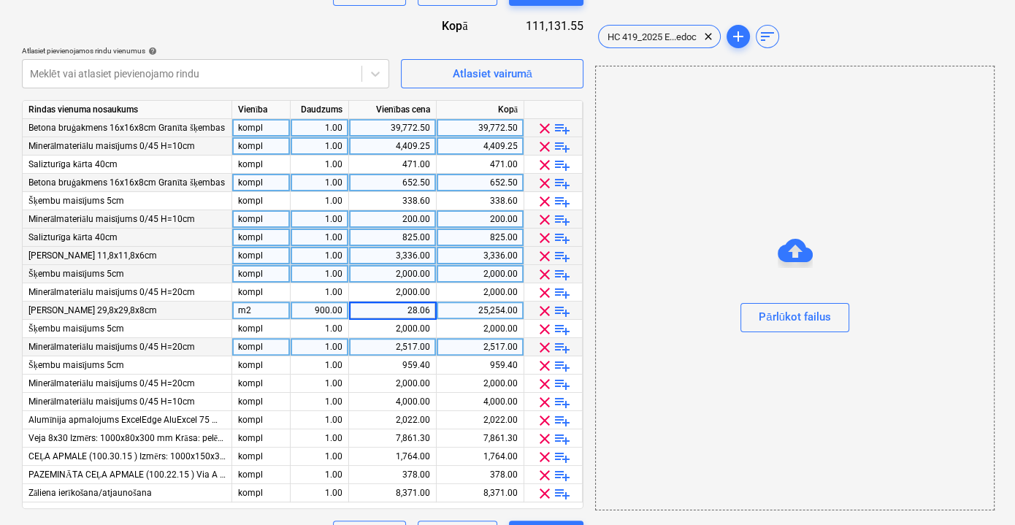
scroll to position [433, 0]
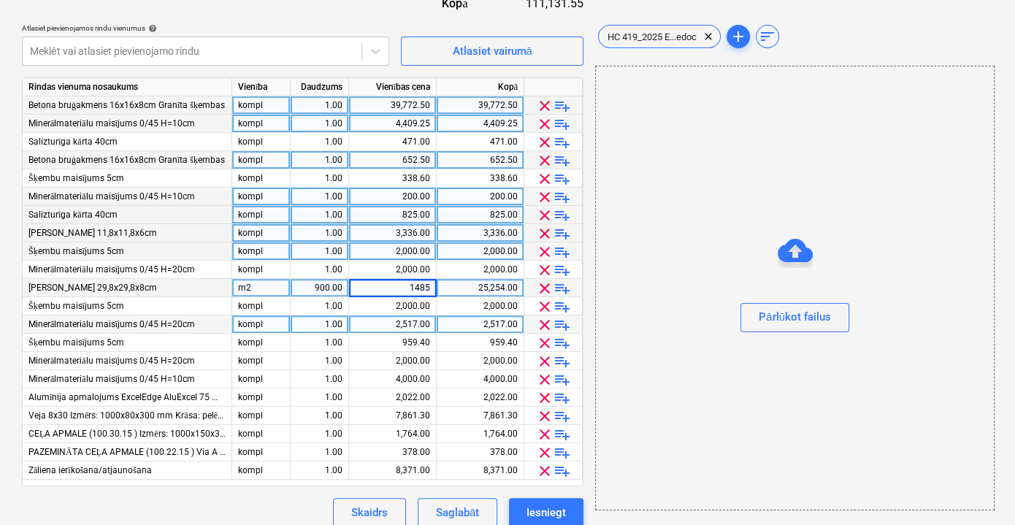
type input "14850"
click at [339, 283] on div "900.00" at bounding box center [319, 288] width 46 height 18
click at [264, 292] on div "m2" at bounding box center [261, 288] width 58 height 18
type input "kompl"
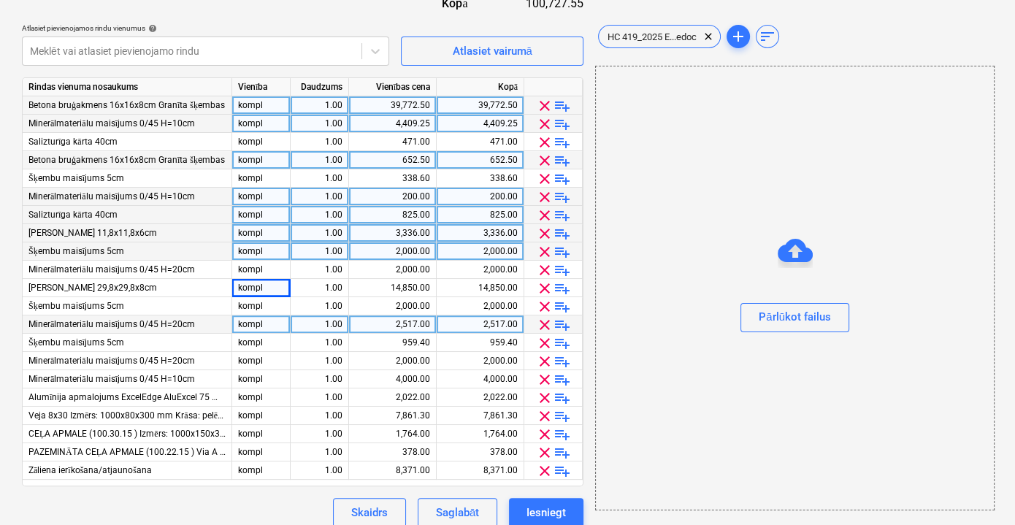
click at [237, 494] on div "Līguma nosaukums help SIA Express Bruģēšana Līgums Nr. HC 419/2025 (nav pabeigt…" at bounding box center [302, 107] width 561 height 840
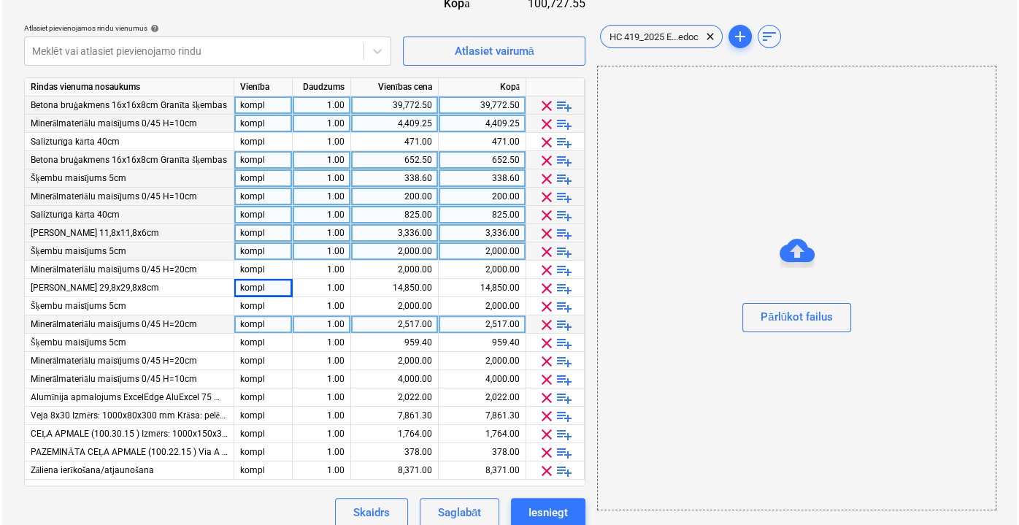
scroll to position [300, 0]
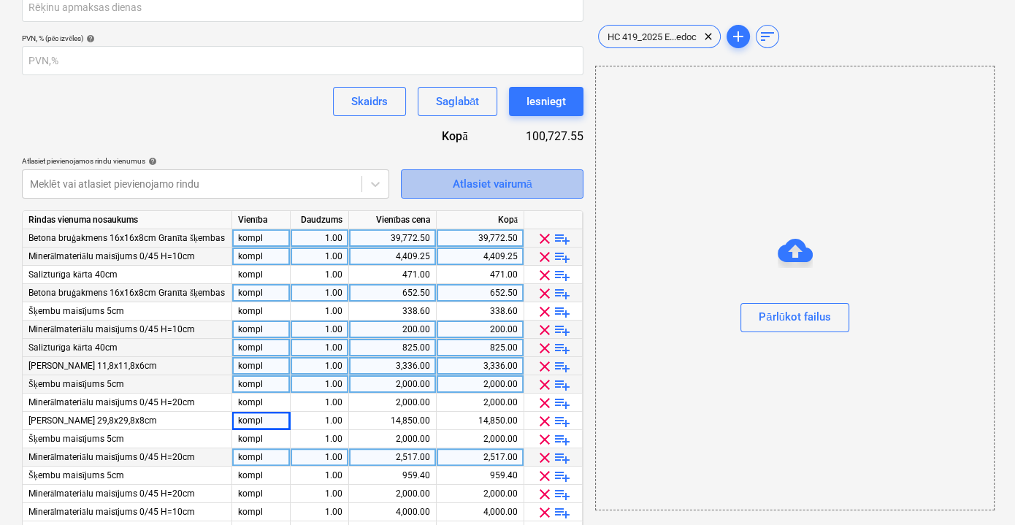
click at [450, 186] on span "Atlasiet vairumā" at bounding box center [492, 183] width 146 height 19
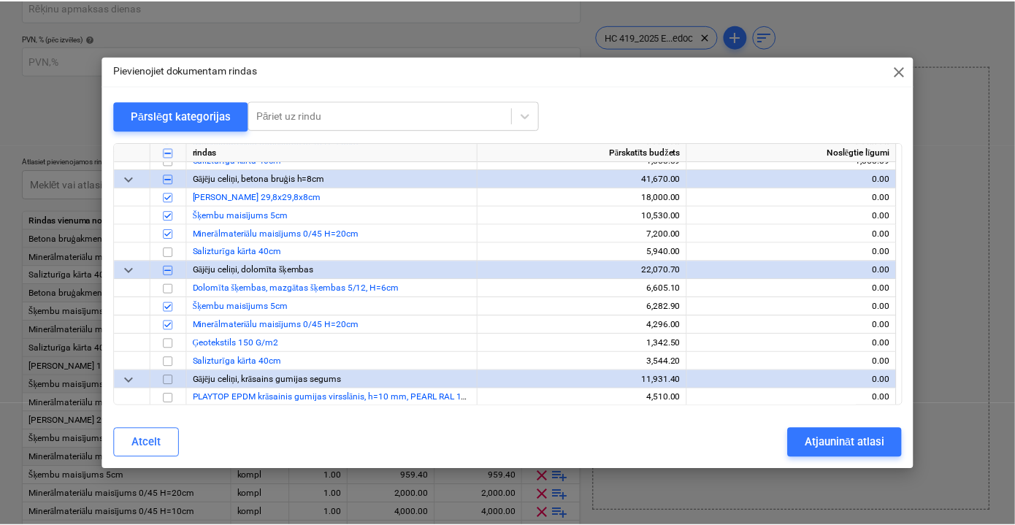
scroll to position [531, 0]
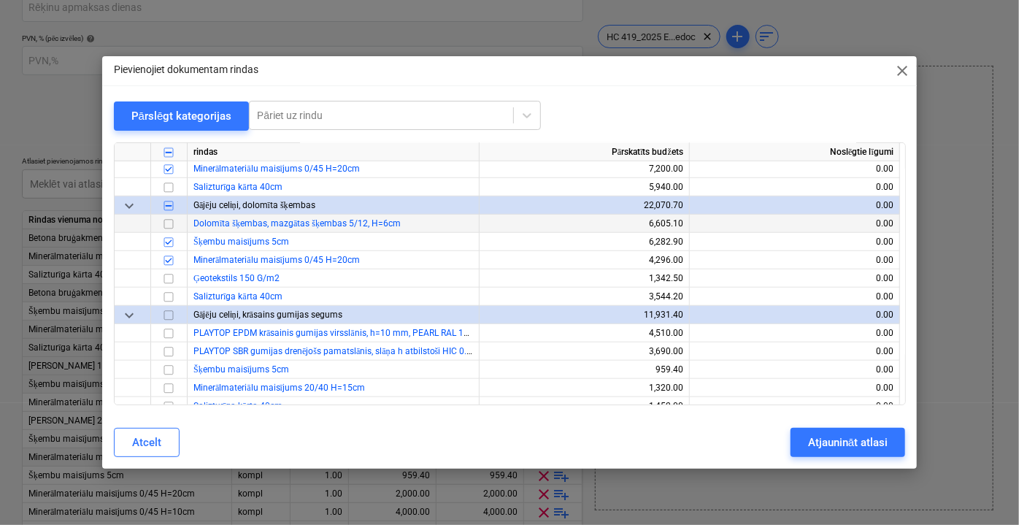
click at [168, 224] on input "checkbox" at bounding box center [169, 224] width 18 height 18
click at [820, 438] on div "Atjaunināt atlasi" at bounding box center [848, 442] width 80 height 19
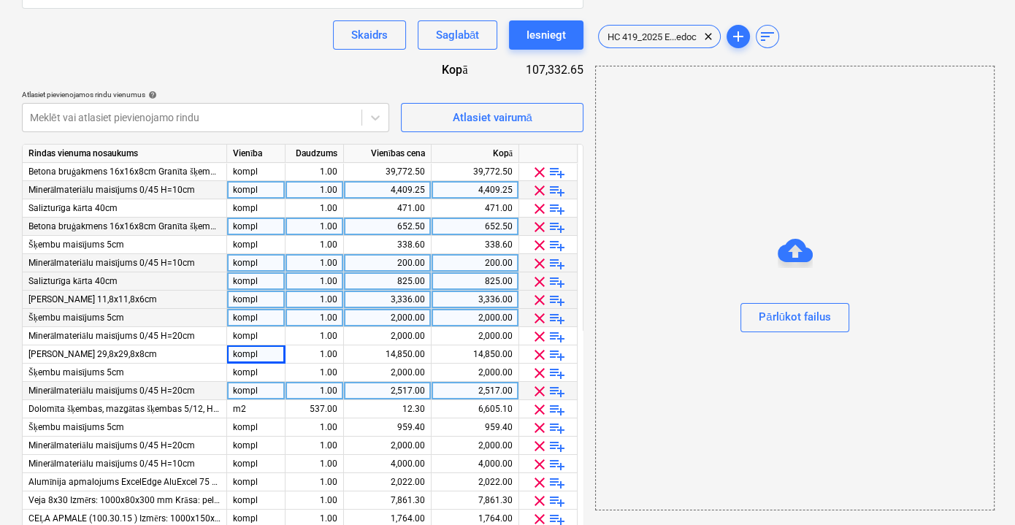
scroll to position [1, 0]
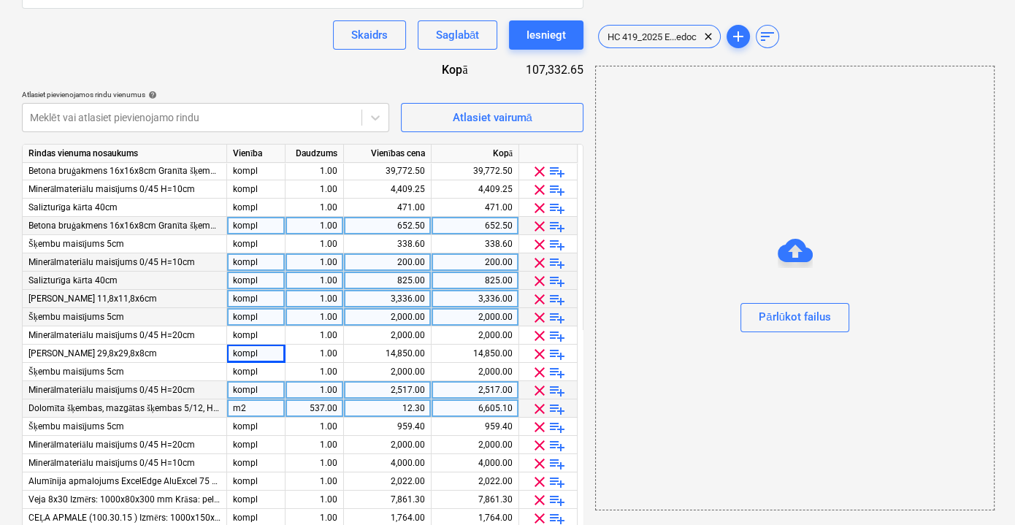
click at [398, 406] on div "12.30" at bounding box center [387, 408] width 75 height 18
type input "2966.60"
click at [319, 412] on div "537.00" at bounding box center [314, 408] width 46 height 18
type input "1"
click at [258, 412] on div "m2" at bounding box center [256, 408] width 58 height 18
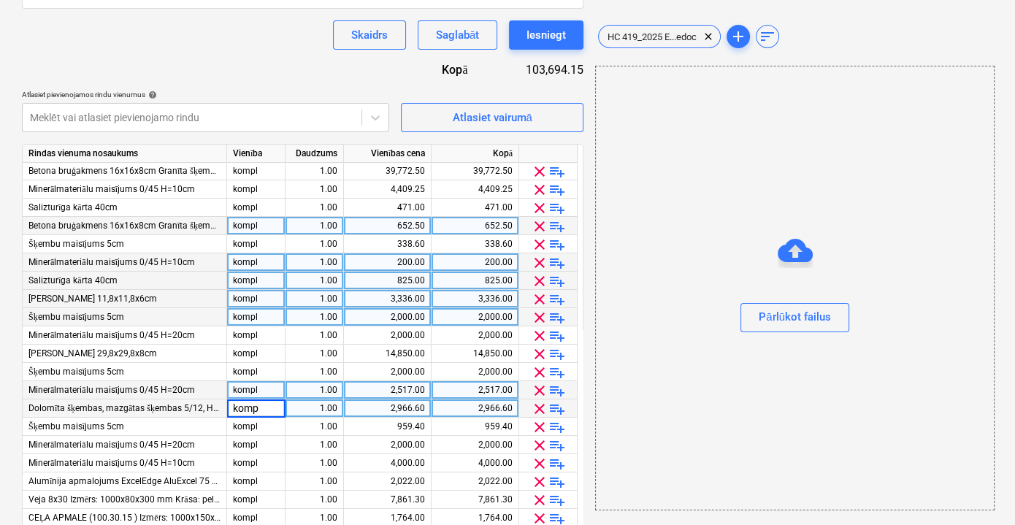
type input "kompl"
click at [393, 412] on div "2,966.60" at bounding box center [387, 408] width 75 height 18
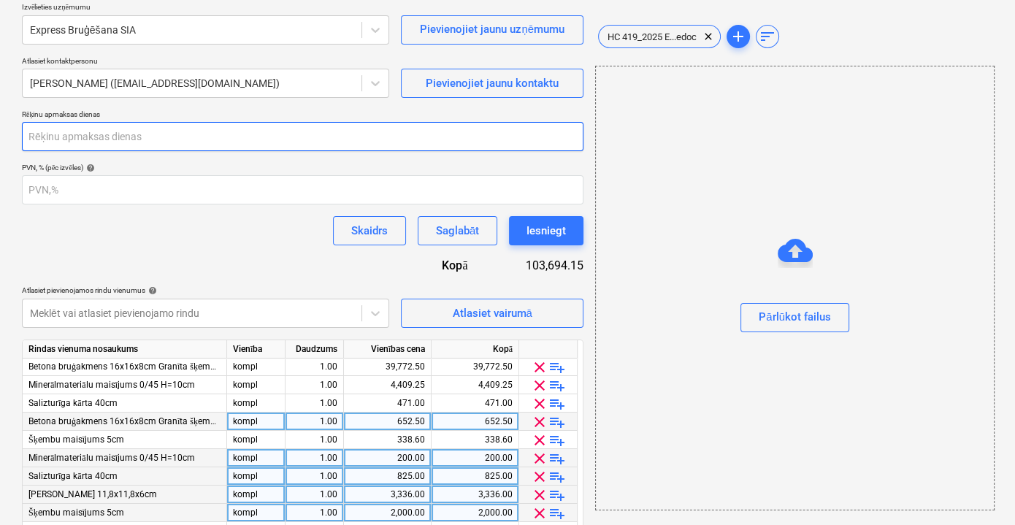
scroll to position [59, 0]
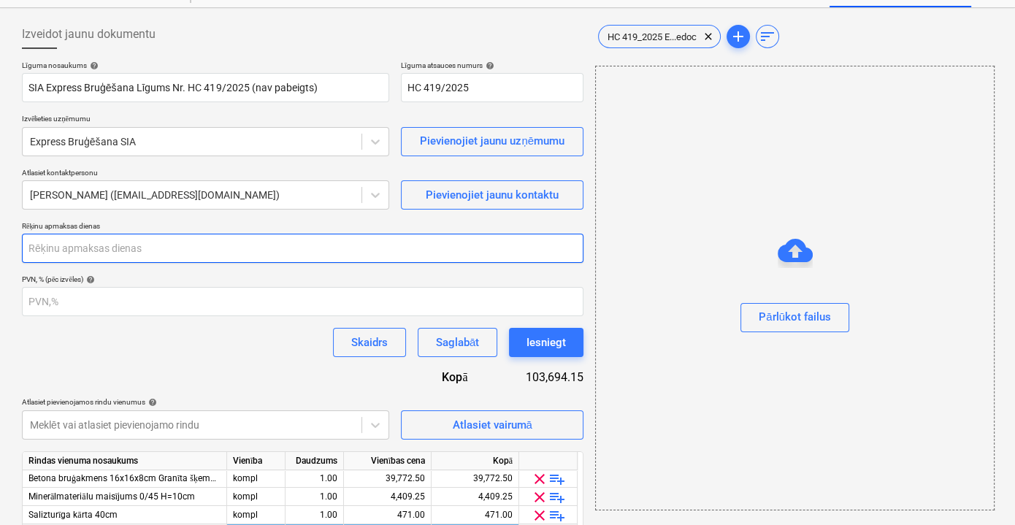
click at [156, 258] on input "number" at bounding box center [302, 248] width 561 height 29
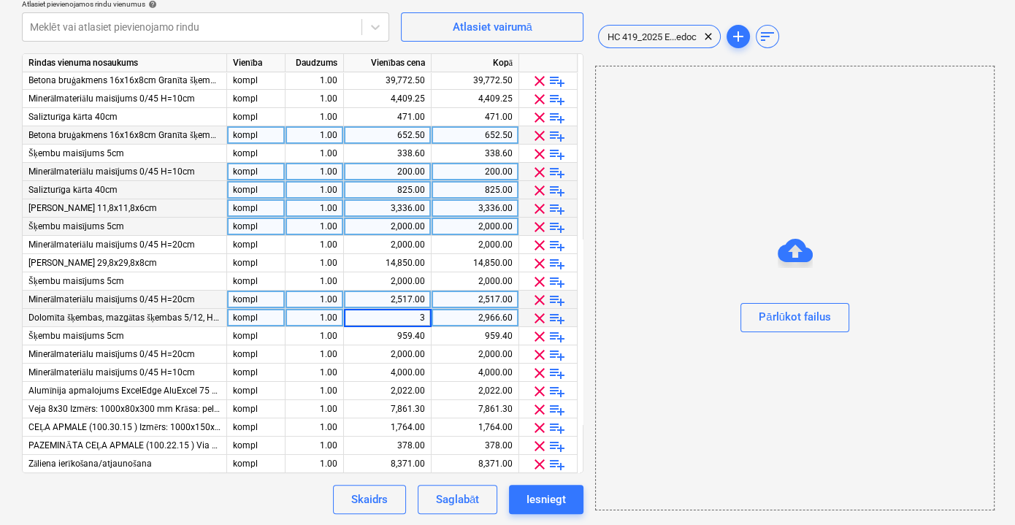
type input "30"
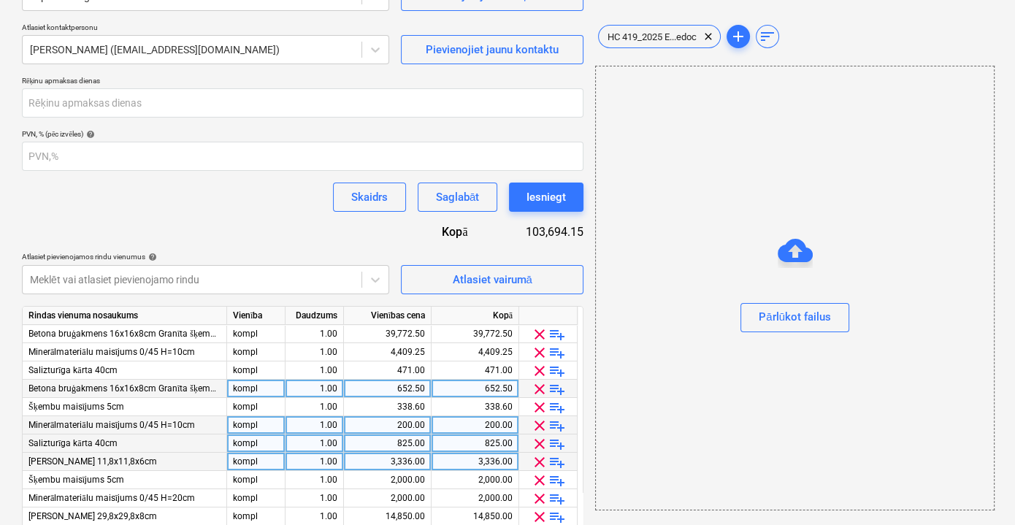
scroll to position [126, 0]
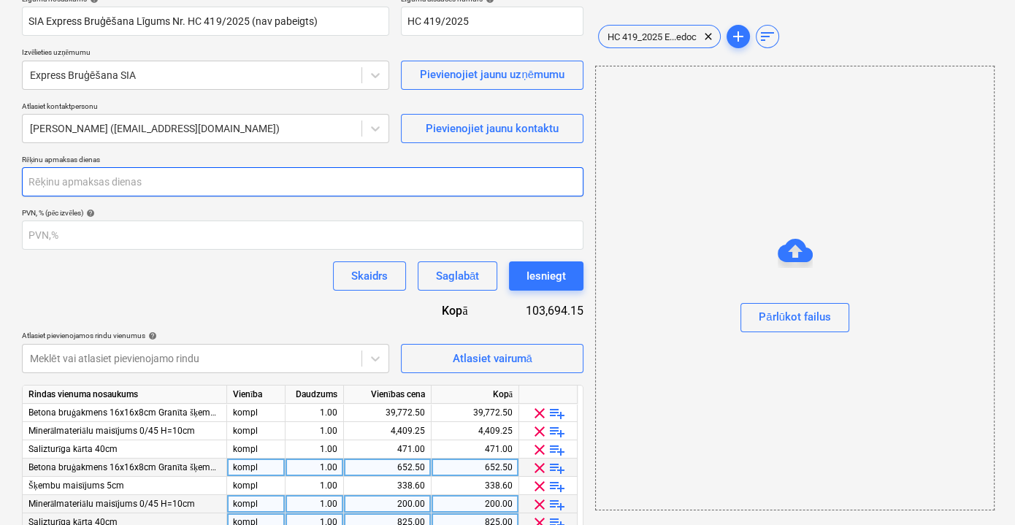
click at [160, 182] on input "number" at bounding box center [302, 181] width 561 height 29
type input "30"
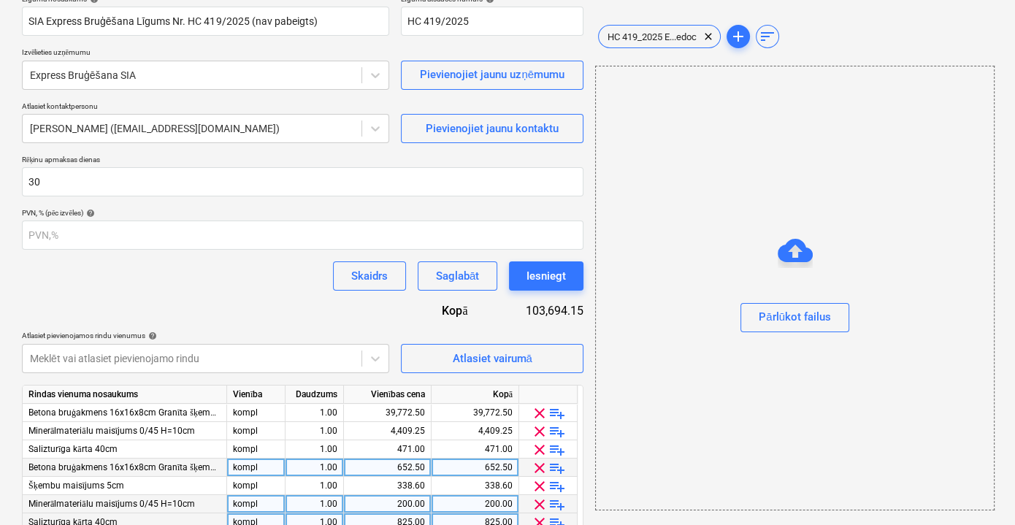
click at [223, 280] on div "Skaidrs Saglabāt Iesniegt" at bounding box center [302, 275] width 561 height 29
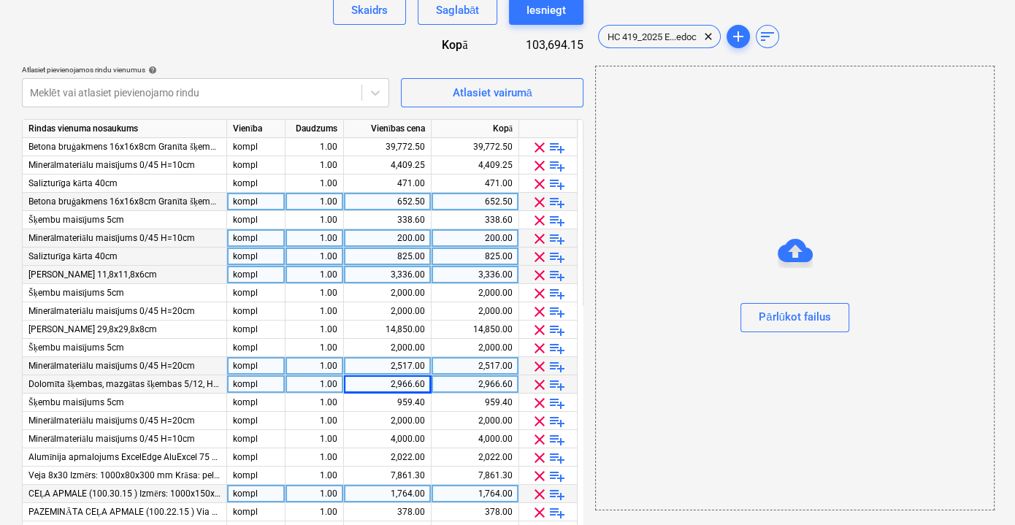
scroll to position [1, 0]
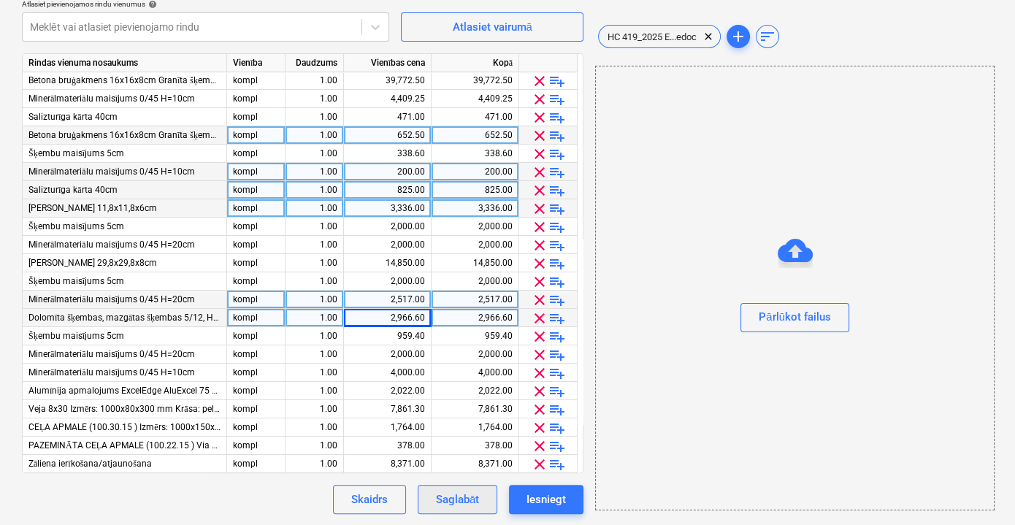
click at [450, 509] on button "Saglabāt" at bounding box center [458, 499] width 80 height 29
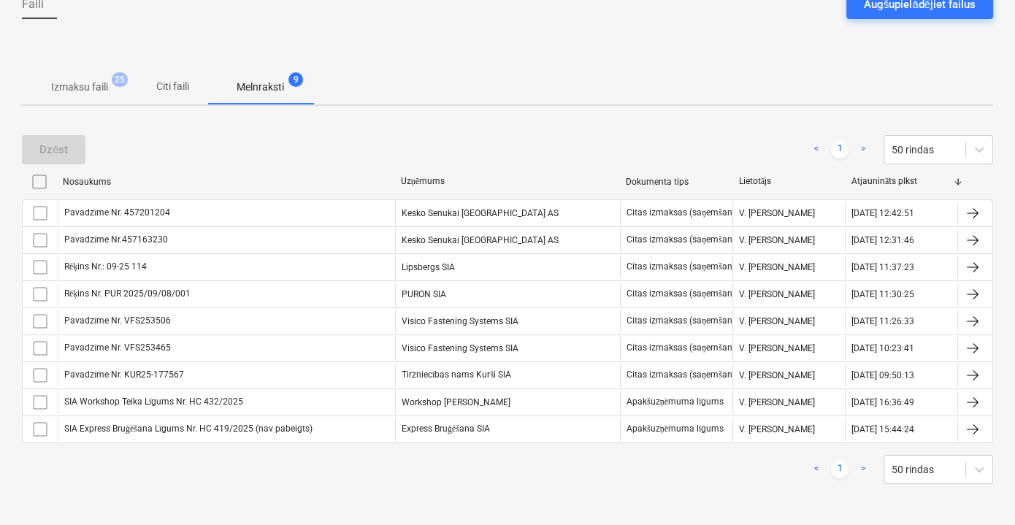
scroll to position [153, 0]
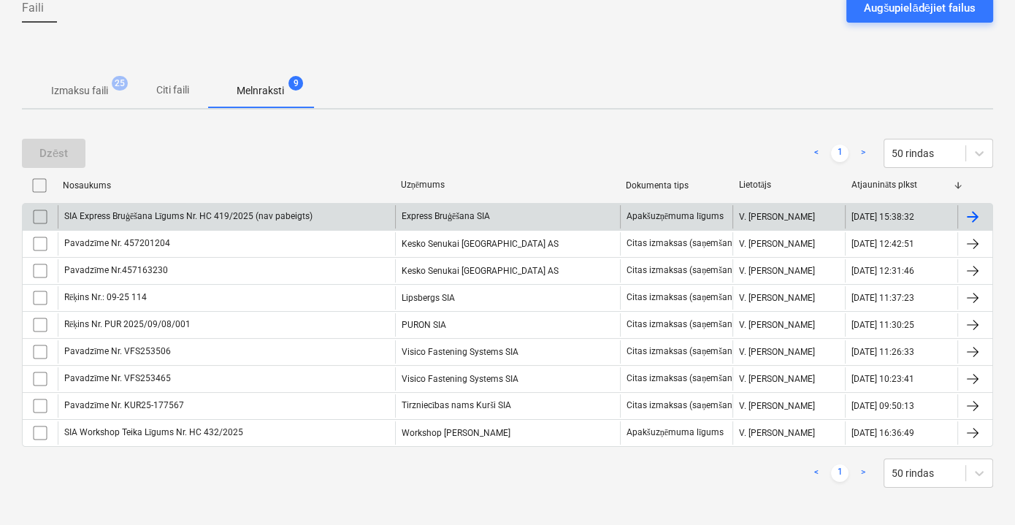
click at [364, 218] on div "SIA Express Bruģēšana Līgums Nr. HC 419/2025 (nav pabeigts)" at bounding box center [226, 216] width 337 height 23
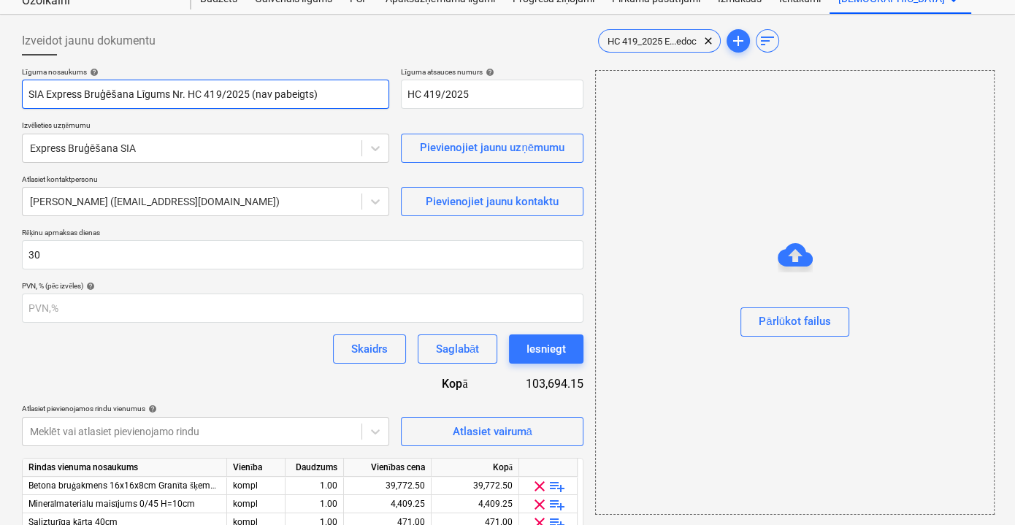
drag, startPoint x: 353, startPoint y: 97, endPoint x: 253, endPoint y: 99, distance: 100.0
click at [253, 99] on input "SIA Express Bruģēšana Līgums Nr. HC 419/2025 (nav pabeigts)" at bounding box center [205, 94] width 367 height 29
type input "SIA Express Bruģēšana Līgums Nr. HC 419/2025"
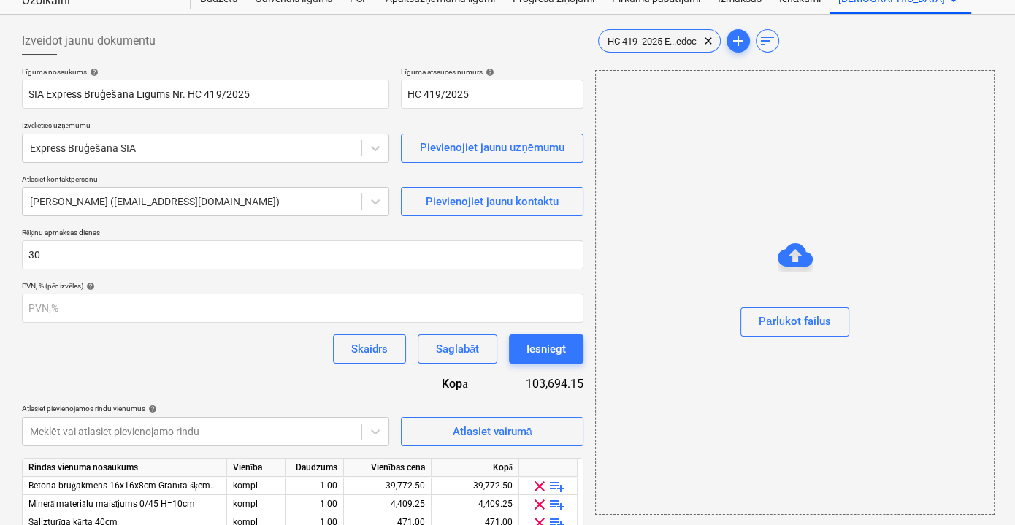
click at [212, 352] on div "Skaidrs Saglabāt Iesniegt" at bounding box center [302, 348] width 561 height 29
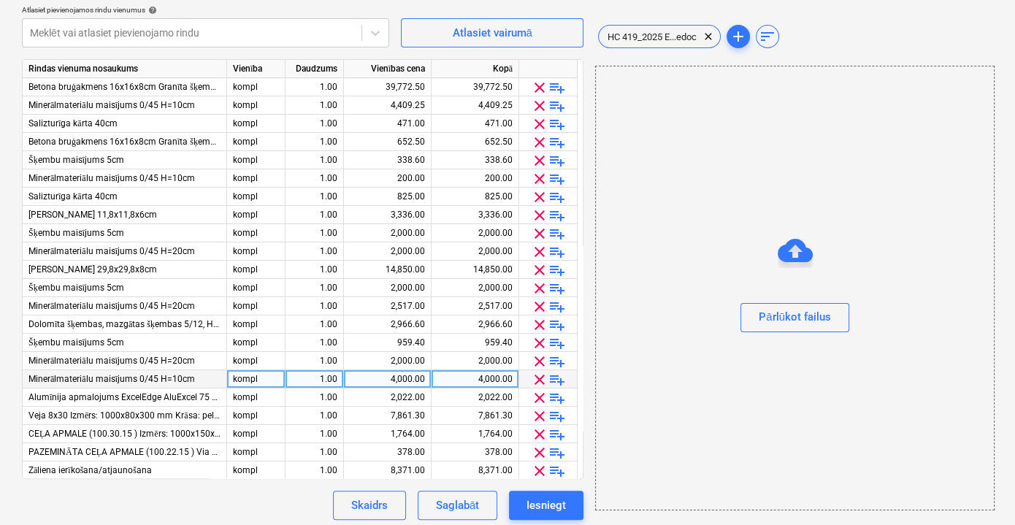
scroll to position [1, 0]
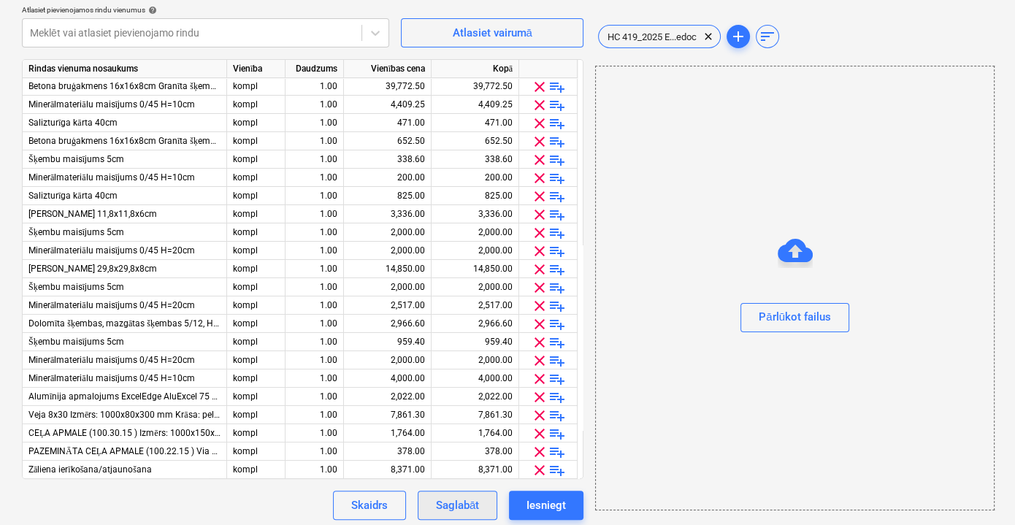
click at [467, 514] on div "Saglabāt" at bounding box center [457, 505] width 43 height 19
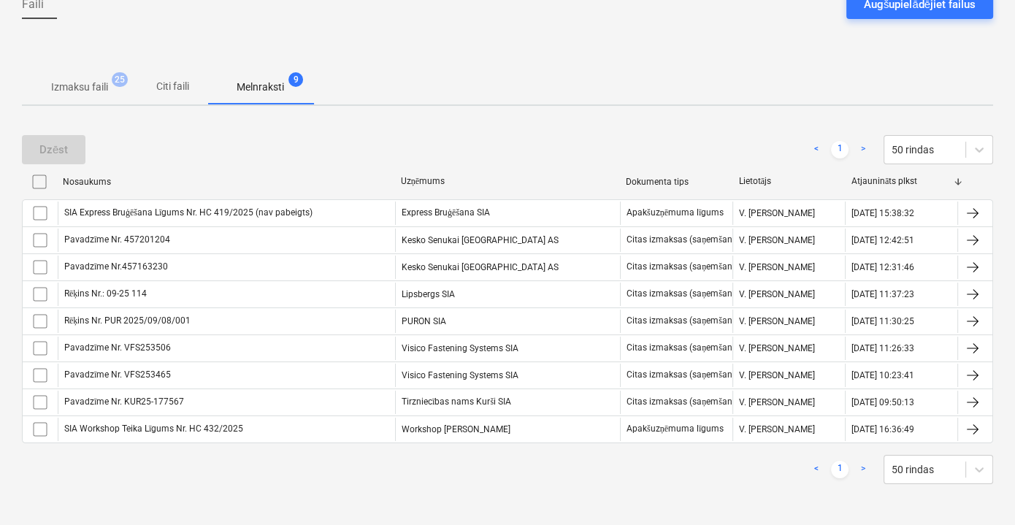
scroll to position [153, 0]
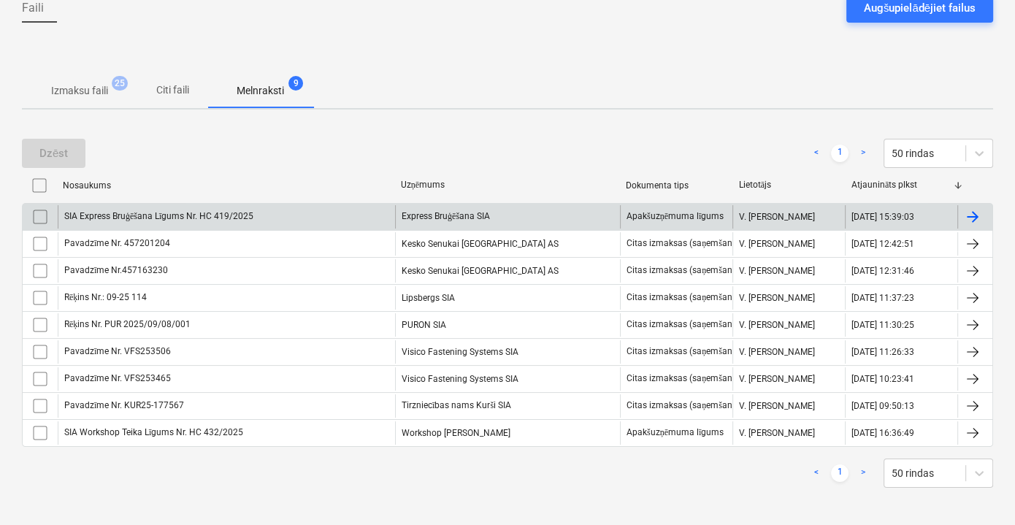
click at [296, 219] on div "SIA Express Bruģēšana Līgums Nr. HC 419/2025" at bounding box center [226, 216] width 337 height 23
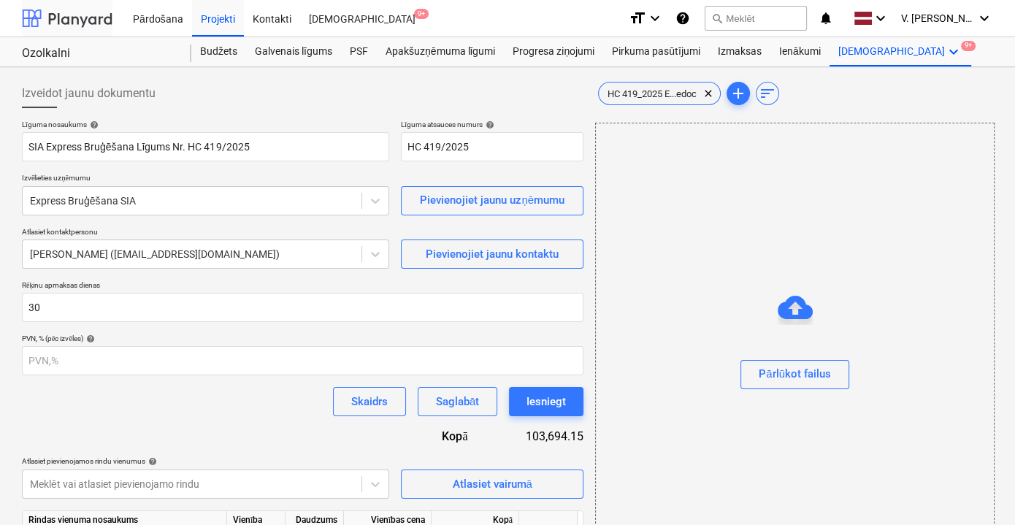
click at [107, 22] on div at bounding box center [67, 18] width 91 height 37
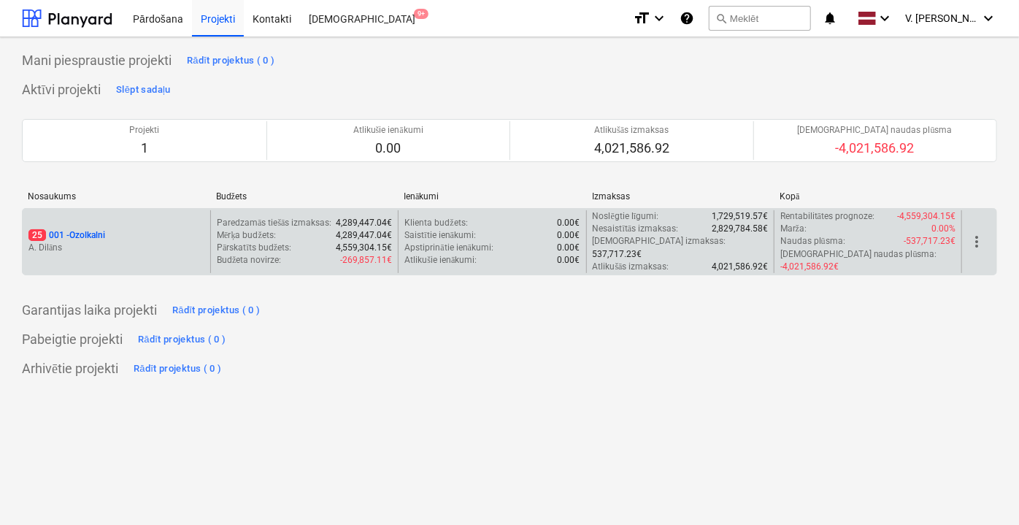
click at [147, 249] on div "25 001 - Ozolkalni A. Dilāns" at bounding box center [117, 241] width 188 height 63
click at [169, 229] on div "25 001 - Ozolkalni" at bounding box center [116, 235] width 176 height 12
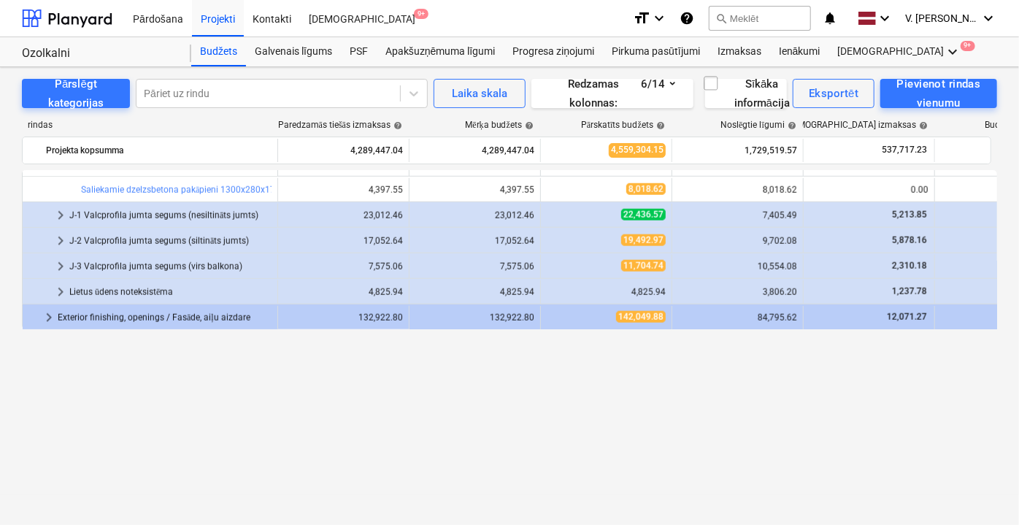
scroll to position [664, 0]
